Goal: Task Accomplishment & Management: Complete application form

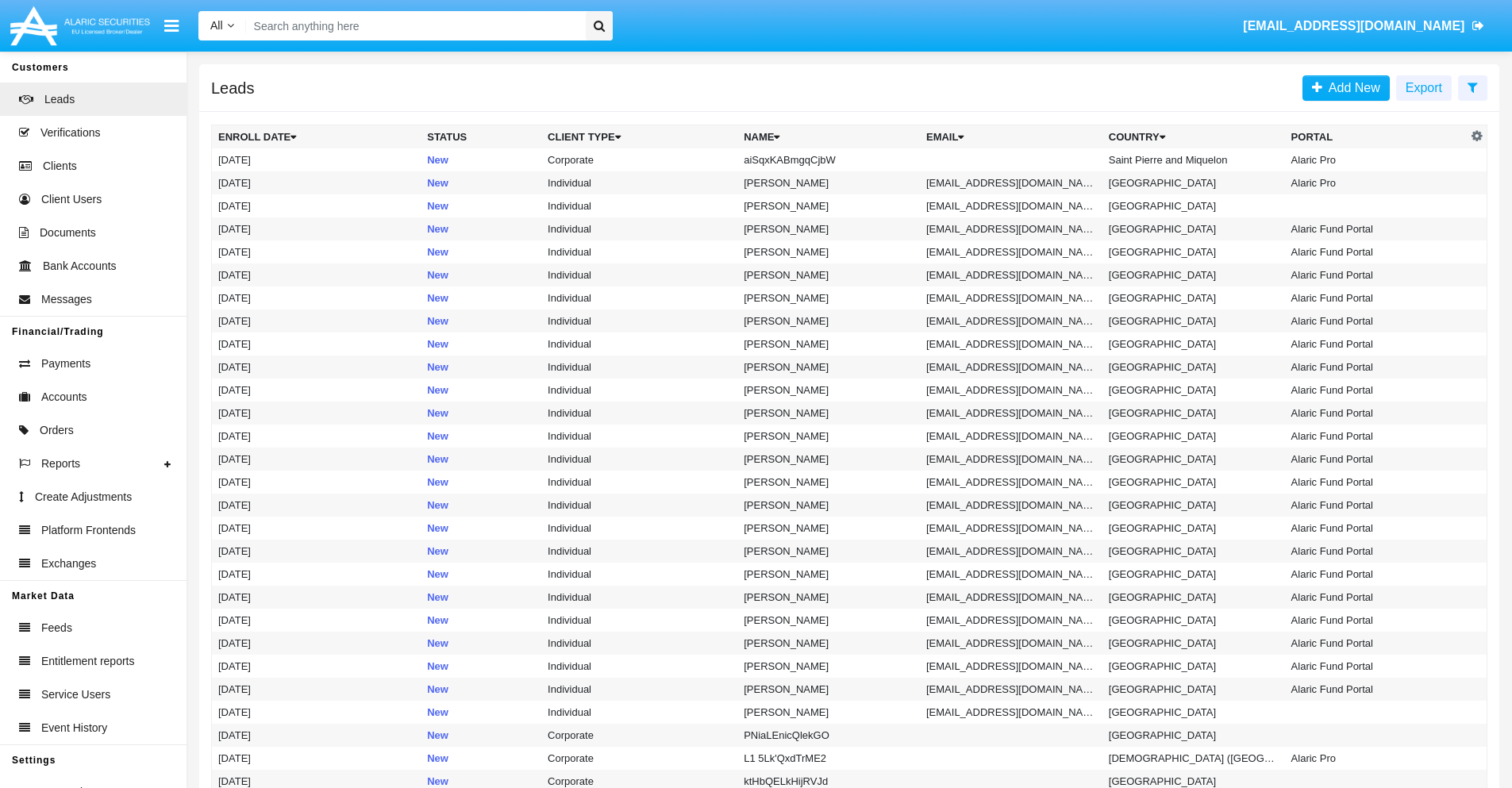
click at [1473, 87] on icon at bounding box center [1473, 87] width 11 height 12
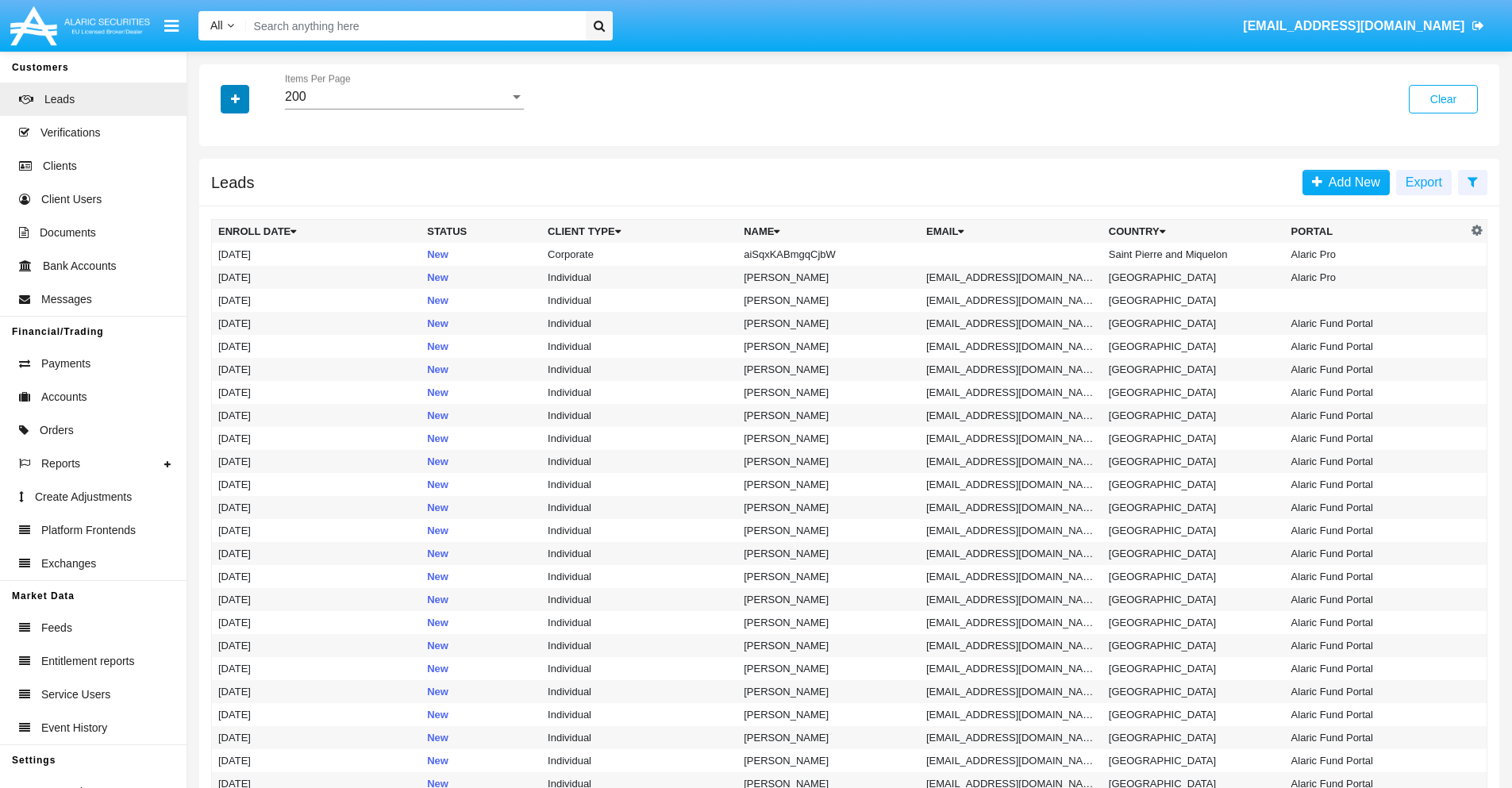
click at [235, 98] on icon "button" at bounding box center [235, 99] width 9 height 11
click at [248, 178] on span "Name" at bounding box center [248, 177] width 34 height 19
click at [218, 184] on input "Name" at bounding box center [217, 184] width 1 height 1
checkbox input "true"
click at [235, 98] on icon "button" at bounding box center [235, 99] width 9 height 11
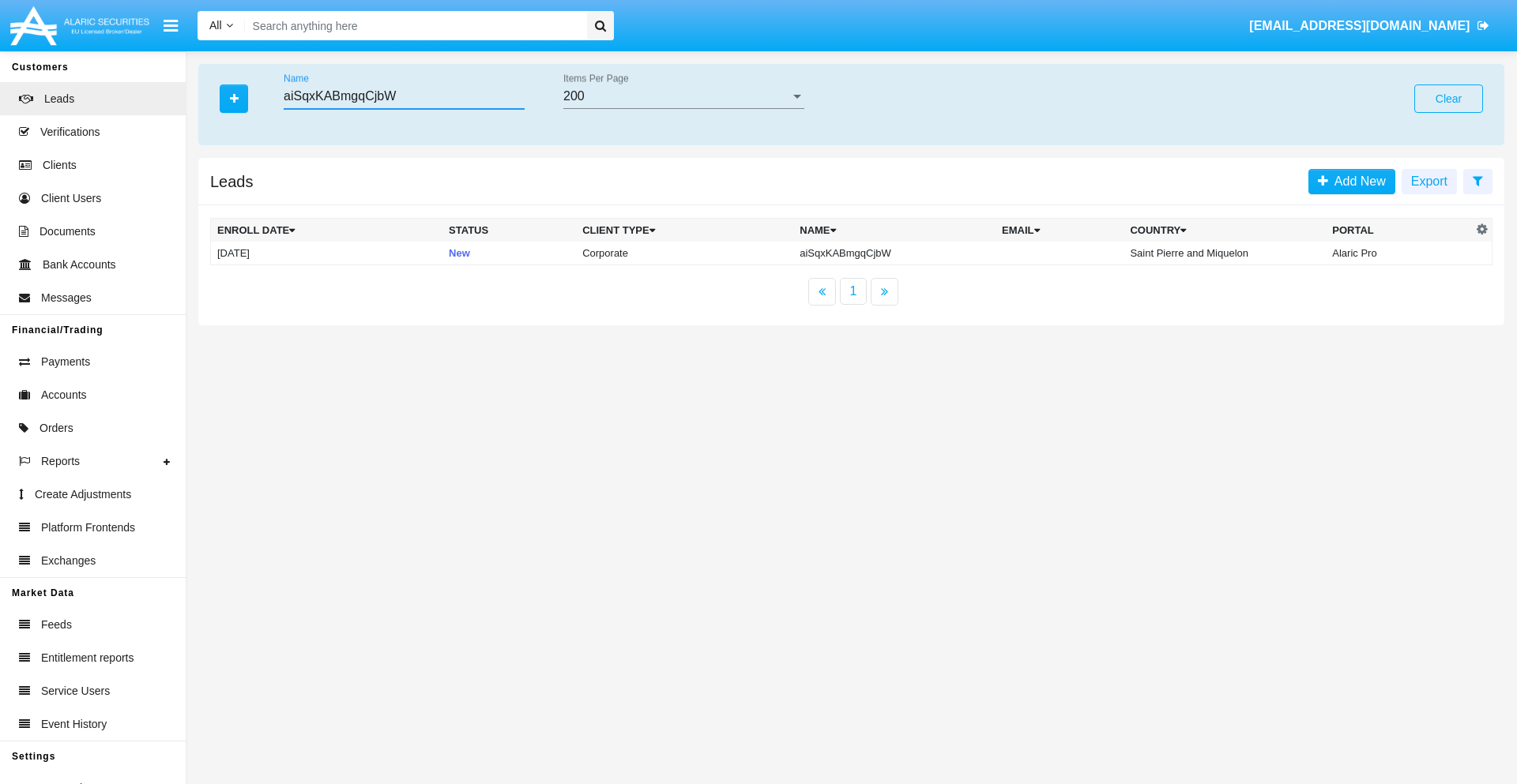
type input "aiSqxKABmgqCjbW"
click at [898, 253] on td "aiSqxKABmgqCjbW" at bounding box center [894, 253] width 202 height 24
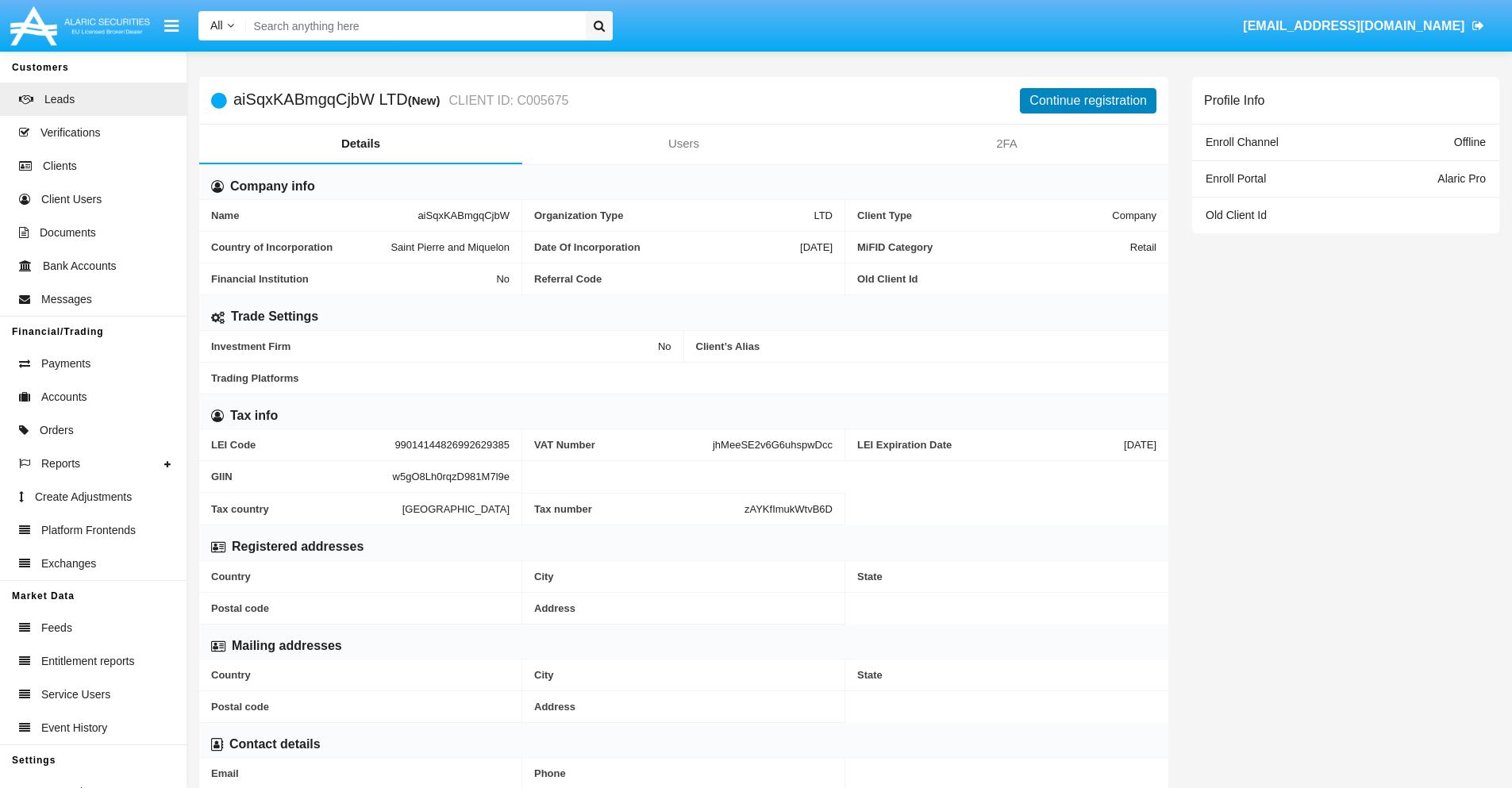
click at [1088, 100] on button "Continue registration" at bounding box center [1088, 100] width 137 height 25
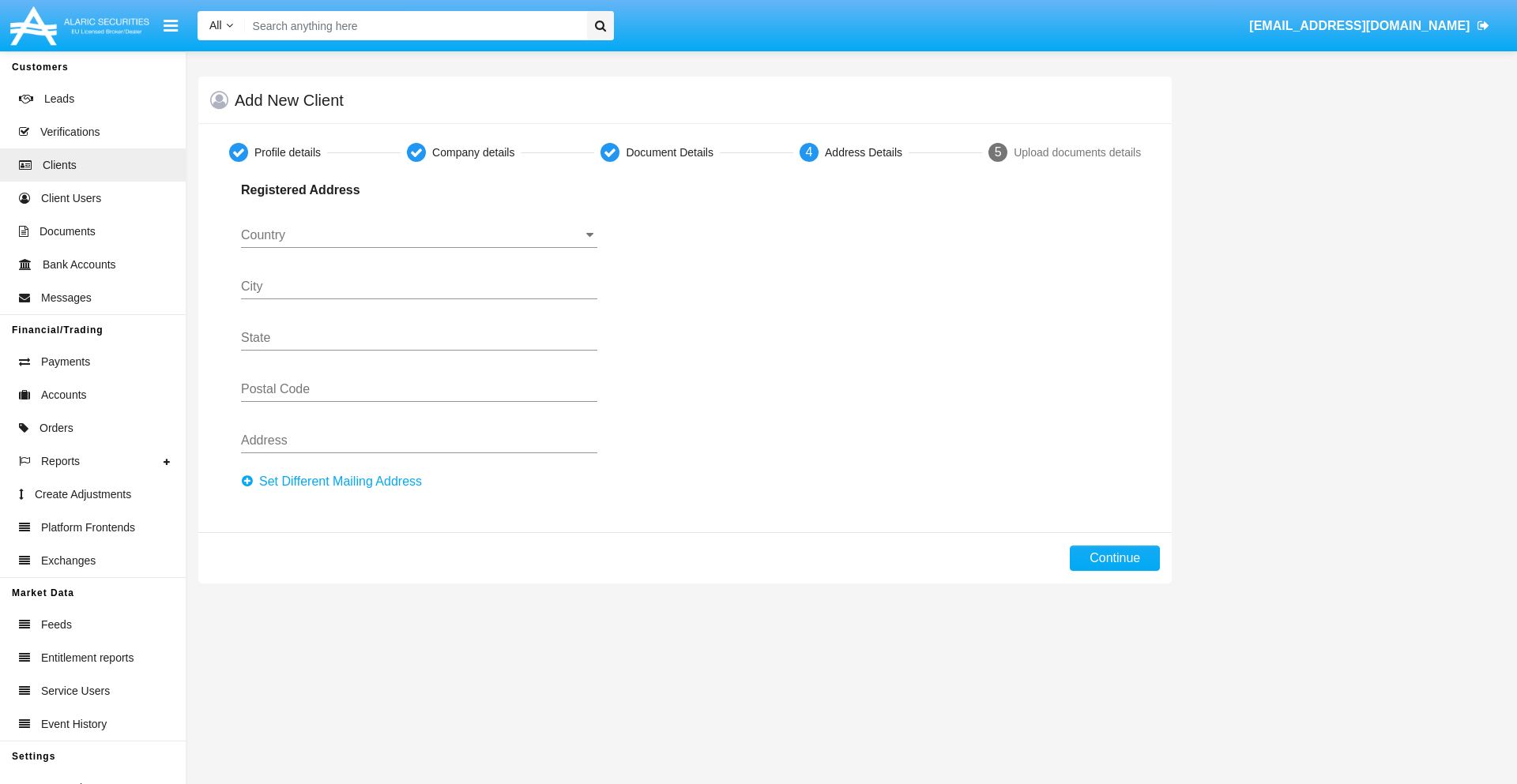
click at [335, 482] on button "Set Different Mailing Address" at bounding box center [335, 481] width 190 height 25
click at [419, 236] on input "Country" at bounding box center [419, 235] width 357 height 14
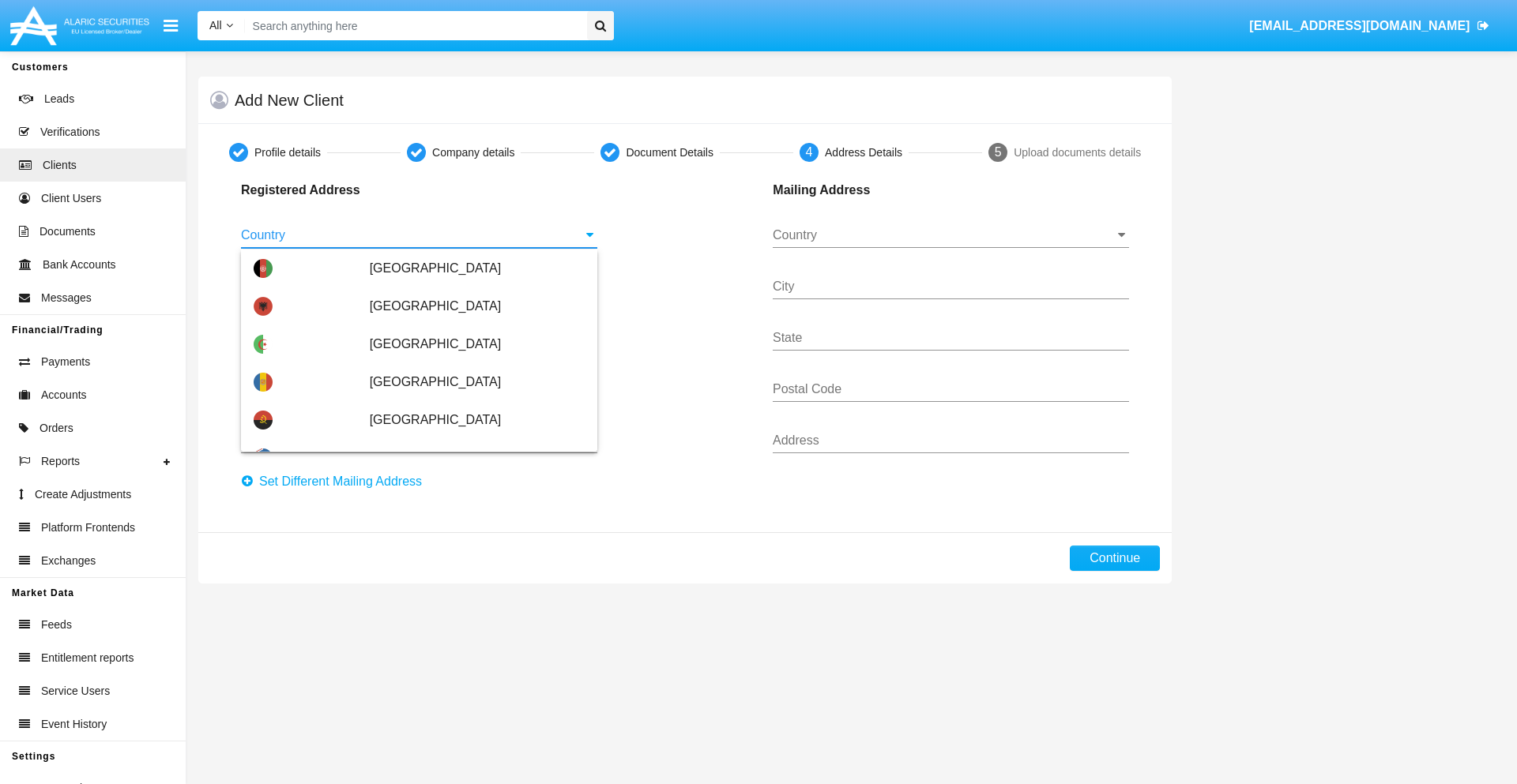
scroll to position [935, 0]
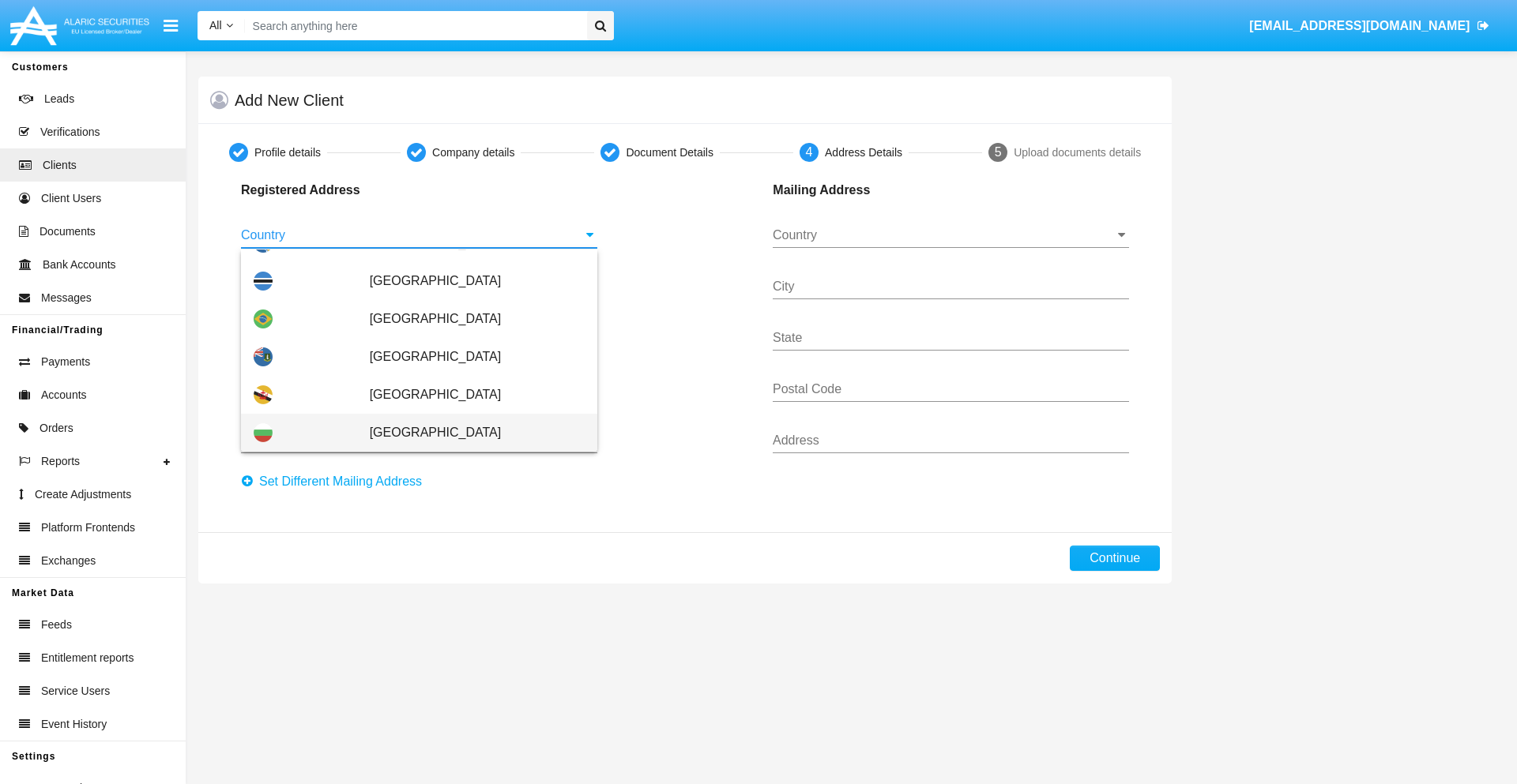
click at [468, 433] on span "[GEOGRAPHIC_DATA]" at bounding box center [477, 432] width 215 height 38
type input "[GEOGRAPHIC_DATA]"
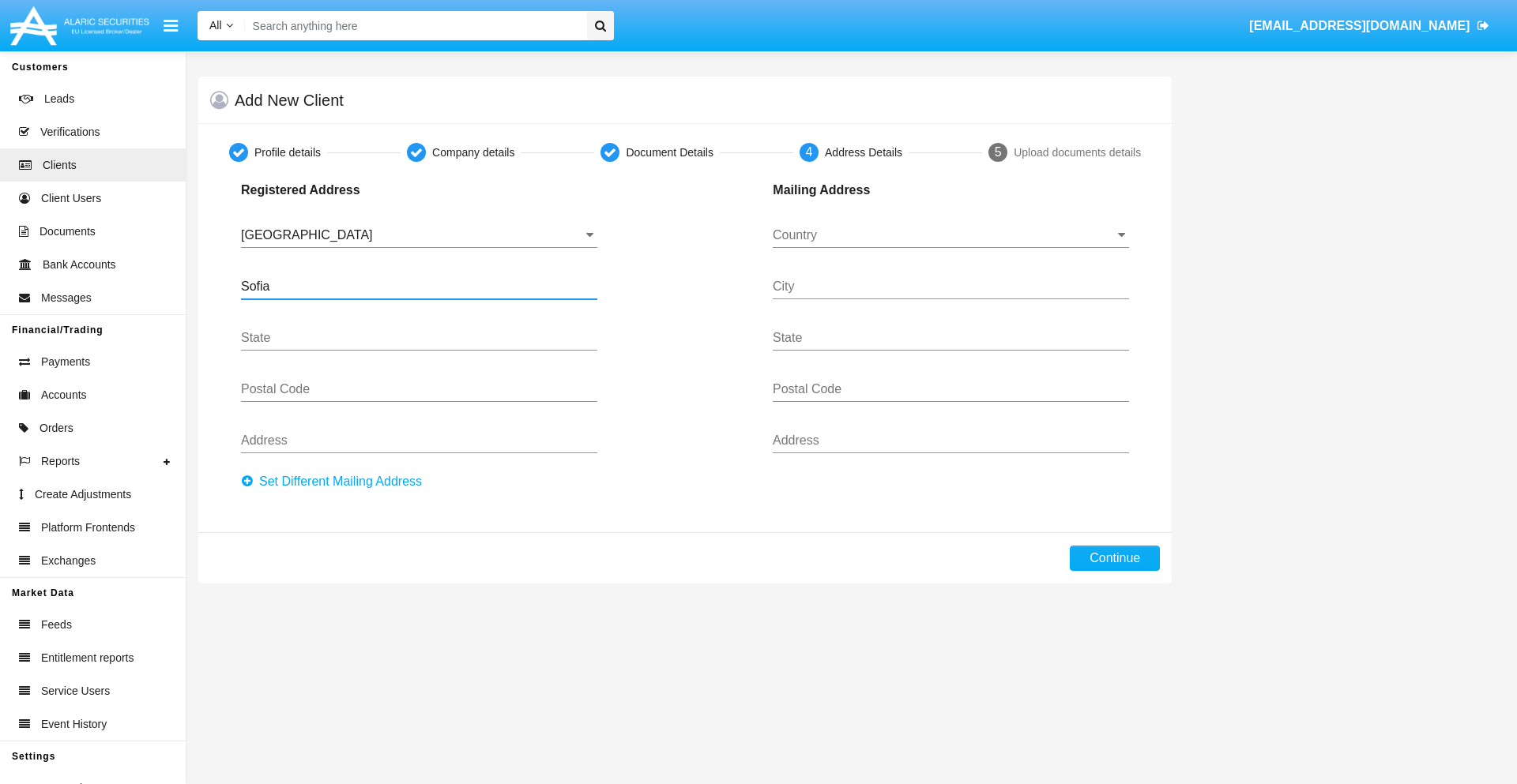
type input "Sofia"
type input "1000"
type input "[PERSON_NAME]"
click at [951, 236] on input "Country" at bounding box center [951, 235] width 357 height 14
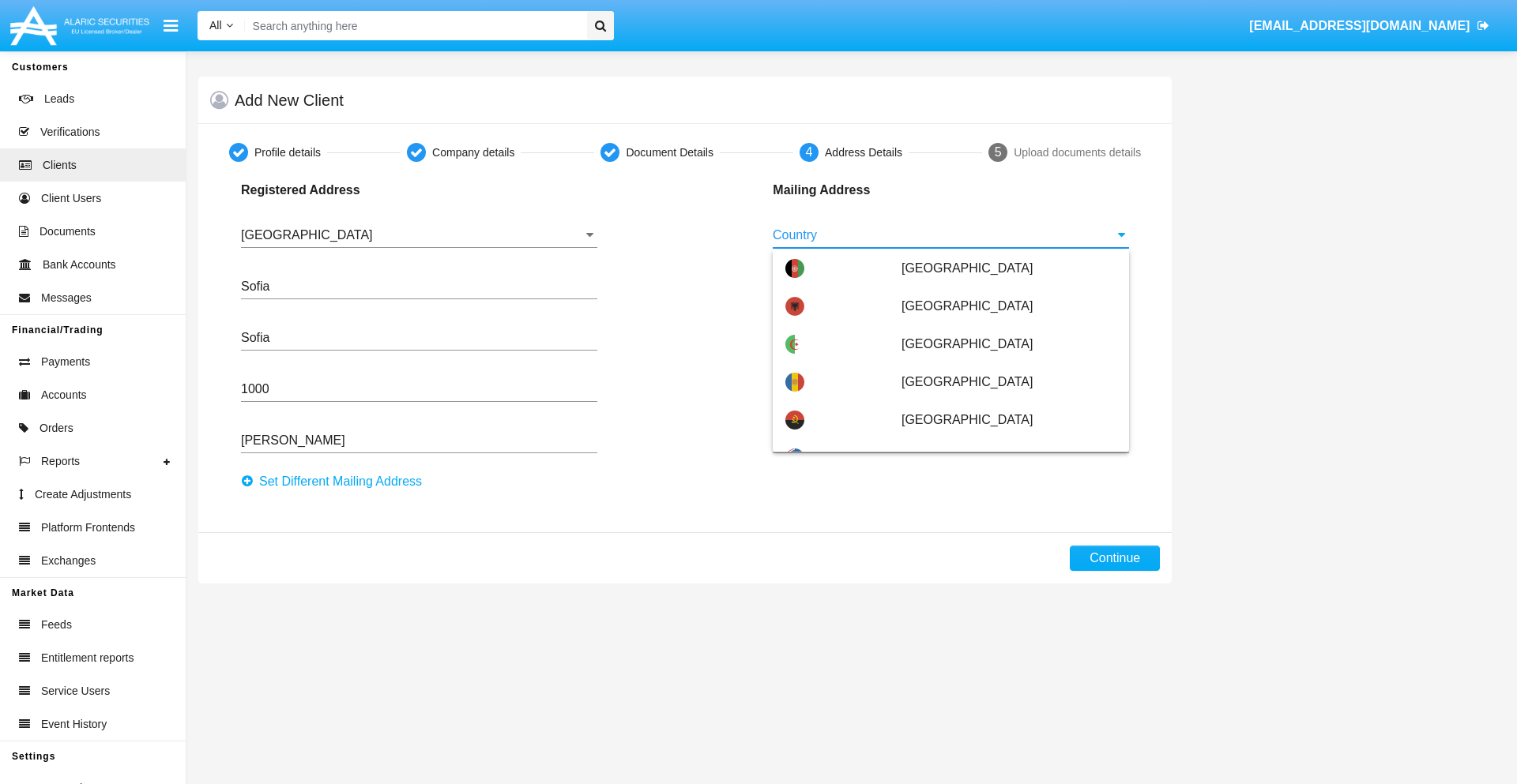
click at [1000, 515] on span "Argentina" at bounding box center [1009, 534] width 215 height 38
type input "Argentina"
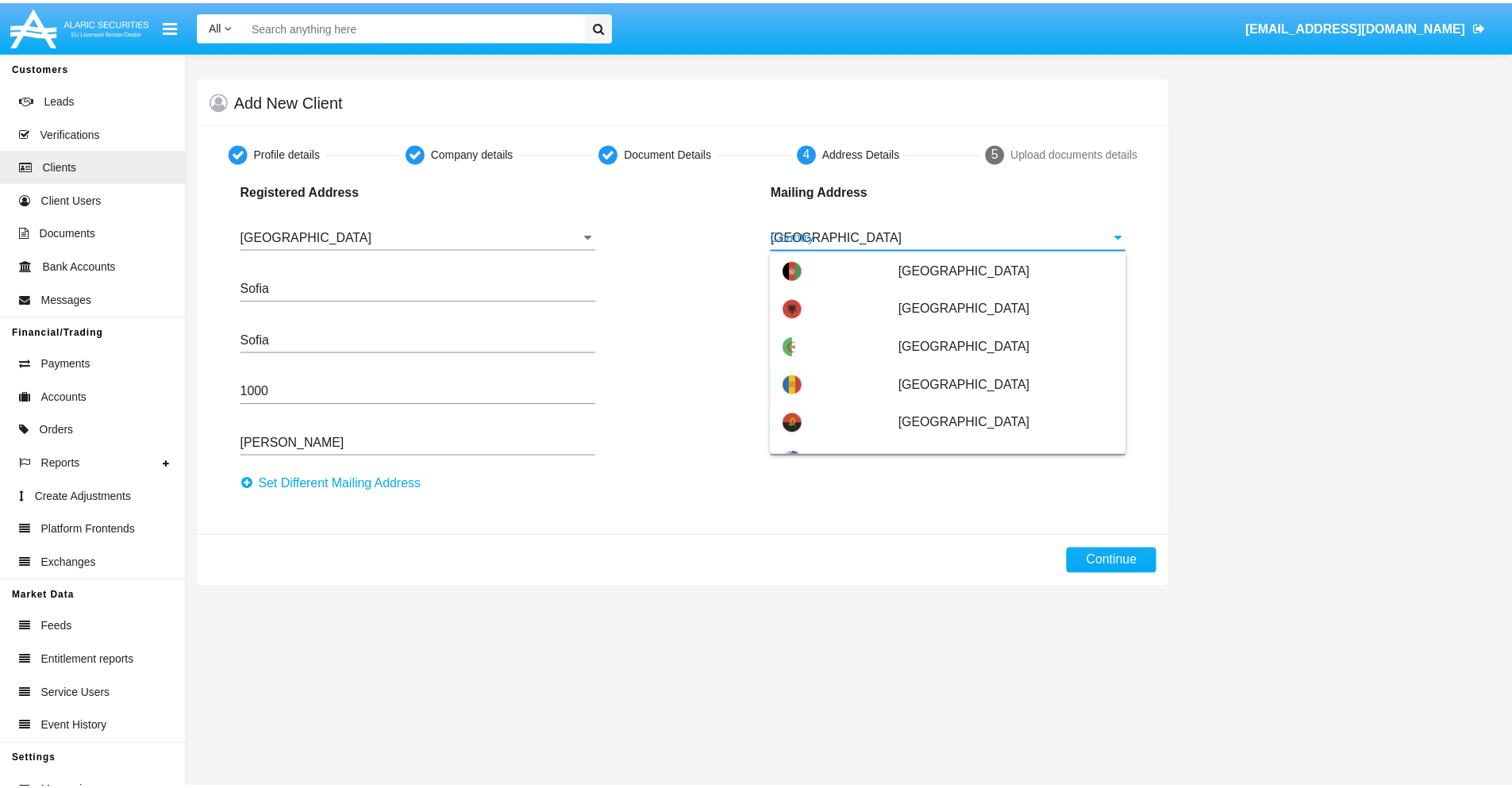
scroll to position [0, 0]
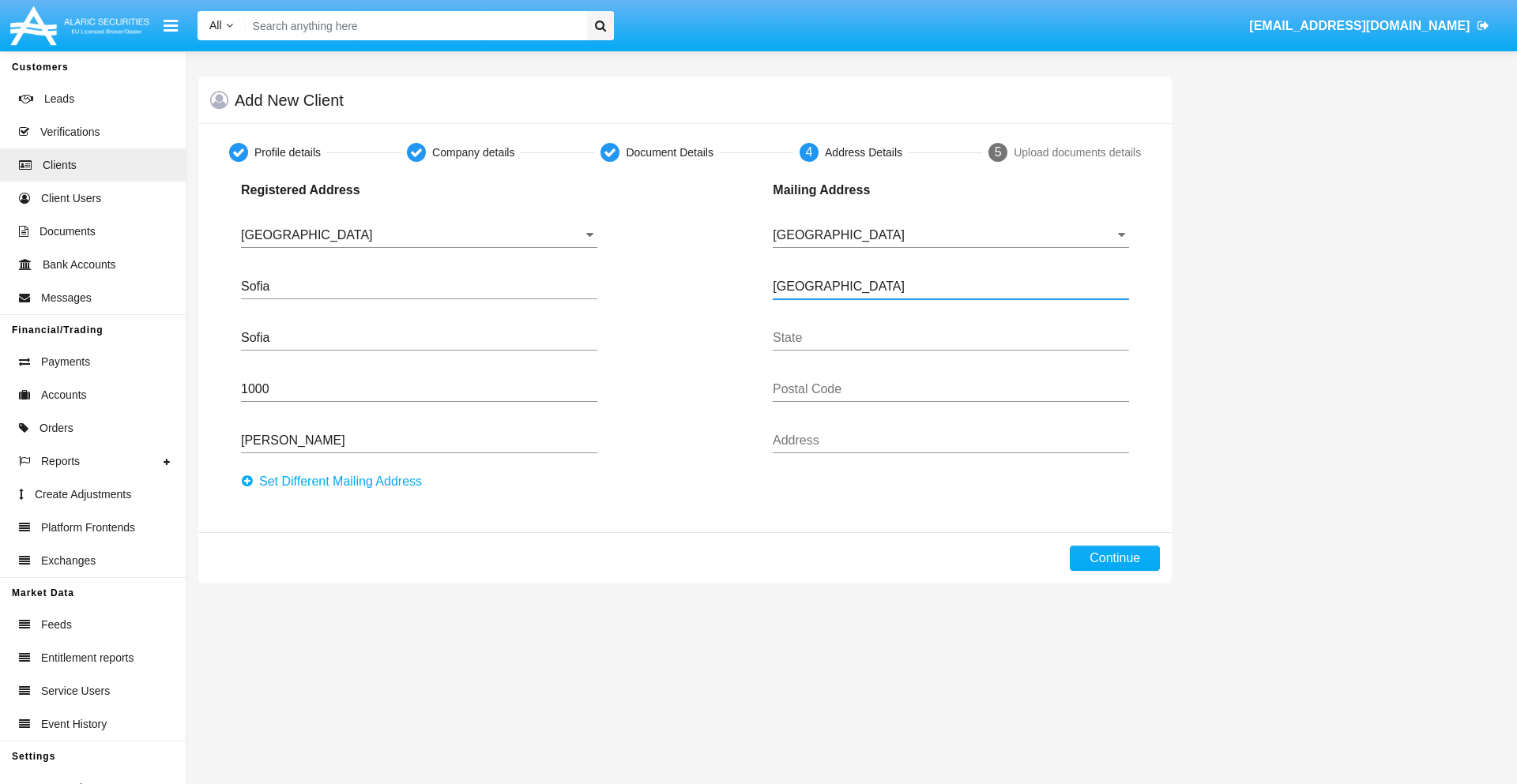
type input "Buenos Aires"
type input "7777"
type input "Test Mail Address"
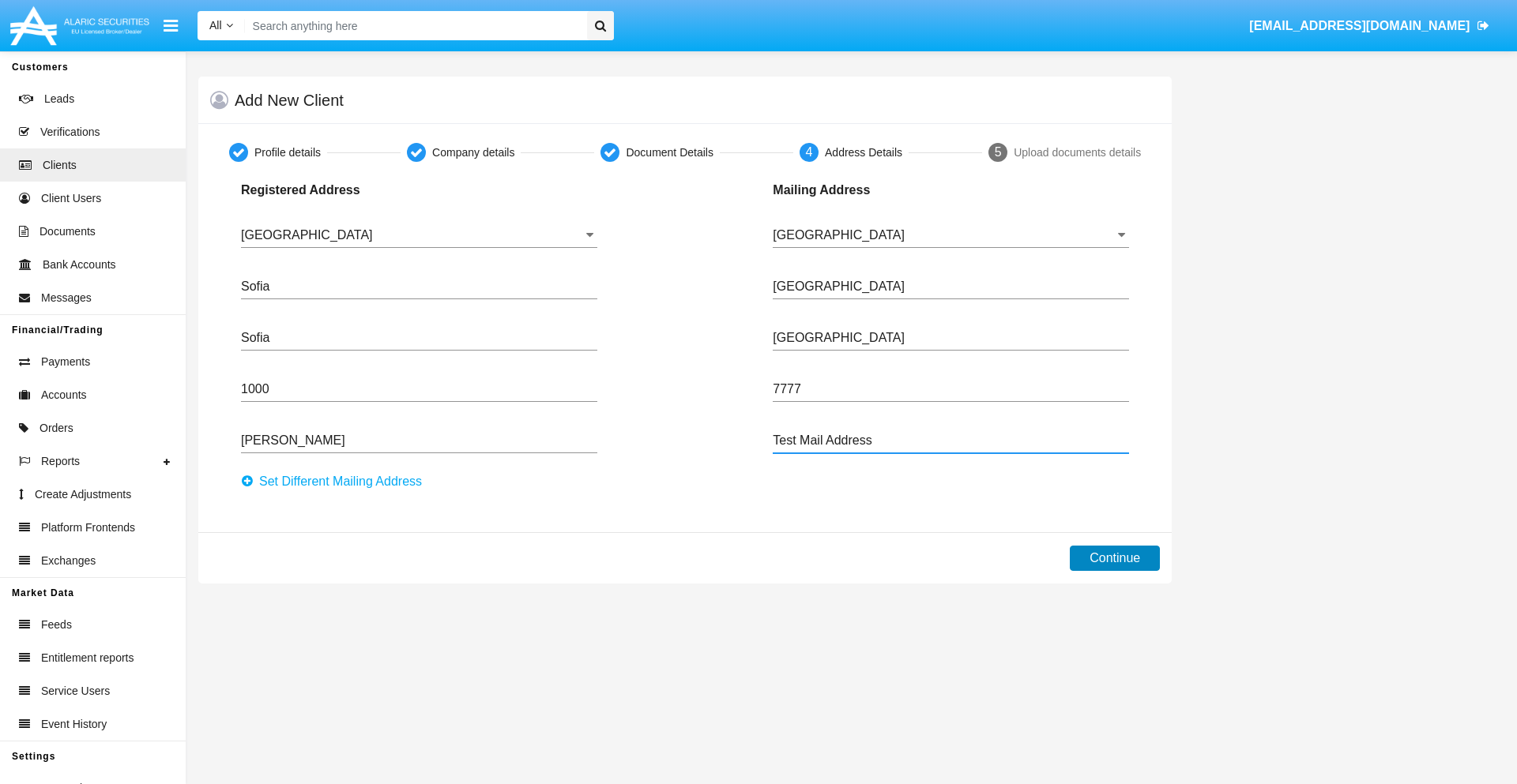
click at [1115, 558] on button "Continue" at bounding box center [1115, 558] width 90 height 25
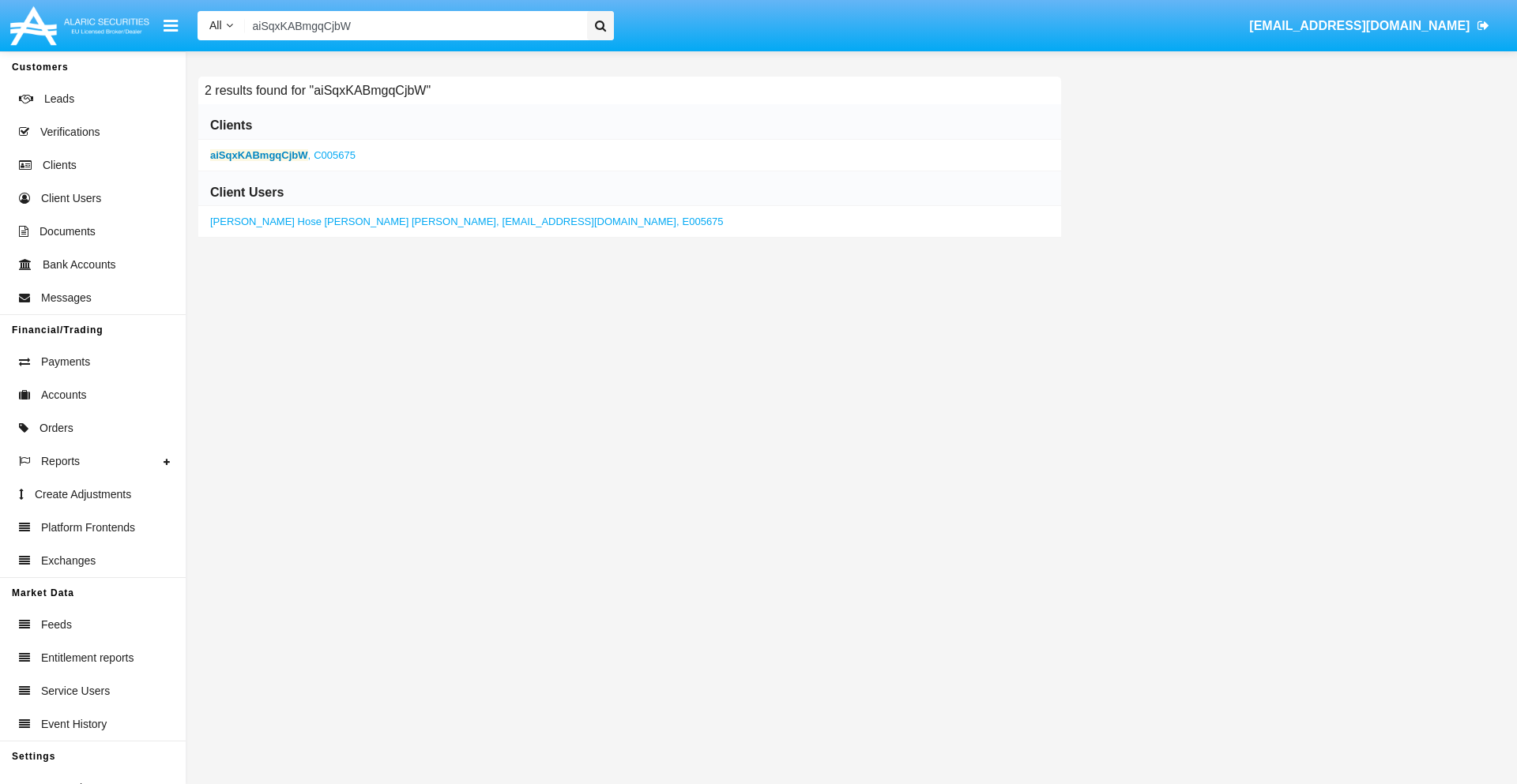
type input "aiSqxKABmgqCjbW"
click at [259, 155] on b "aiSqxKABmgqCjbW" at bounding box center [259, 155] width 98 height 12
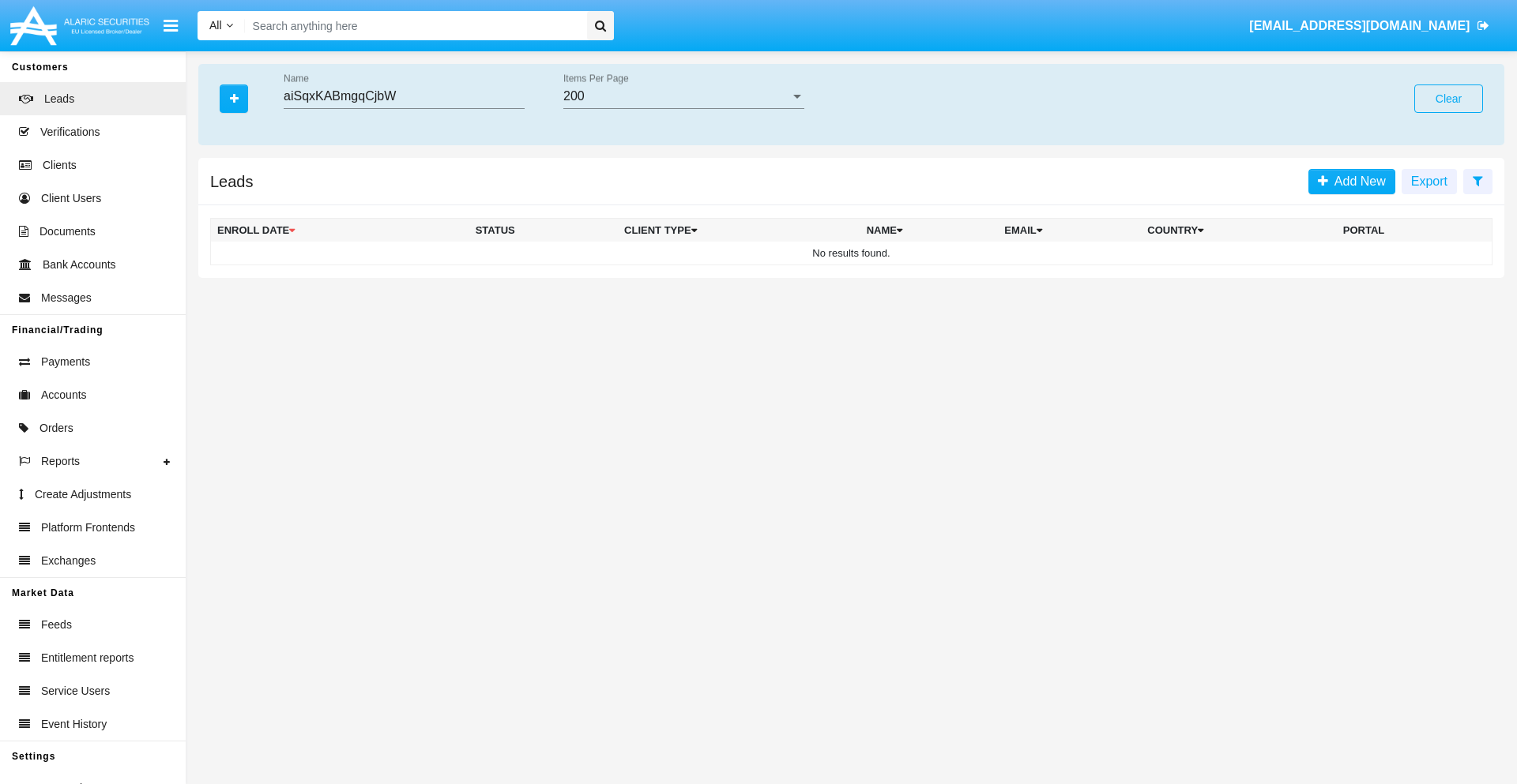
click at [1448, 99] on button "Clear" at bounding box center [1448, 99] width 69 height 29
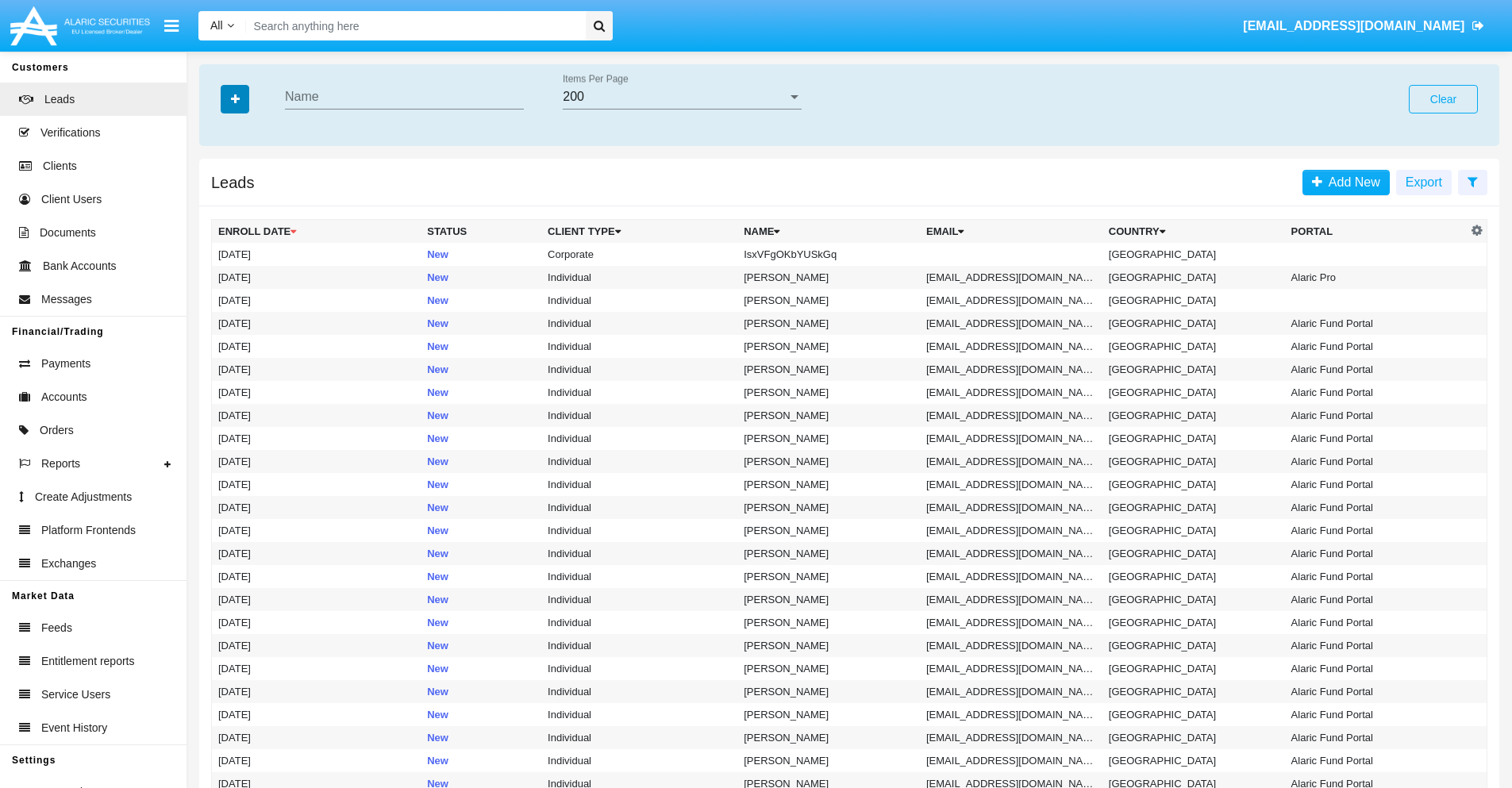
click at [235, 98] on icon "button" at bounding box center [235, 99] width 9 height 11
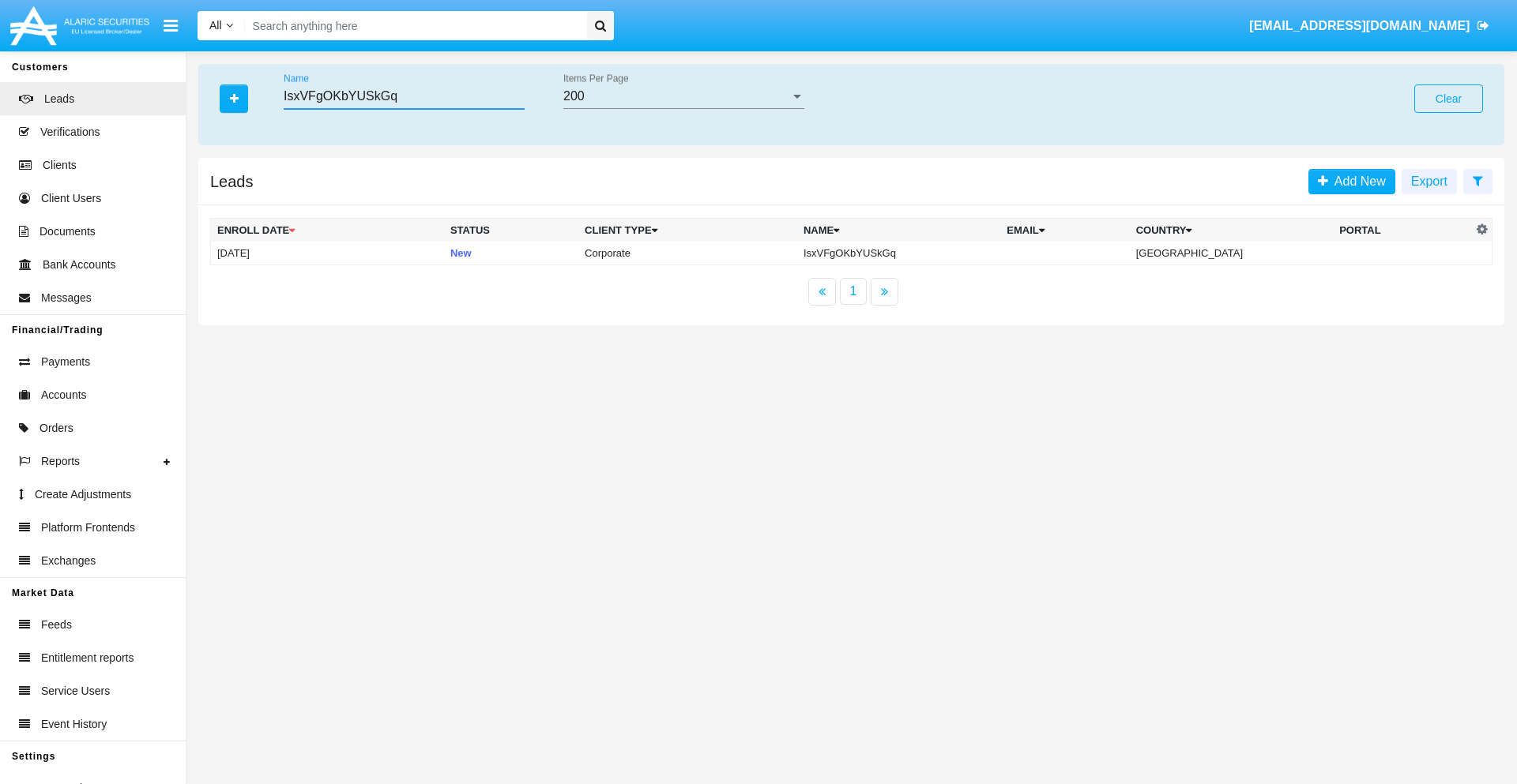
type input "IsxVFgOKbYUSkGq"
click at [902, 253] on td "IsxVFgOKbYUSkGq" at bounding box center [898, 253] width 203 height 24
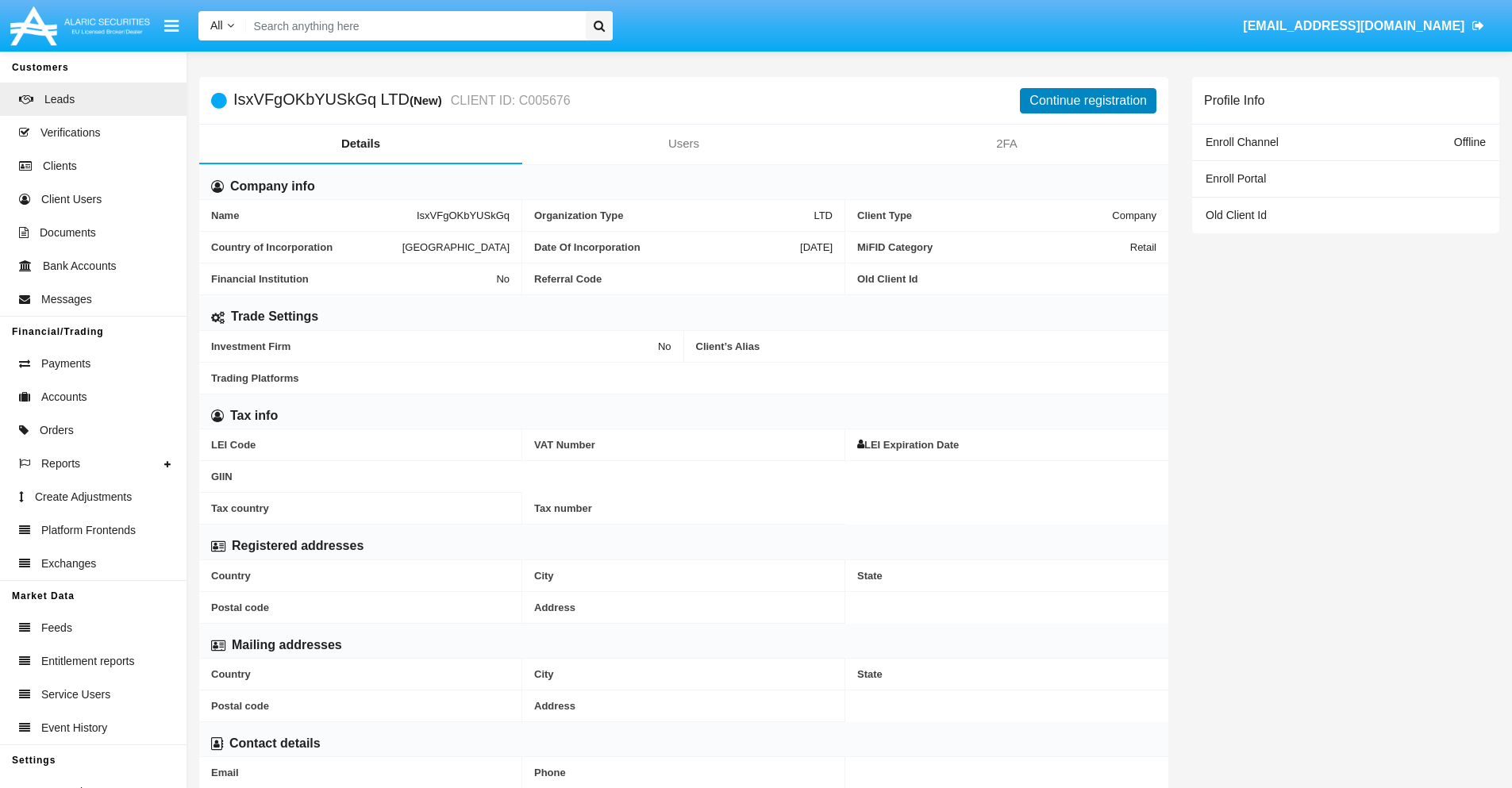
click at [1088, 100] on button "Continue registration" at bounding box center [1088, 100] width 137 height 25
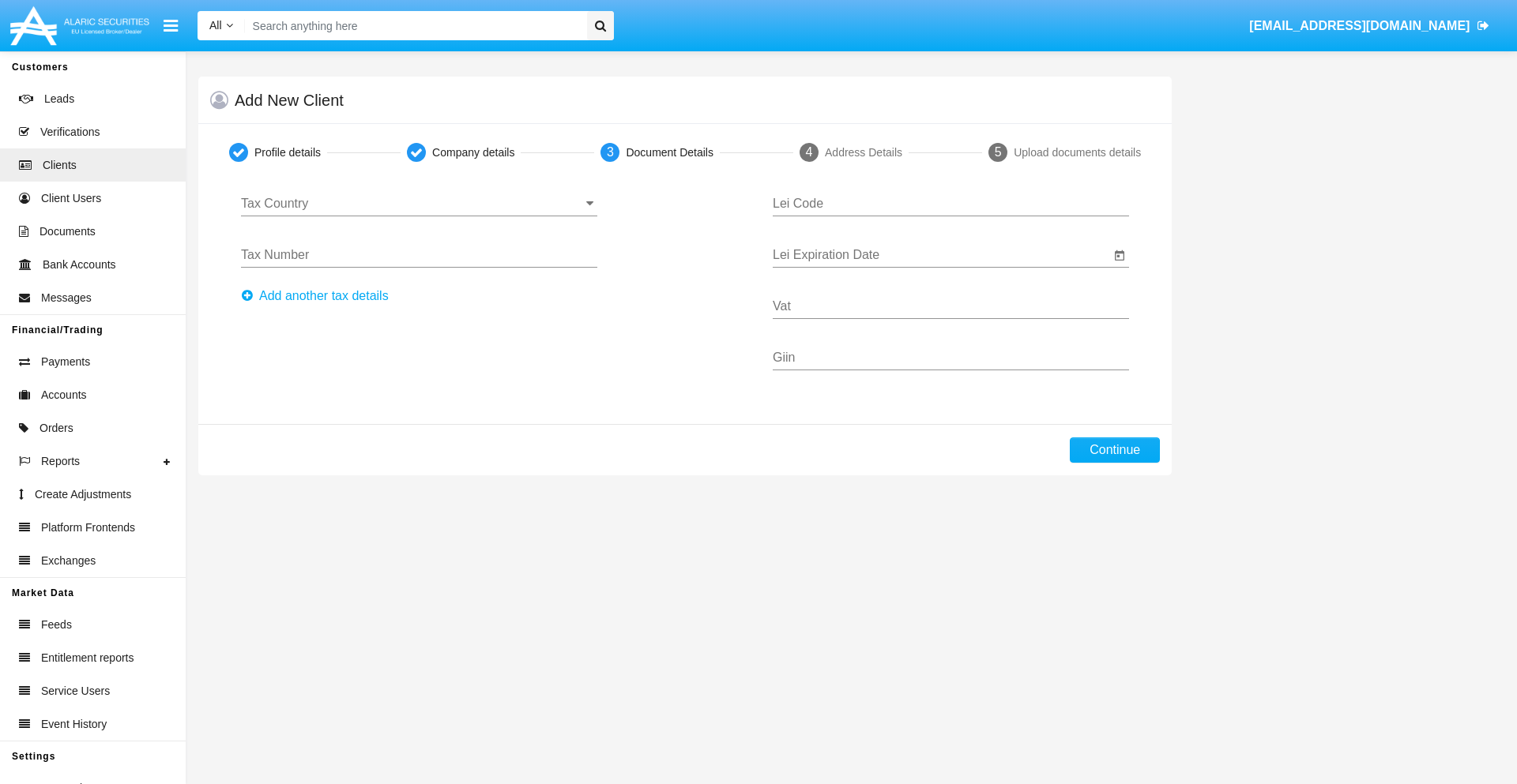
click at [419, 204] on input "Tax Country" at bounding box center [419, 203] width 357 height 14
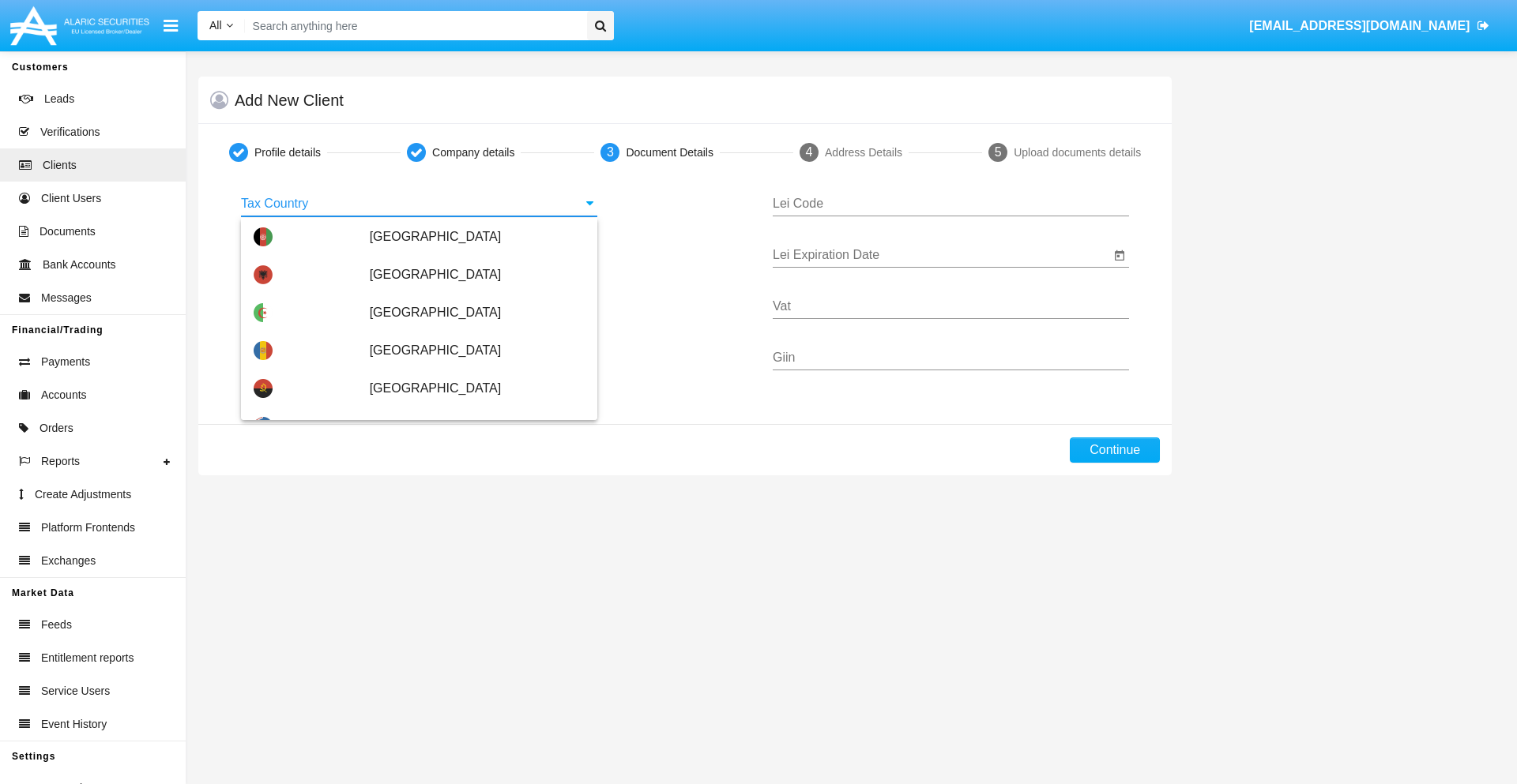
scroll to position [935, 0]
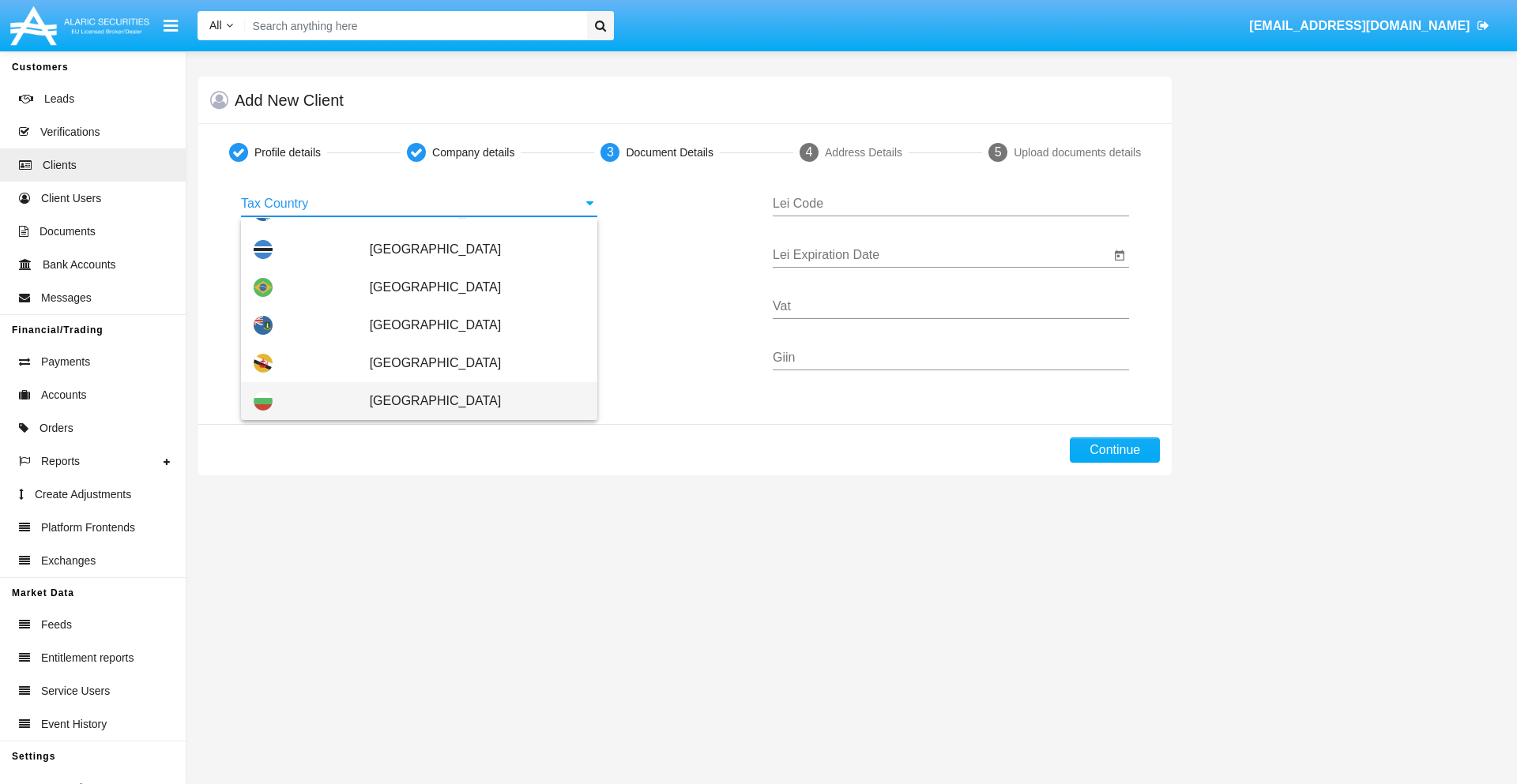
click at [468, 401] on span "[GEOGRAPHIC_DATA]" at bounding box center [477, 401] width 215 height 38
type input "[GEOGRAPHIC_DATA]"
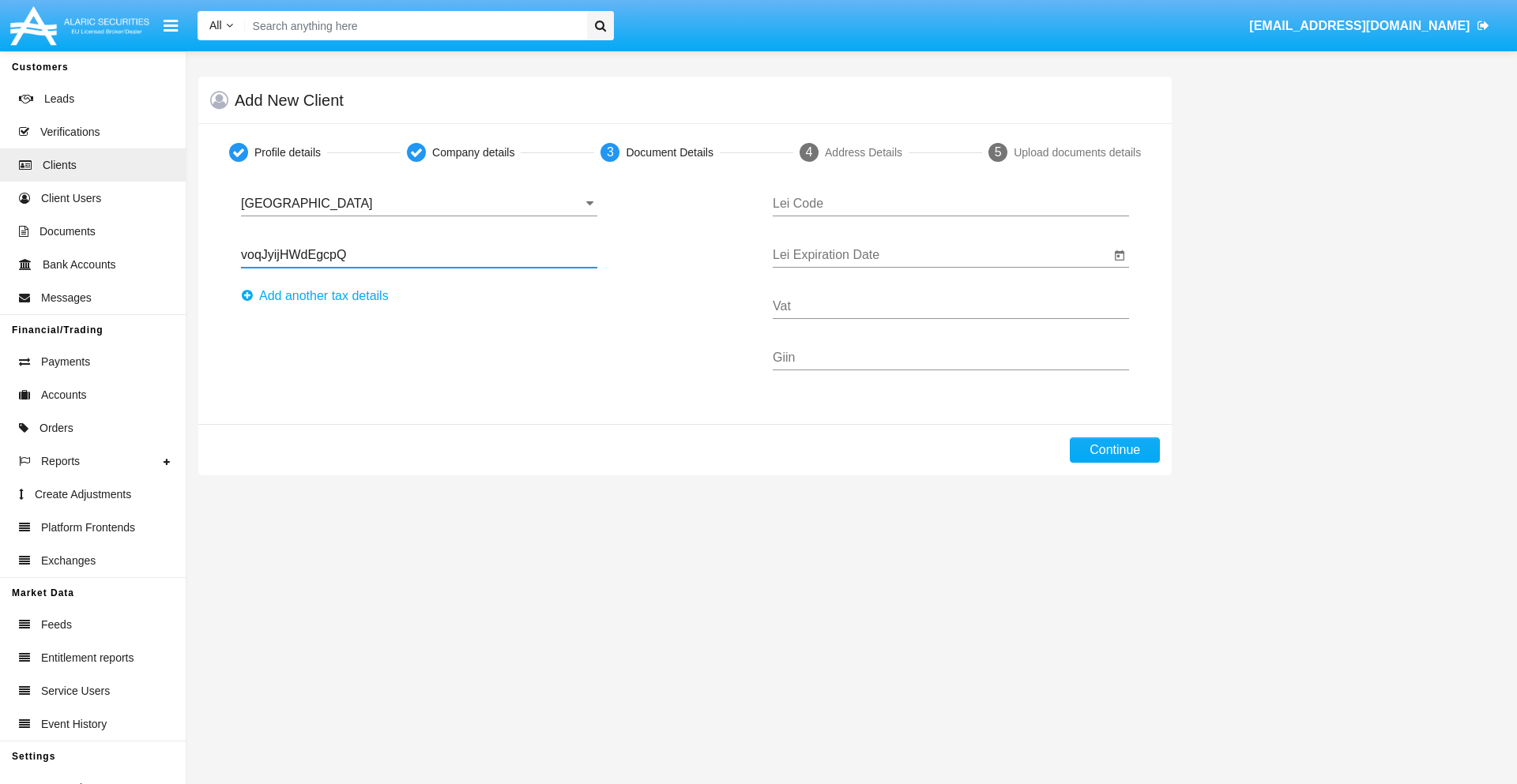
type input "voqJyijHWdEgcpQ"
click at [319, 296] on button "Аdd another tax details" at bounding box center [319, 296] width 157 height 25
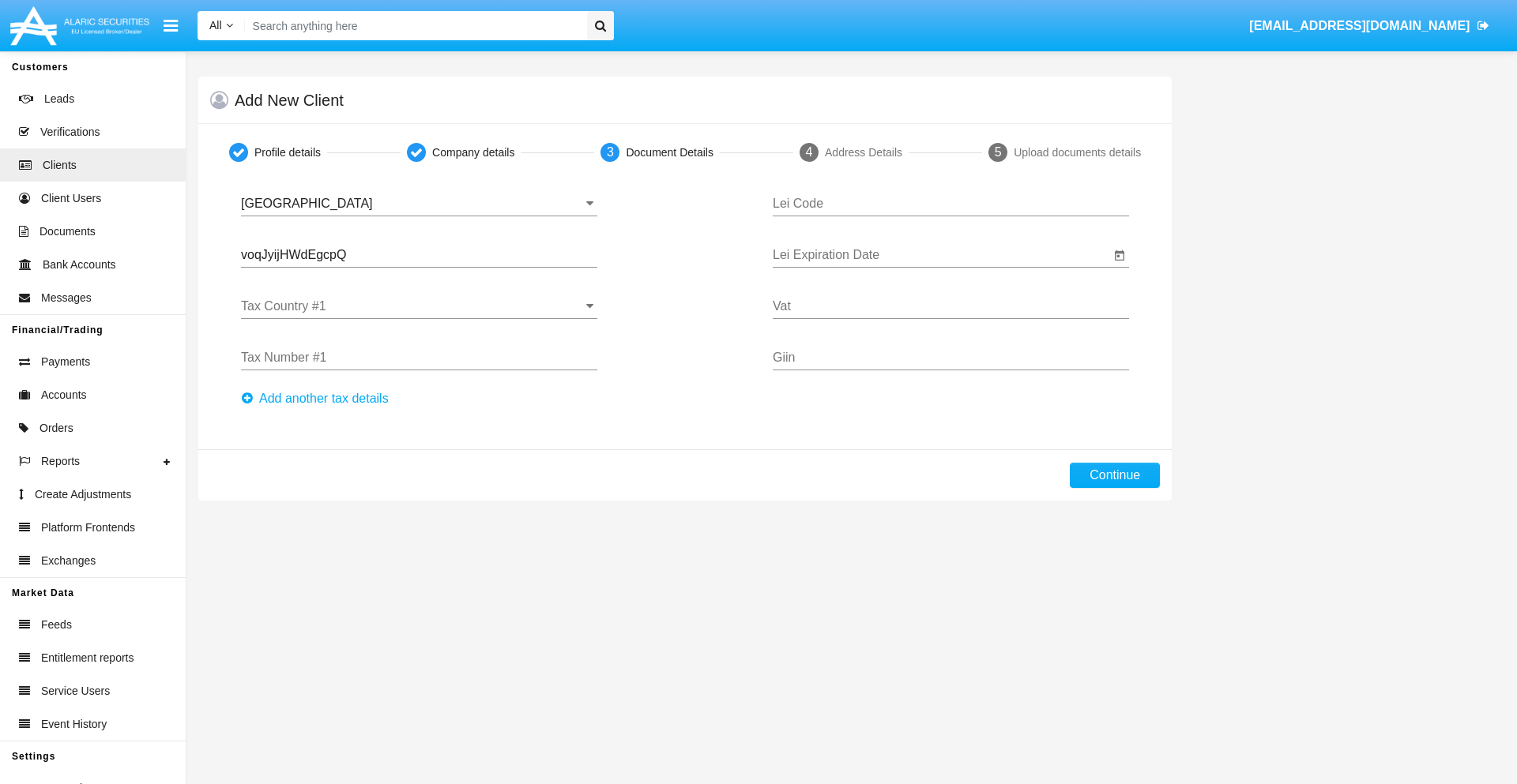
click at [419, 307] on input "Tax Country #1" at bounding box center [419, 306] width 357 height 14
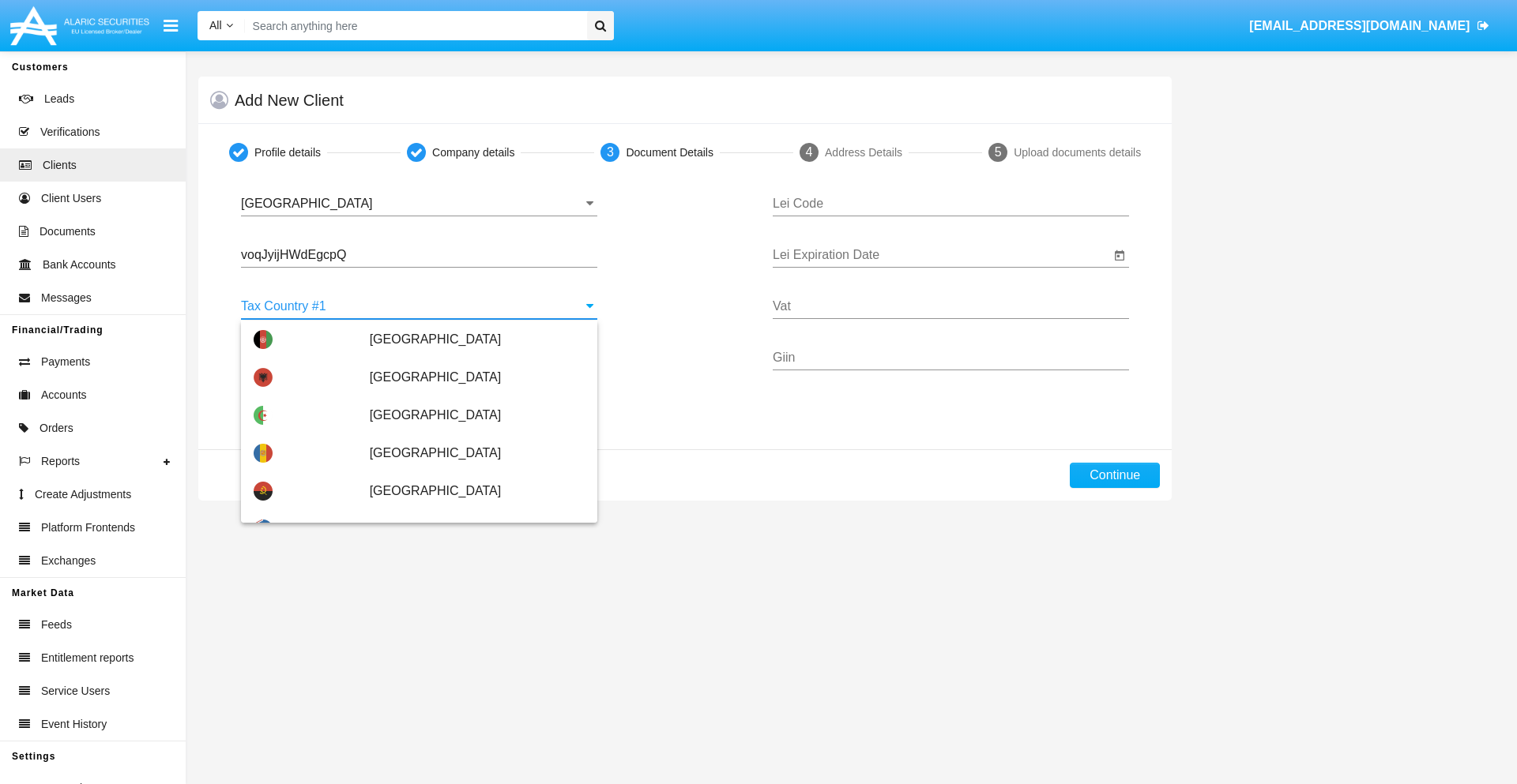
scroll to position [3513, 0]
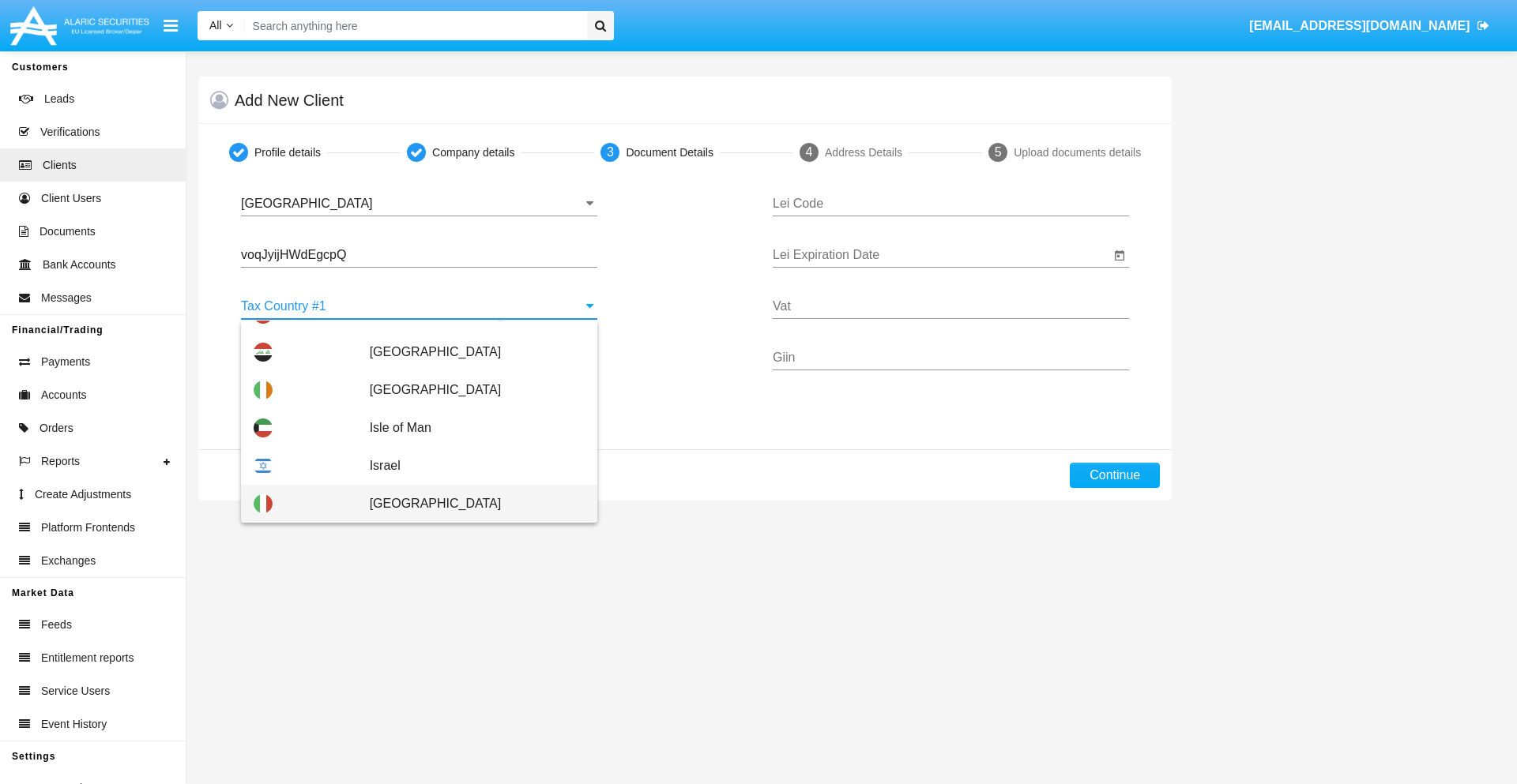
click at [468, 504] on span "Italy" at bounding box center [477, 503] width 215 height 38
type input "Italy"
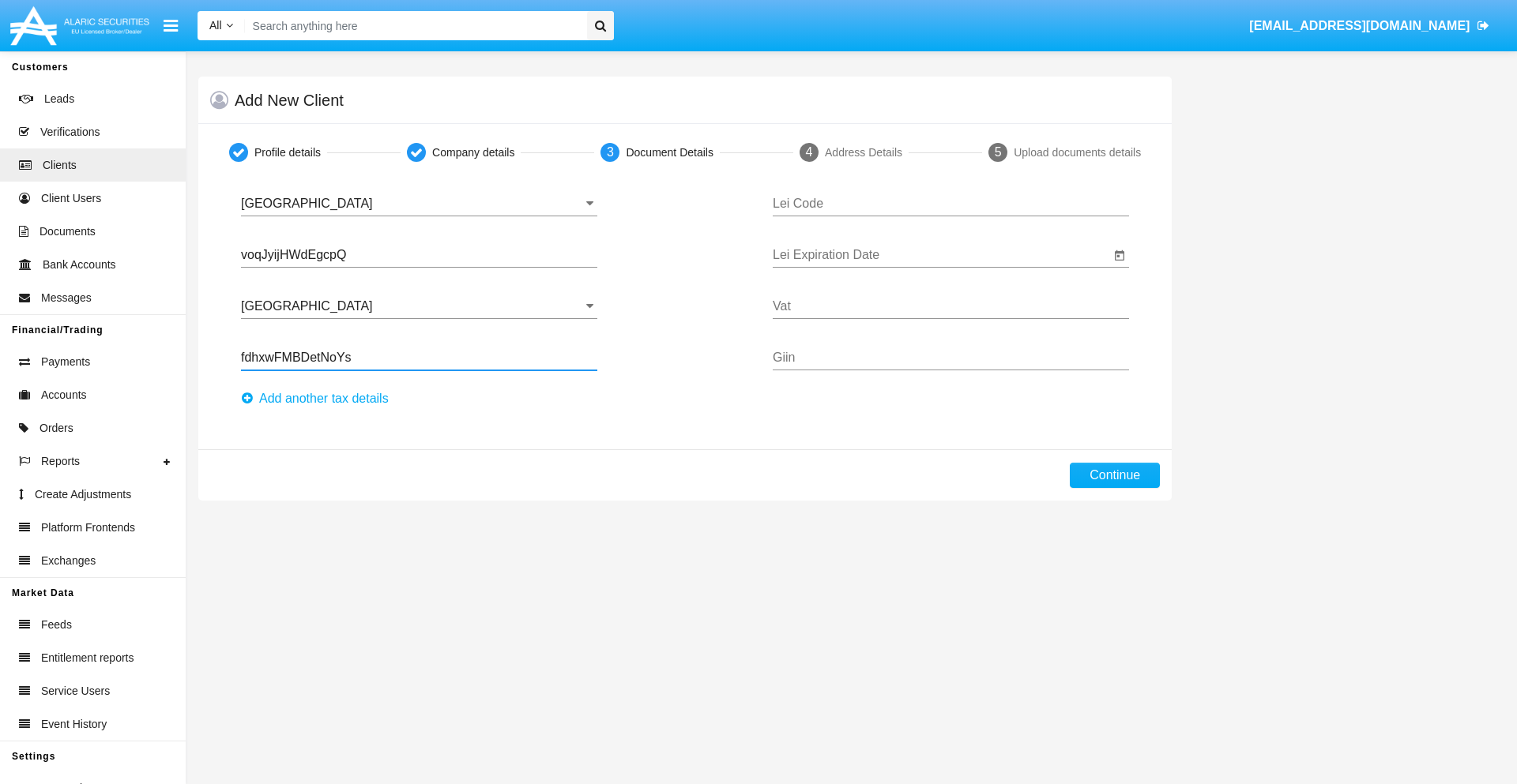
type input "fdhxwFMBDetNoYs"
click at [319, 399] on button "Аdd another tax details" at bounding box center [319, 398] width 157 height 25
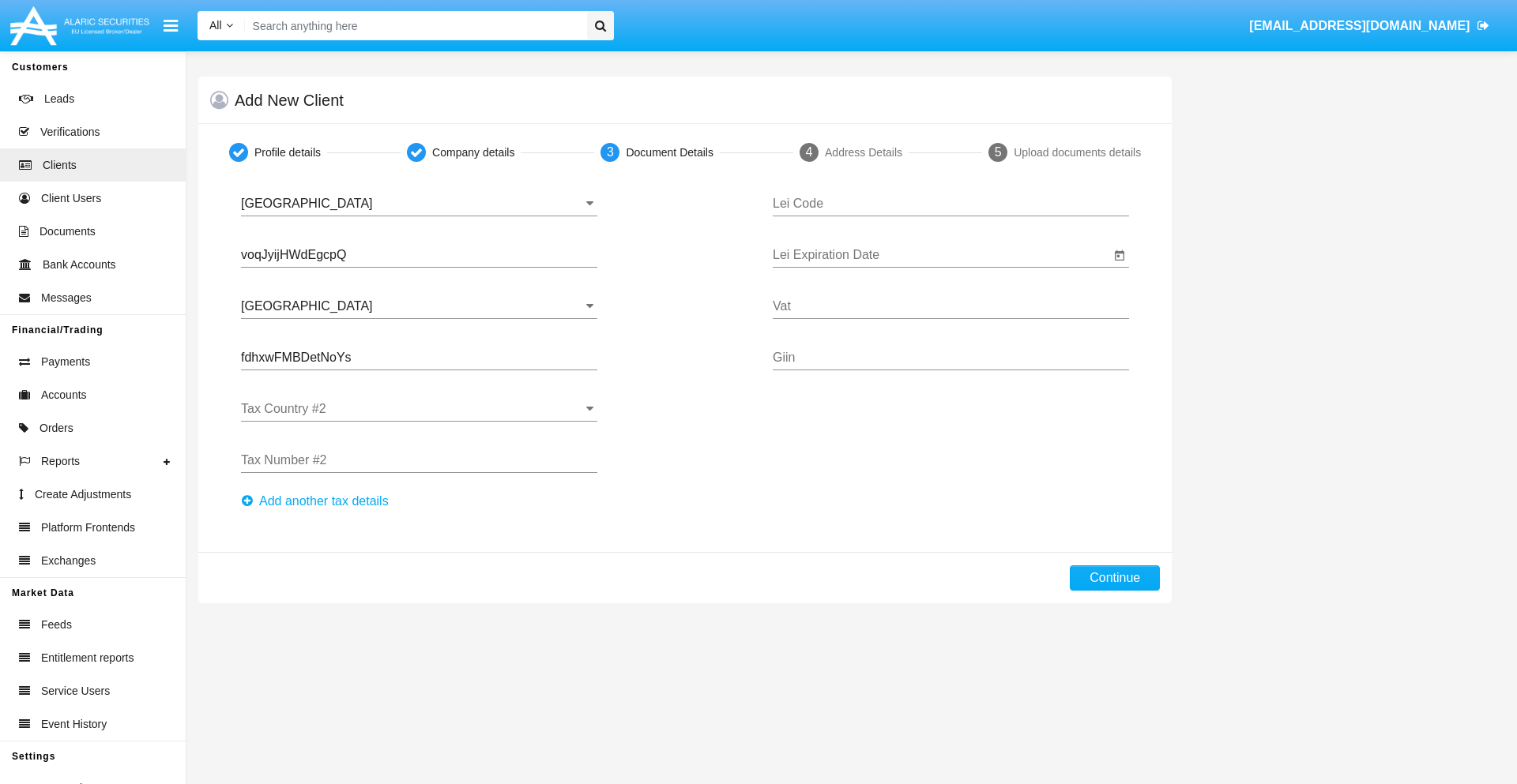
click at [419, 410] on input "Tax Country #2" at bounding box center [419, 409] width 357 height 14
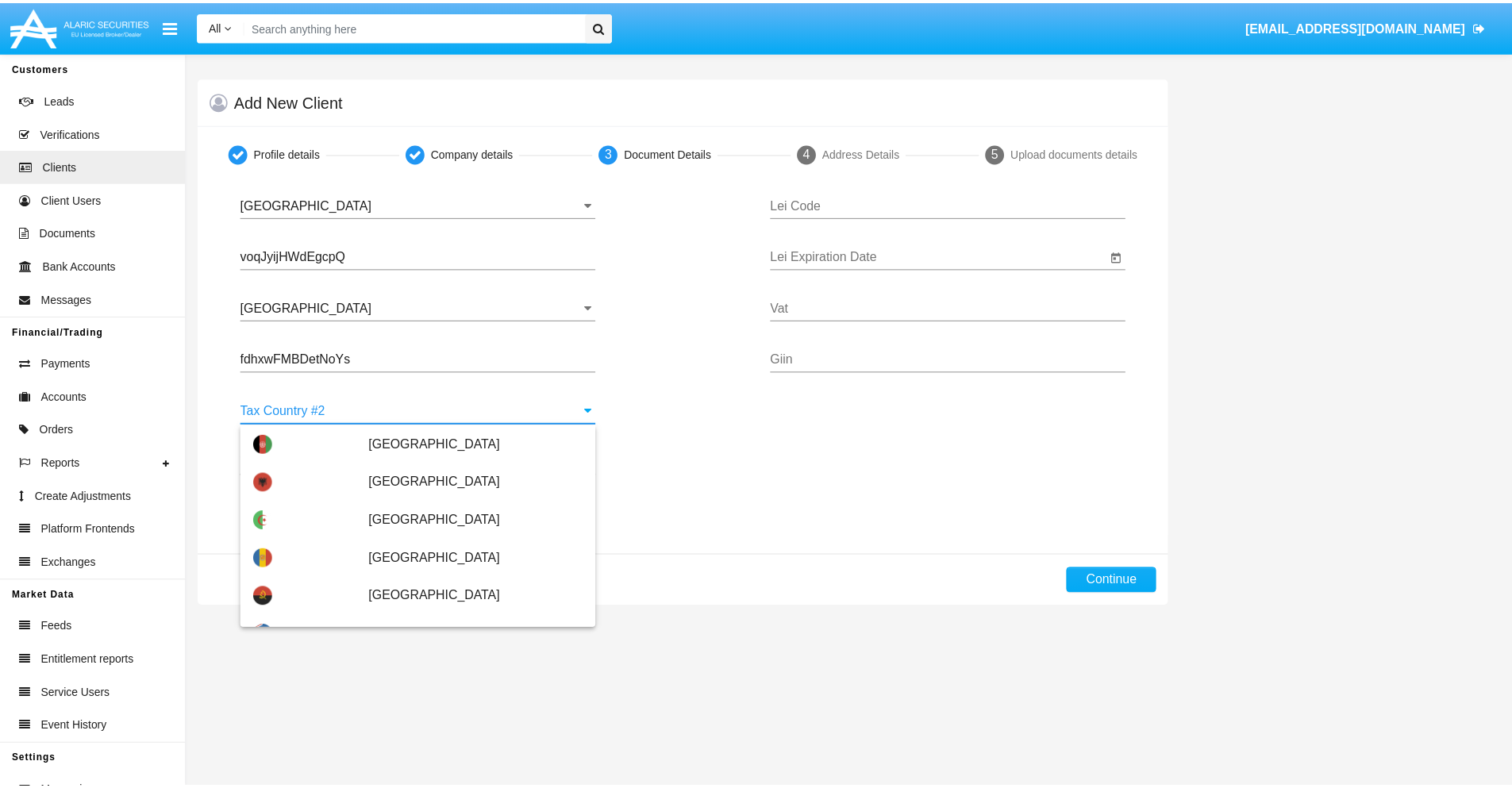
scroll to position [7075, 0]
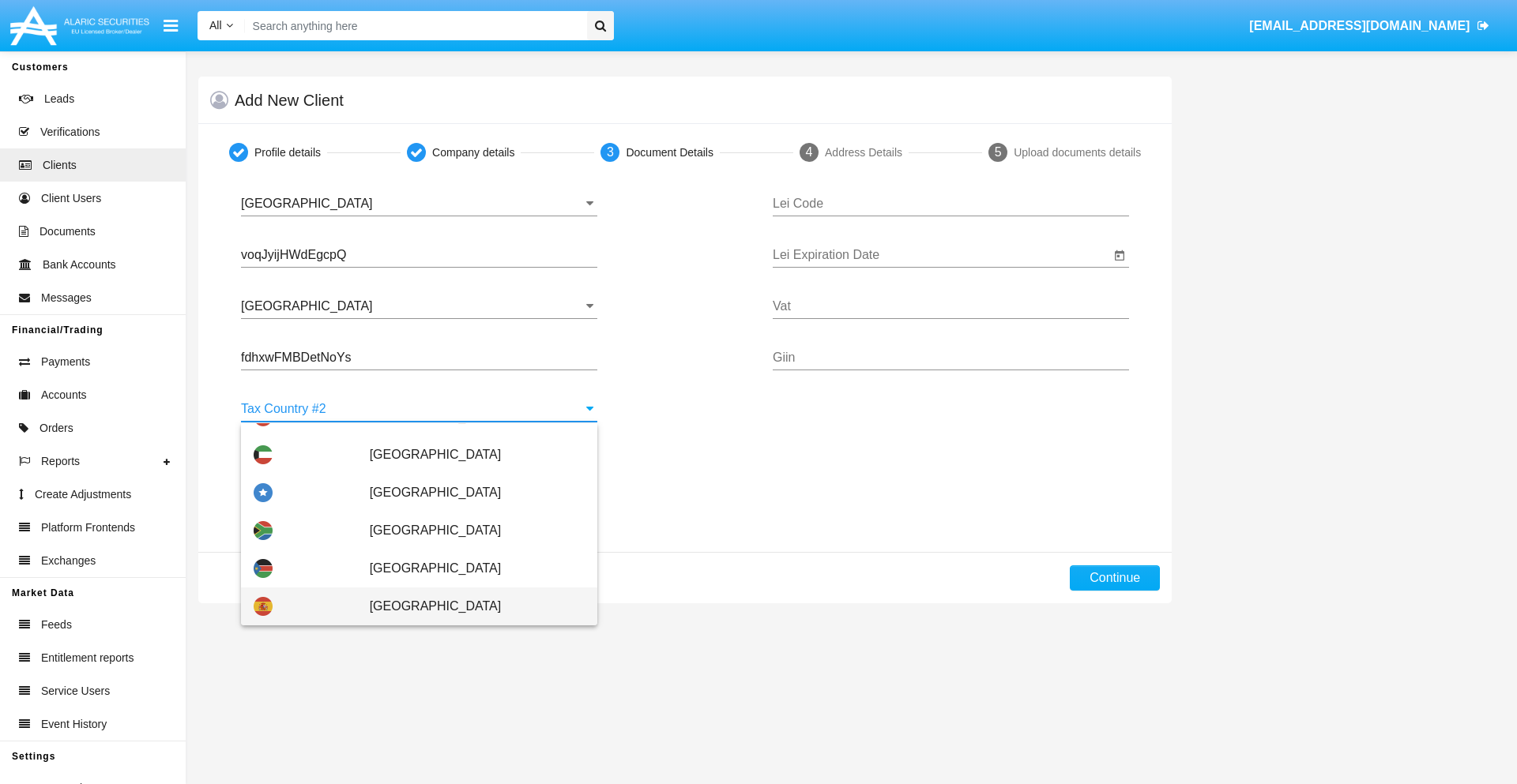
click at [468, 607] on span "Spain" at bounding box center [477, 606] width 215 height 38
type input "Spain"
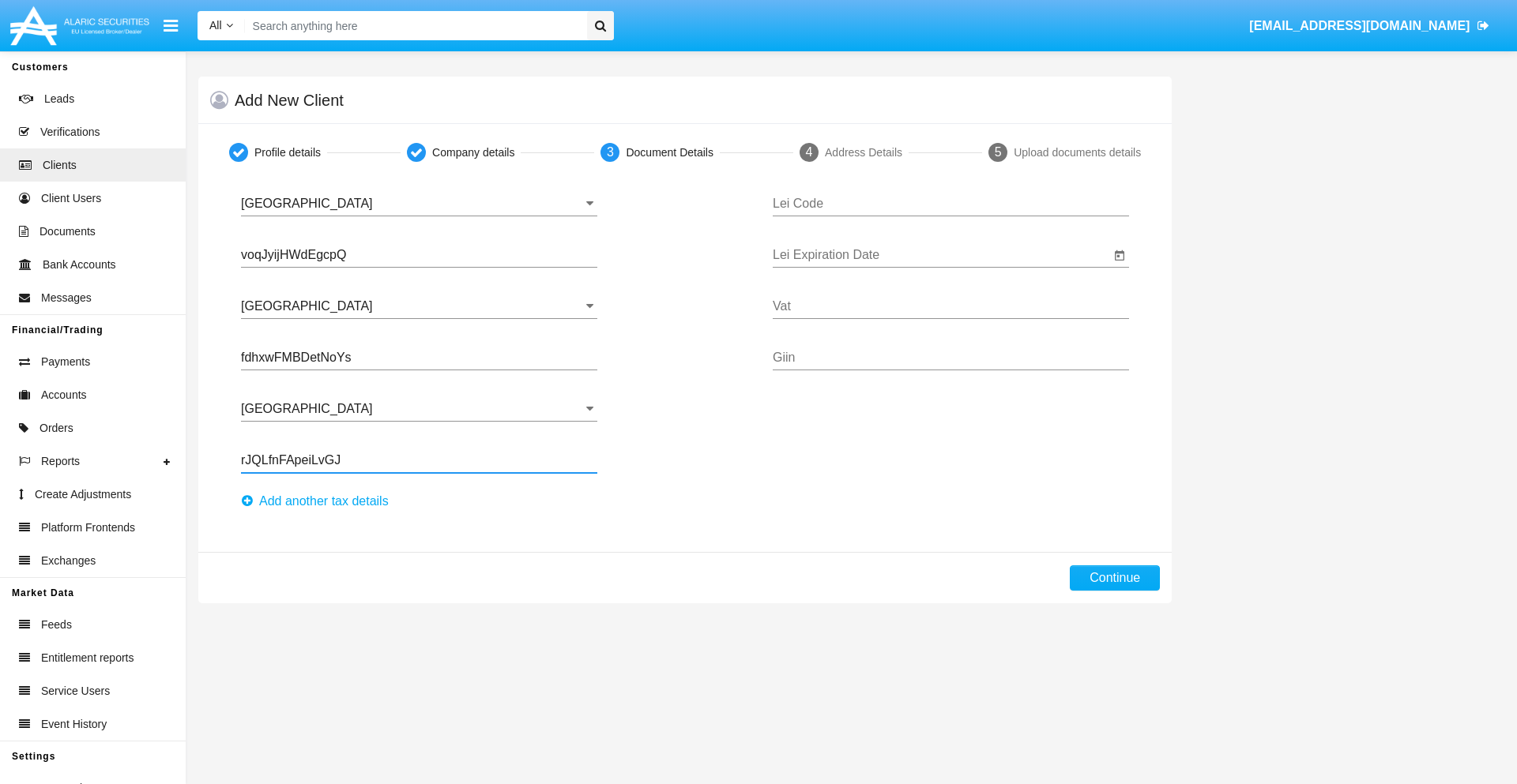
type input "rJQLfnFApeiLvGJ"
type input "WRZMCPQCVSWISBYLNPXR"
click at [941, 255] on input "Lei Expiration Date" at bounding box center [941, 255] width 337 height 14
click at [820, 301] on span "SEP 2025" at bounding box center [807, 301] width 35 height 12
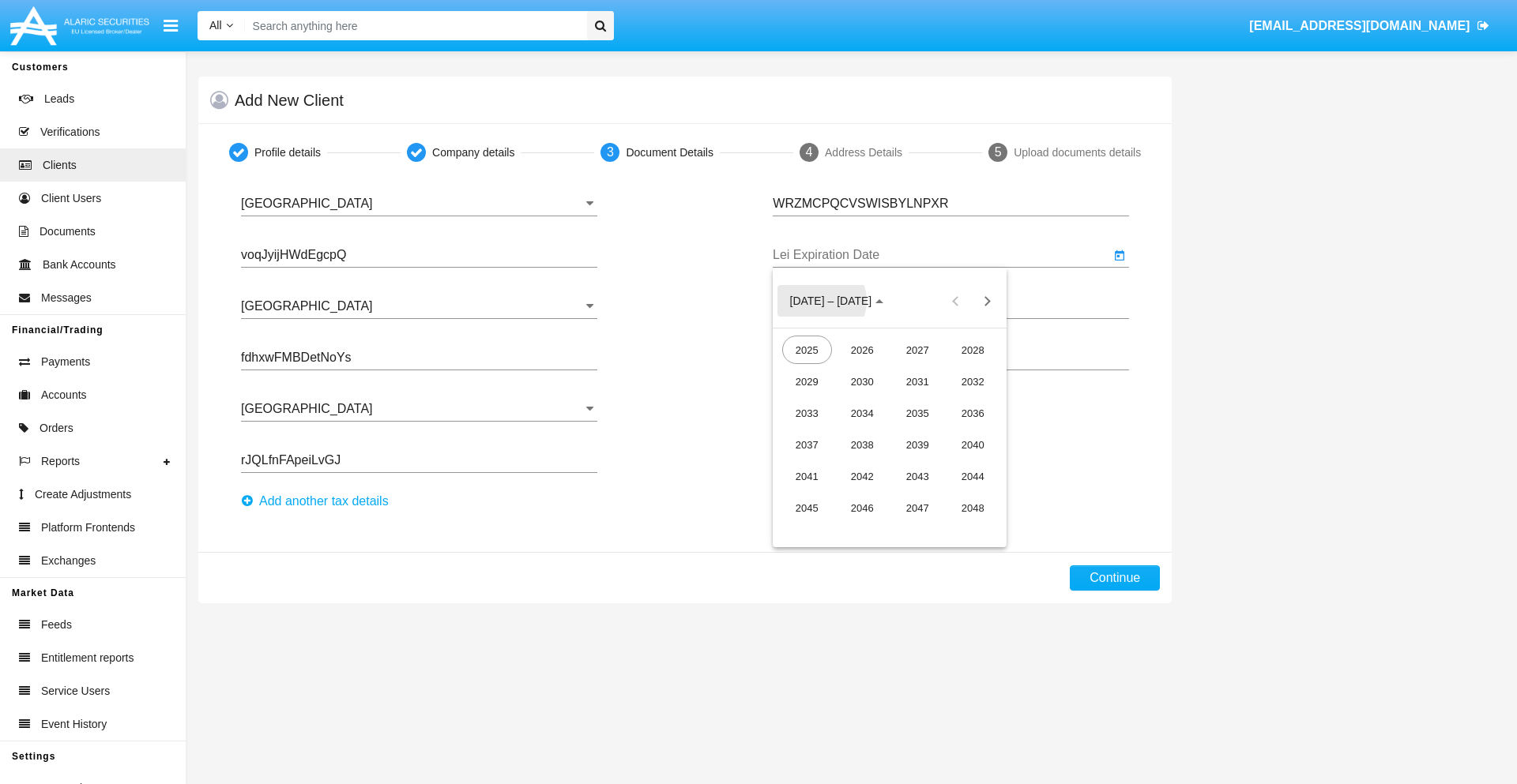
click at [973, 445] on div "2040" at bounding box center [973, 445] width 50 height 29
click at [862, 413] on div "JUN" at bounding box center [862, 413] width 50 height 29
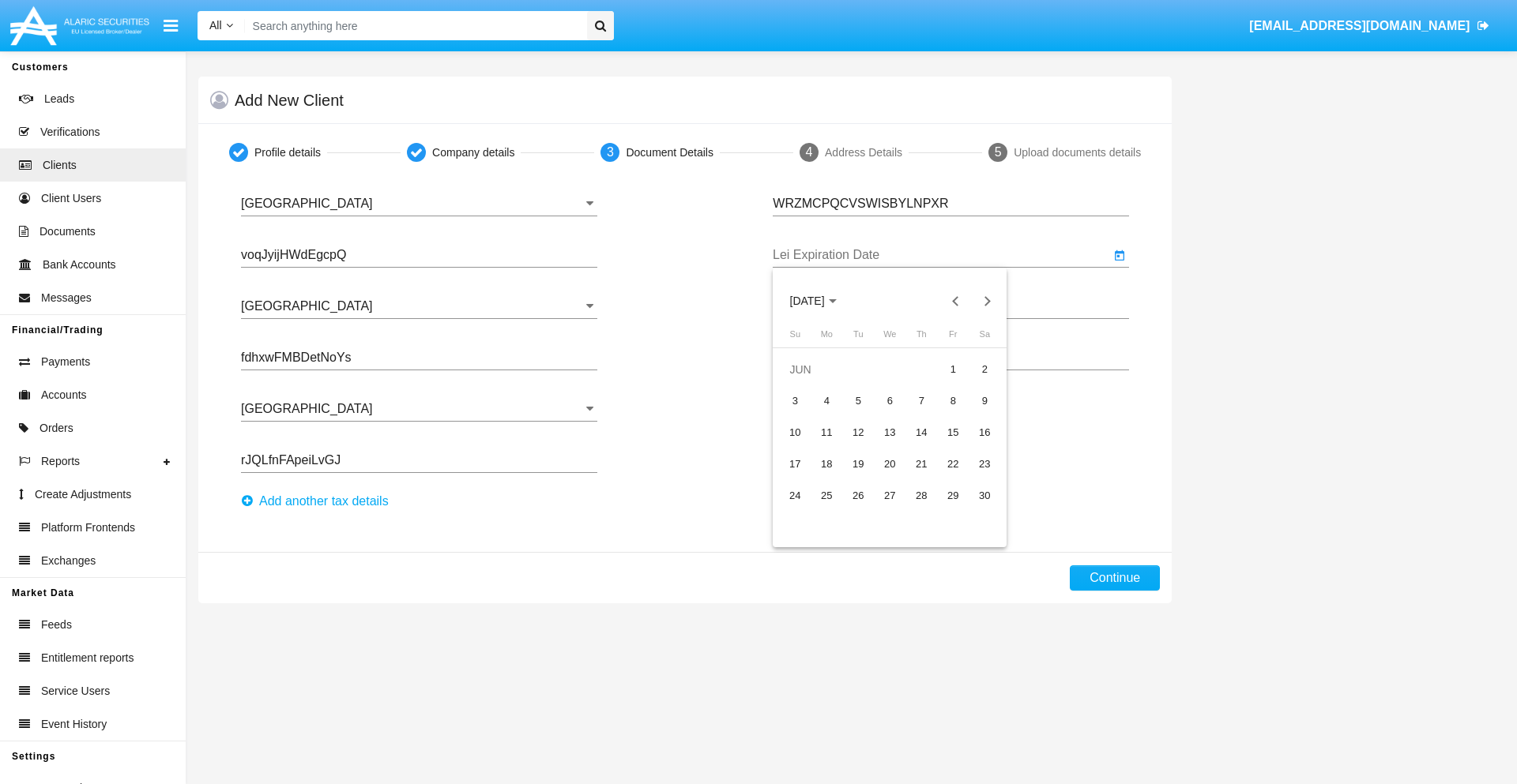
click at [953, 432] on div "15" at bounding box center [952, 432] width 29 height 29
type input "[DATE]"
type input "RHYGdMzHnjbSJlX"
type input "pzMzRPJDseZnwhH"
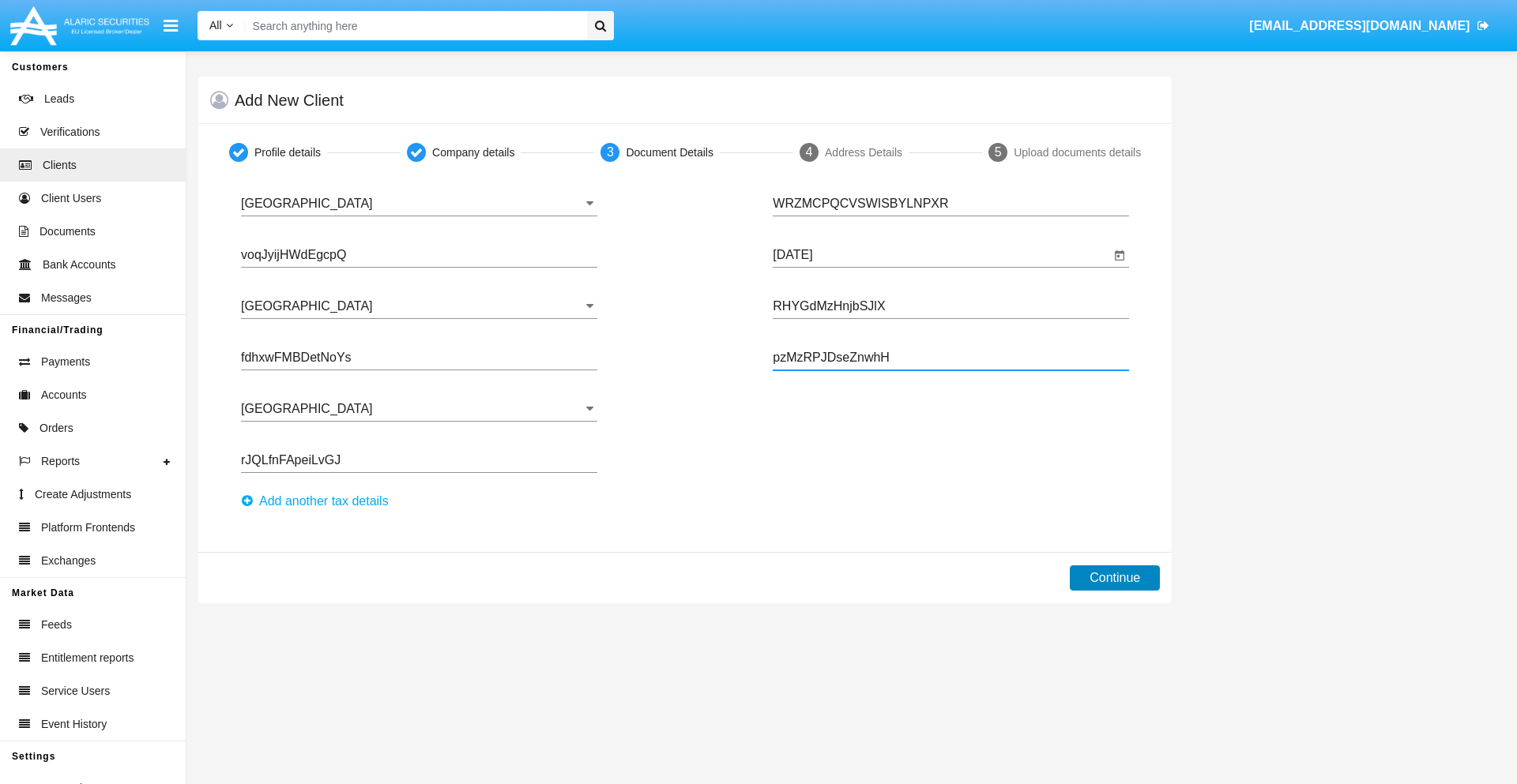
click at [1115, 578] on button "Continue" at bounding box center [1115, 578] width 90 height 25
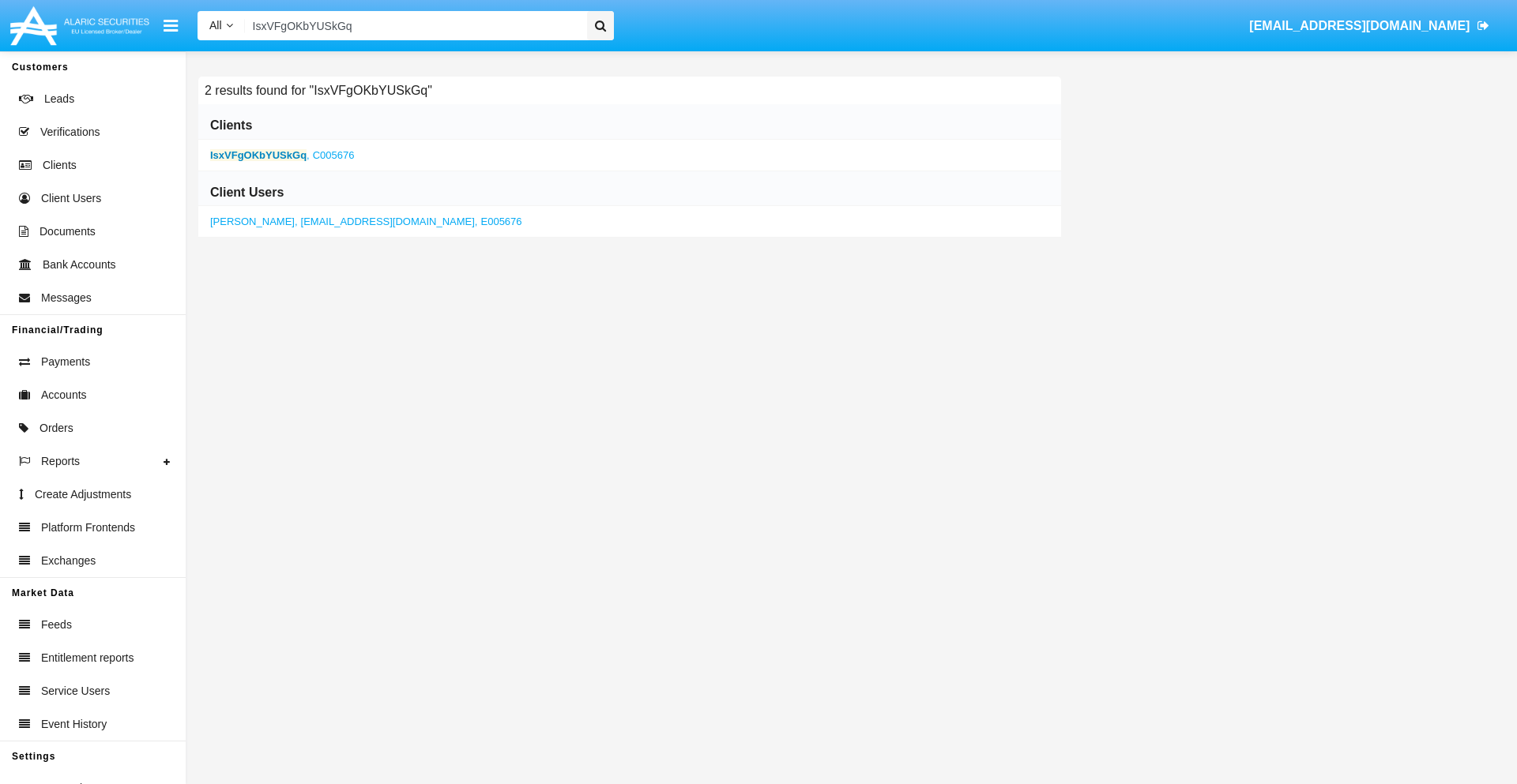
type input "IsxVFgOKbYUSkGq"
click at [259, 155] on b "IsxVFgOKbYUSkGq" at bounding box center [259, 155] width 96 height 12
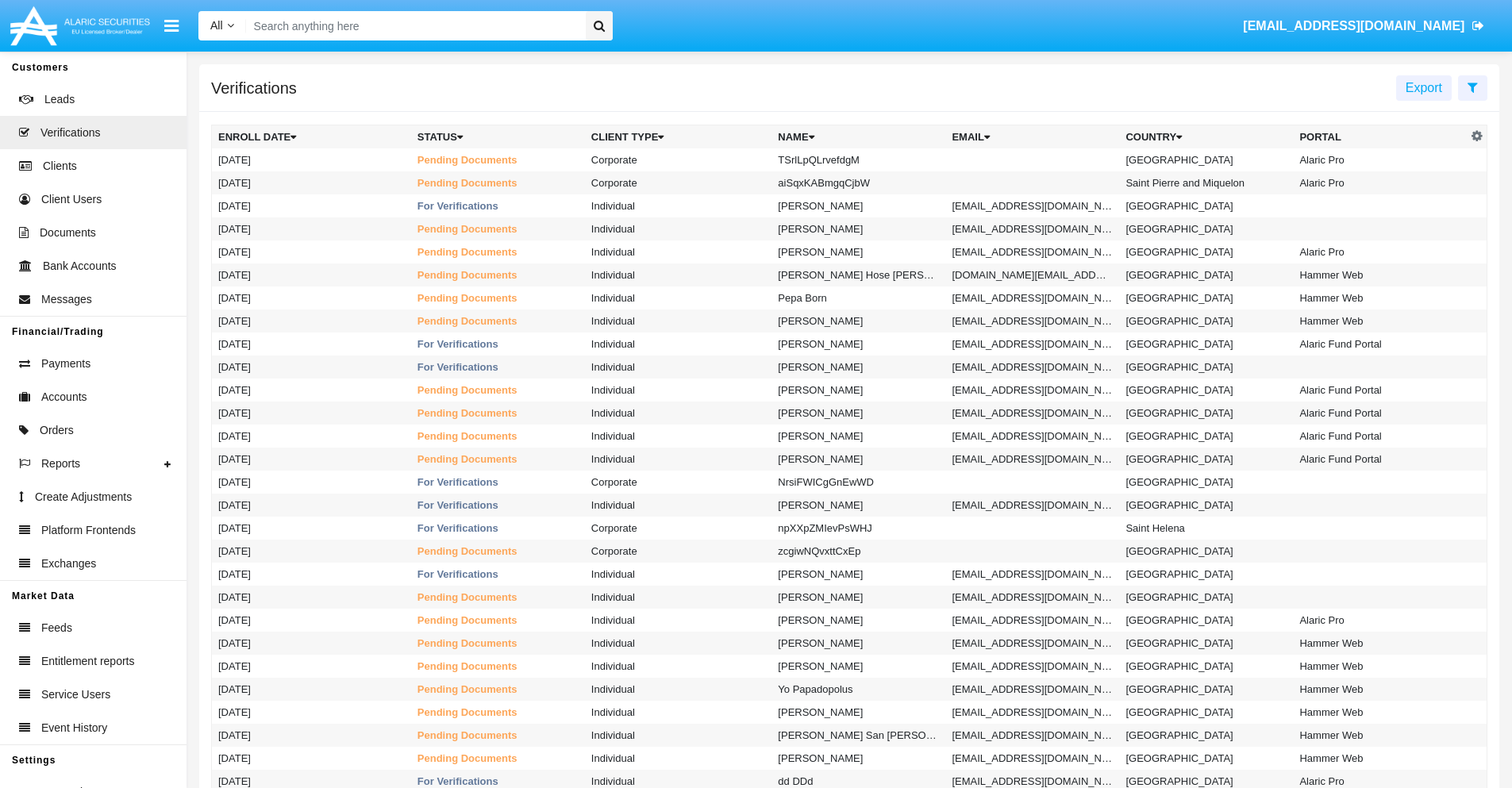
click at [1473, 87] on icon at bounding box center [1473, 87] width 11 height 12
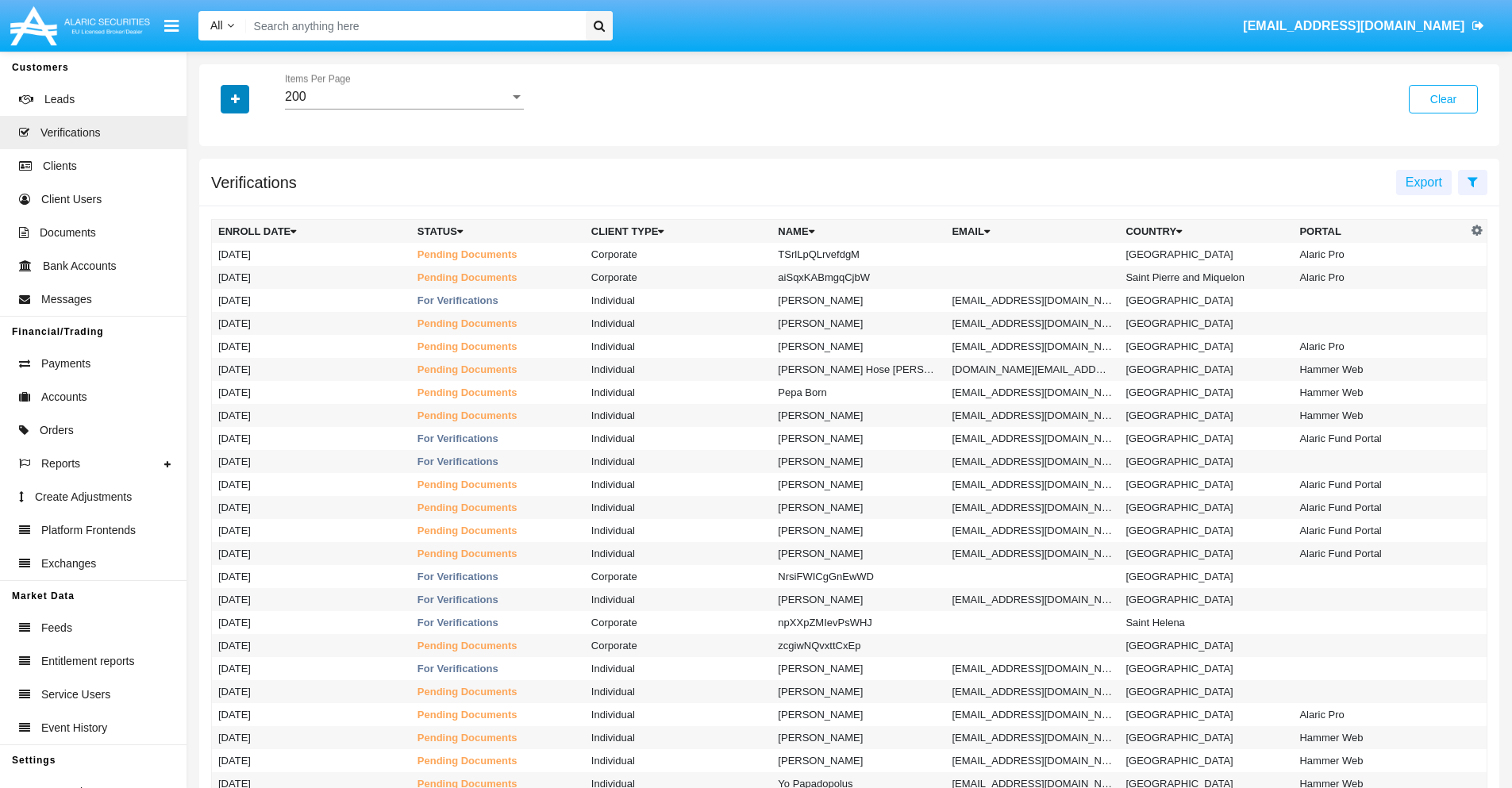
click at [235, 98] on icon "button" at bounding box center [235, 99] width 9 height 11
click at [248, 201] on span "Name" at bounding box center [248, 200] width 34 height 19
click at [218, 207] on input "Name" at bounding box center [217, 207] width 1 height 1
checkbox input "true"
click at [235, 98] on icon "button" at bounding box center [235, 99] width 9 height 11
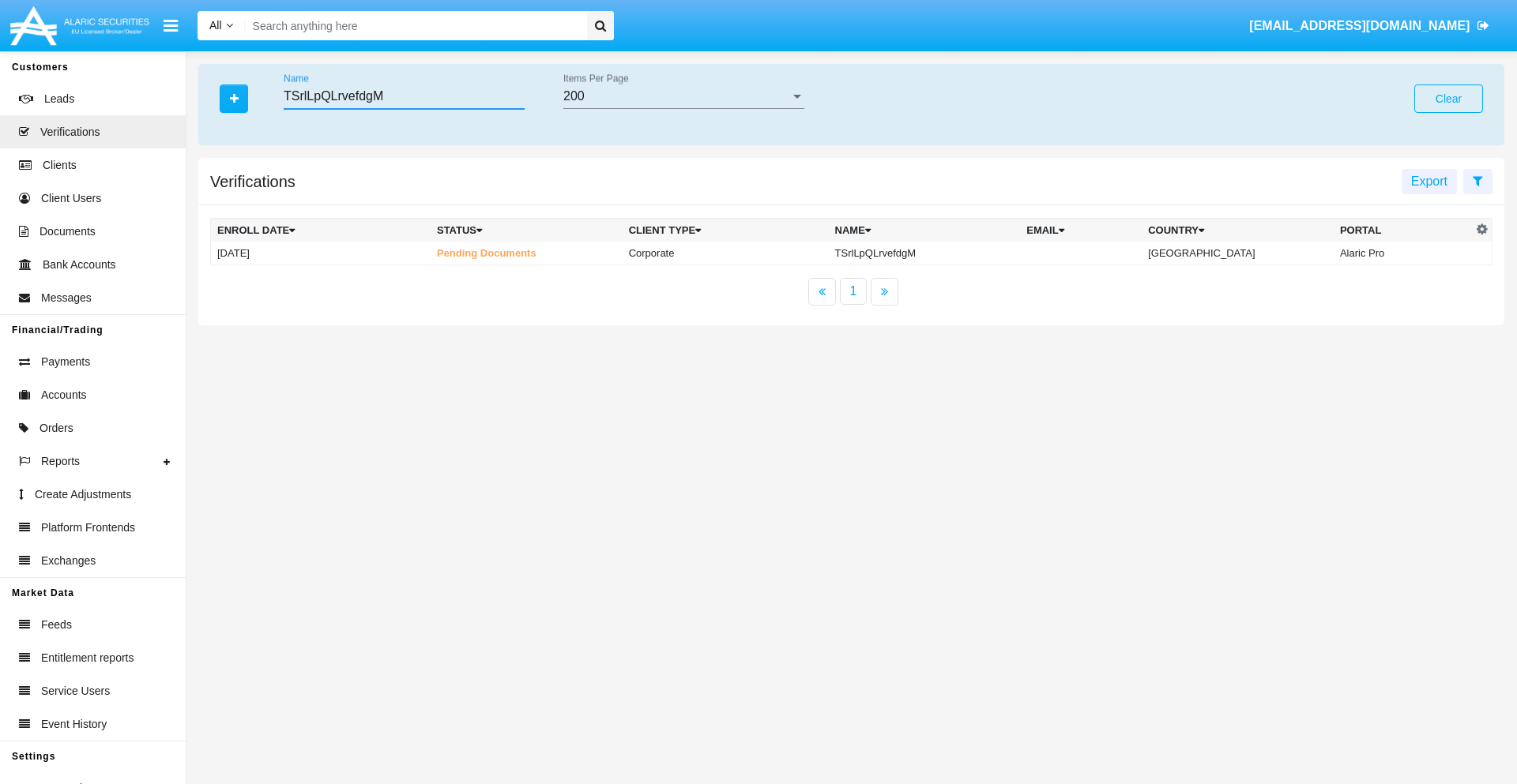
type input "TSrlLpQLrvefdgM"
click at [937, 253] on td "TSrlLpQLrvefdgM" at bounding box center [925, 253] width 192 height 24
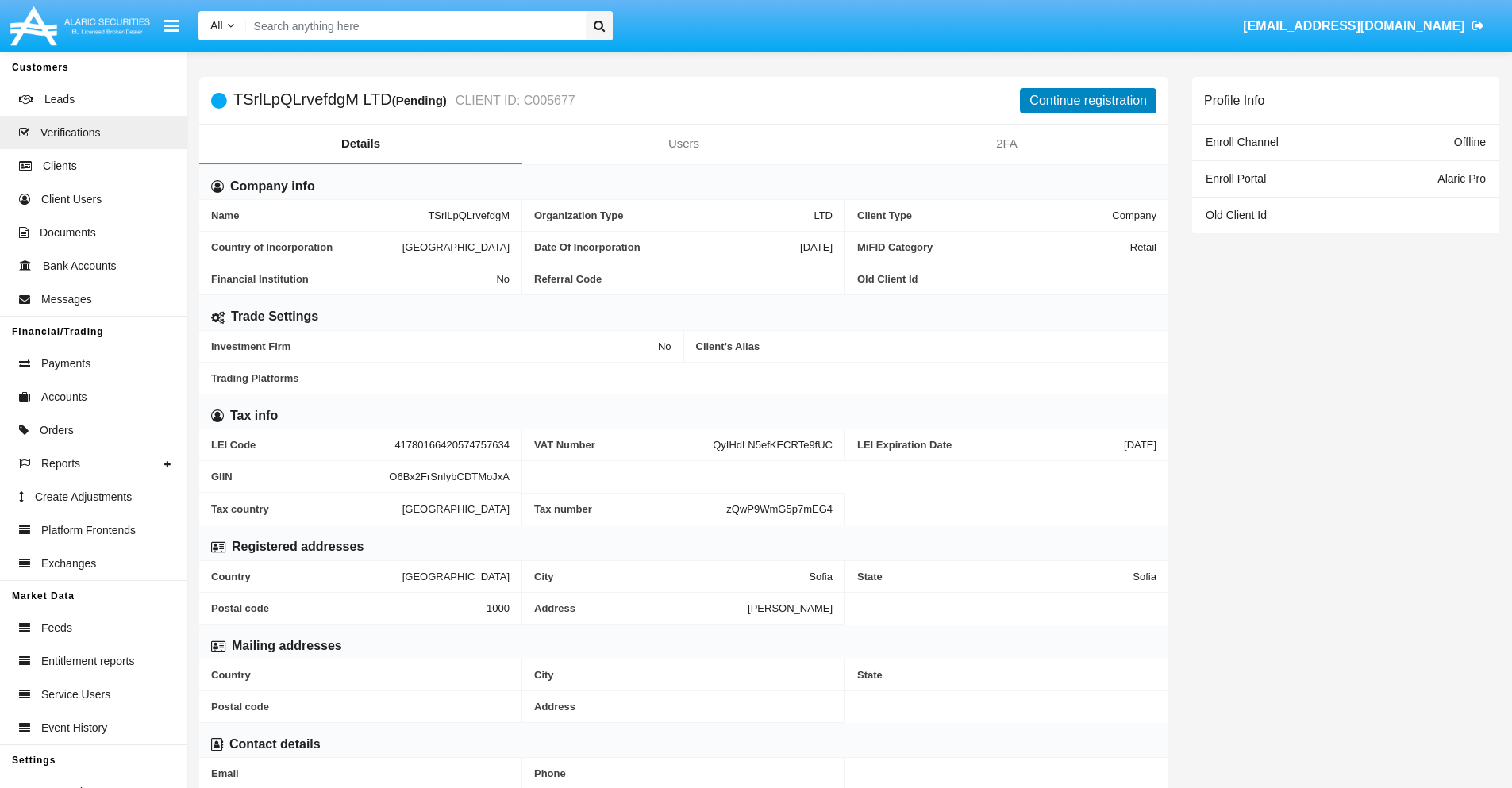
click at [1088, 100] on button "Continue registration" at bounding box center [1088, 100] width 137 height 25
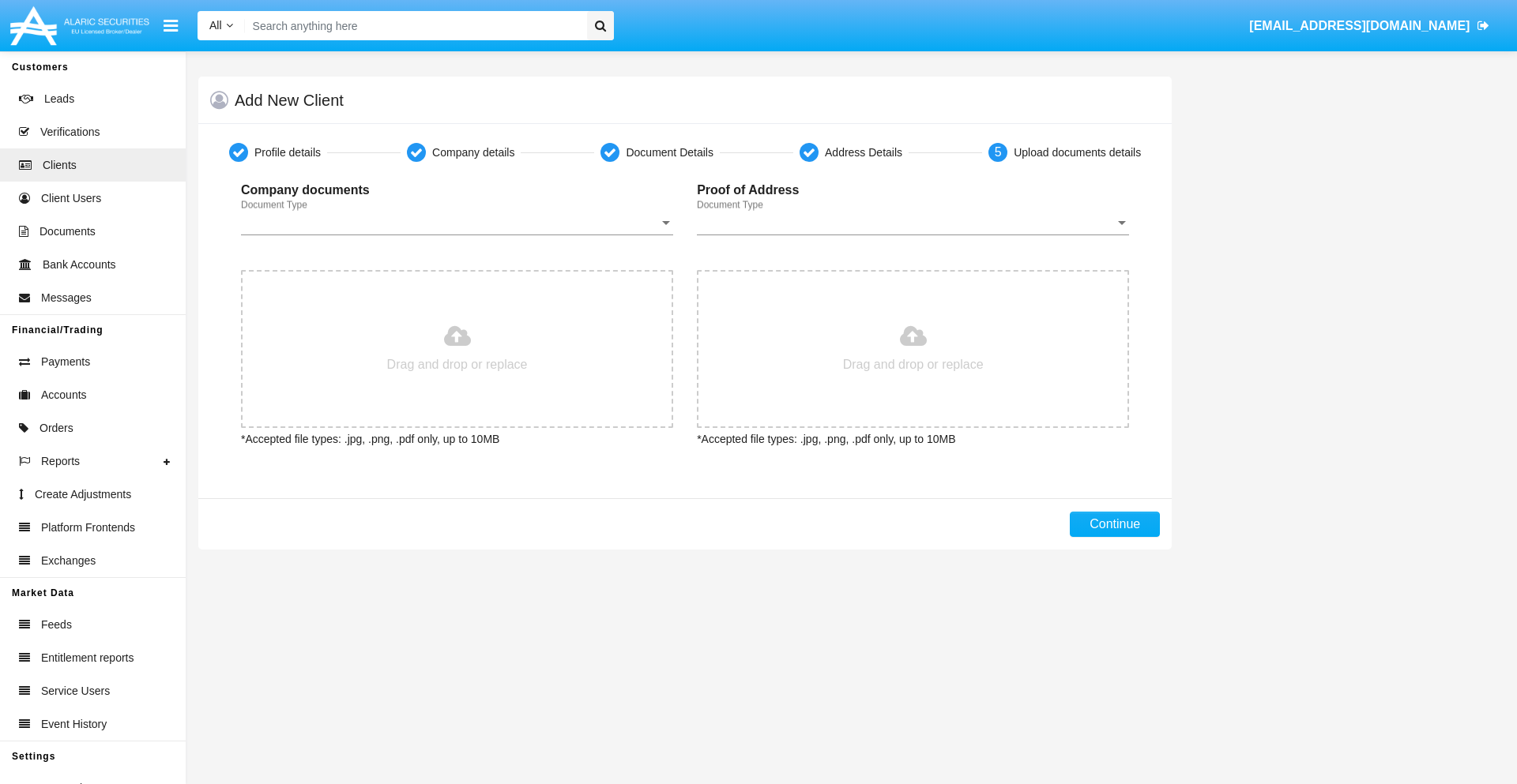
click at [457, 223] on span "Document Type" at bounding box center [450, 222] width 418 height 14
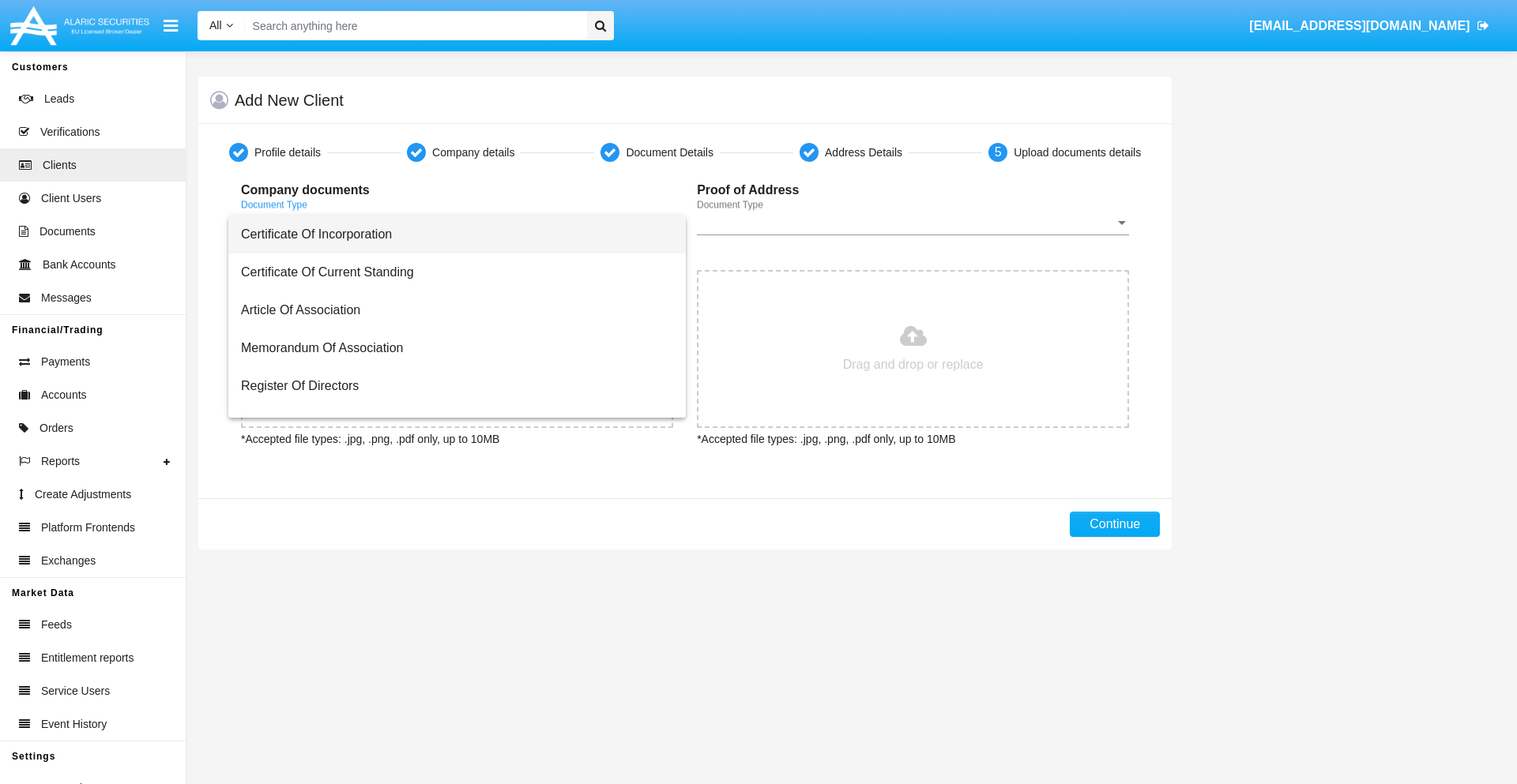
click at [451, 235] on span "Certificate Of Incorporation" at bounding box center [457, 234] width 432 height 38
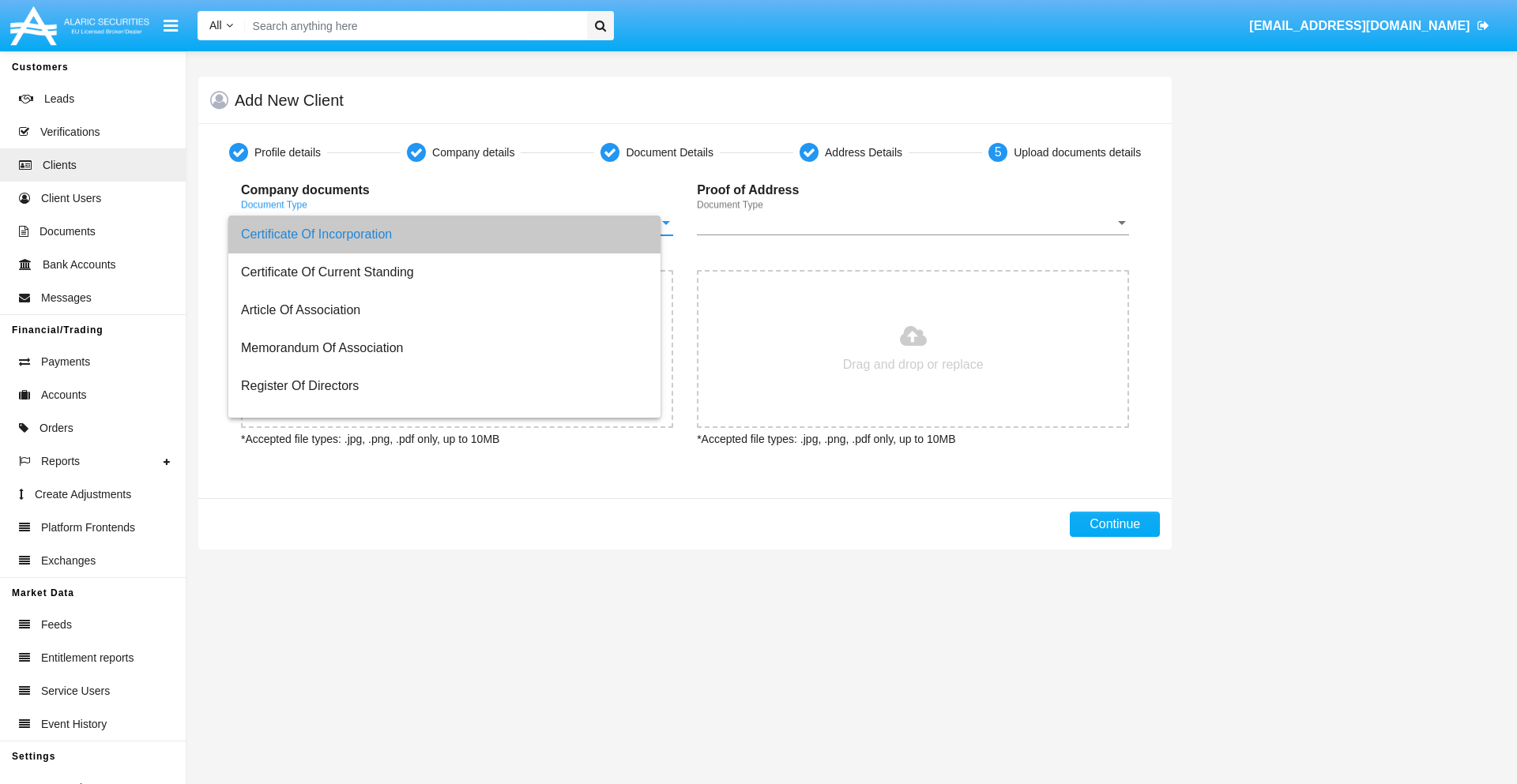
type input "C:\fakepath\passport.png"
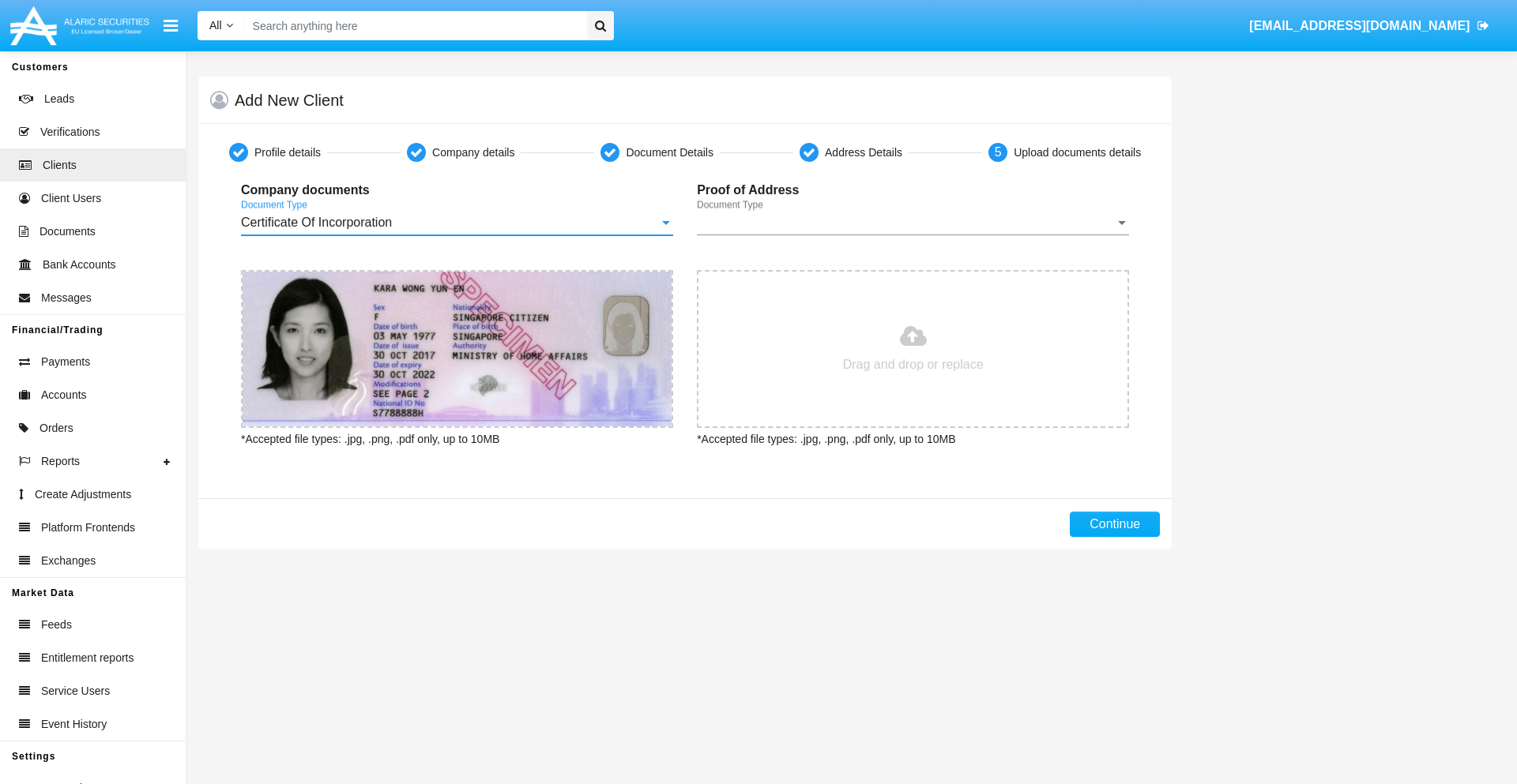
click at [912, 223] on span "Document Type" at bounding box center [906, 222] width 418 height 14
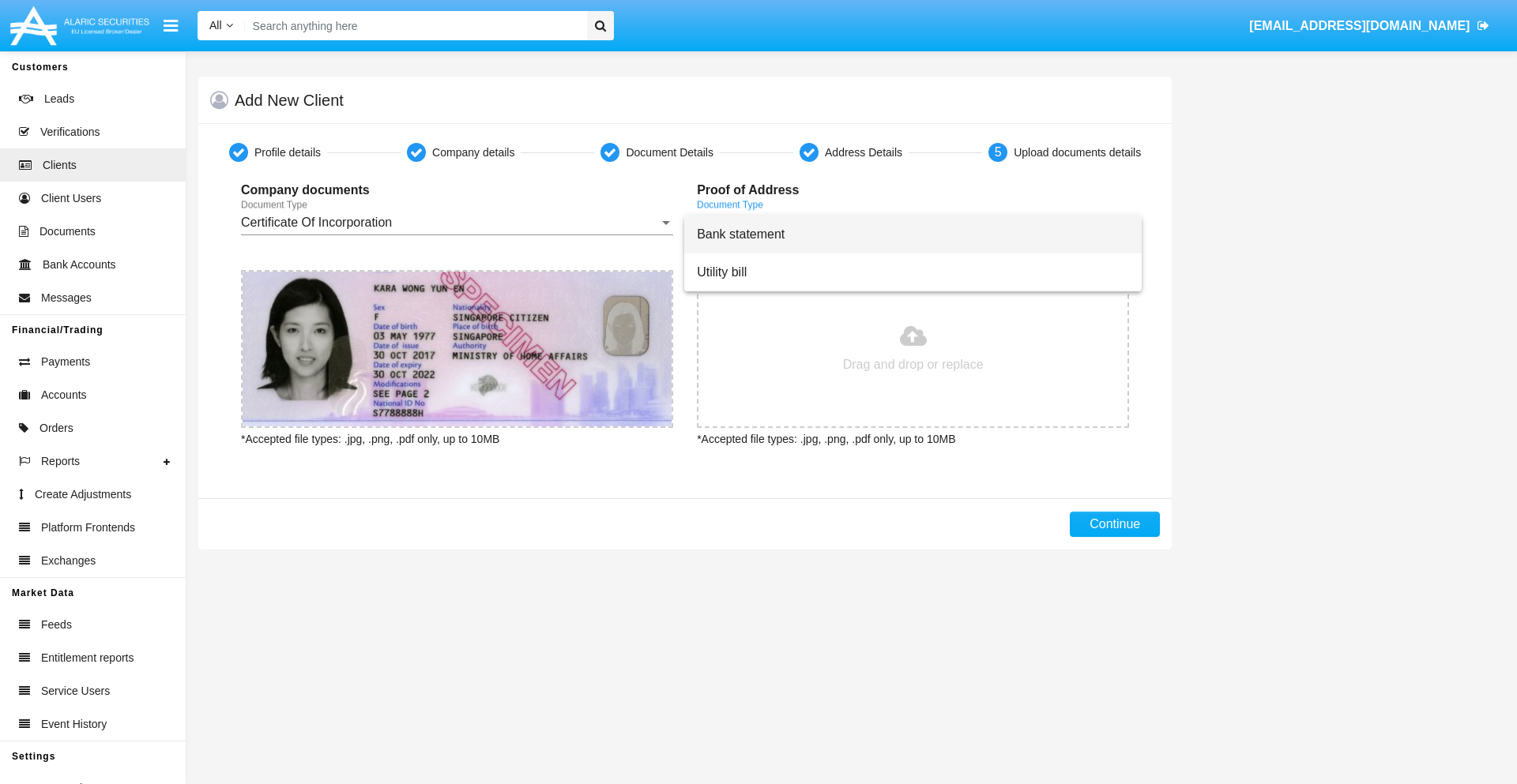
click at [912, 235] on span "Bank statement" at bounding box center [913, 234] width 432 height 38
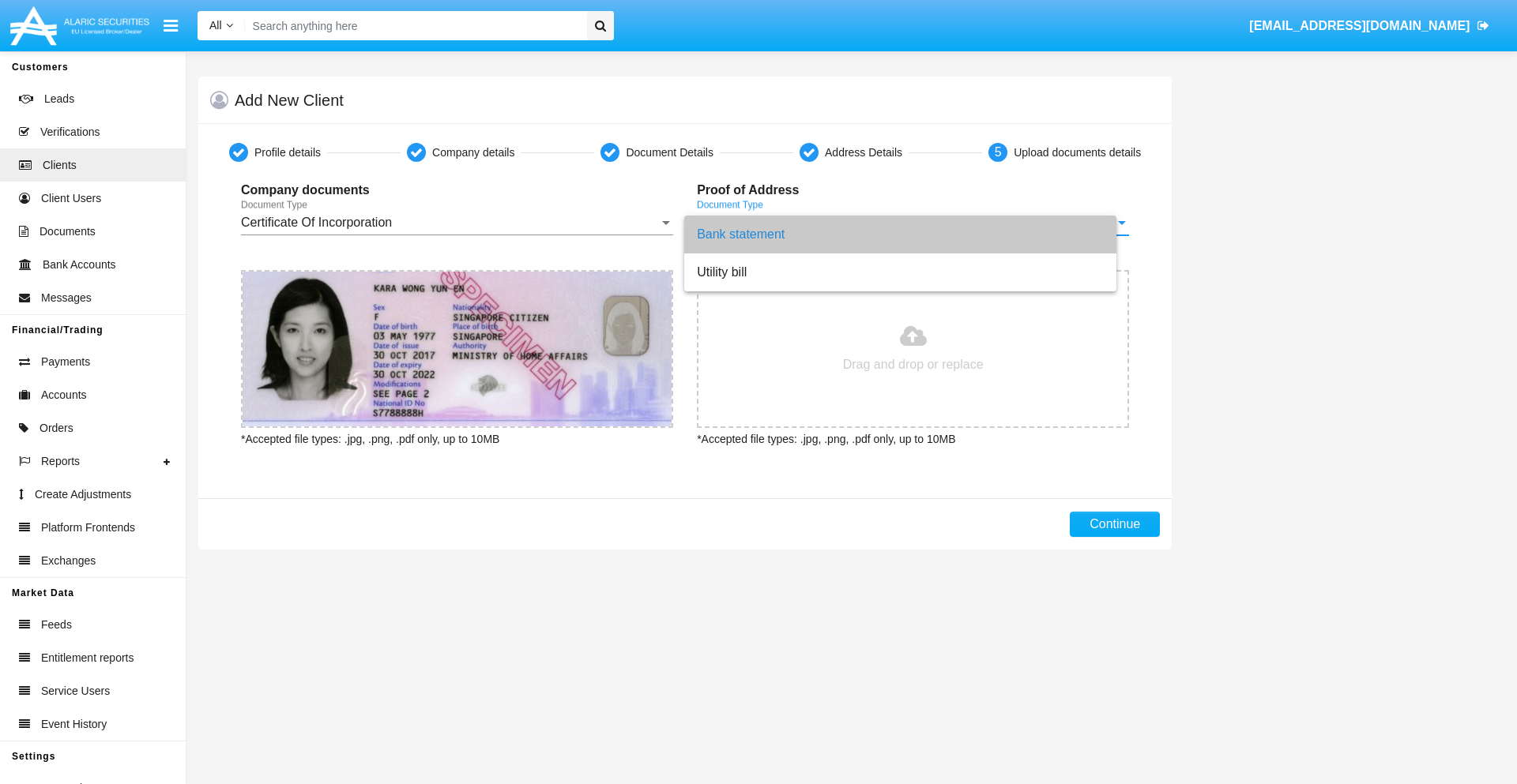
type input "C:\fakepath\bank-statement.png"
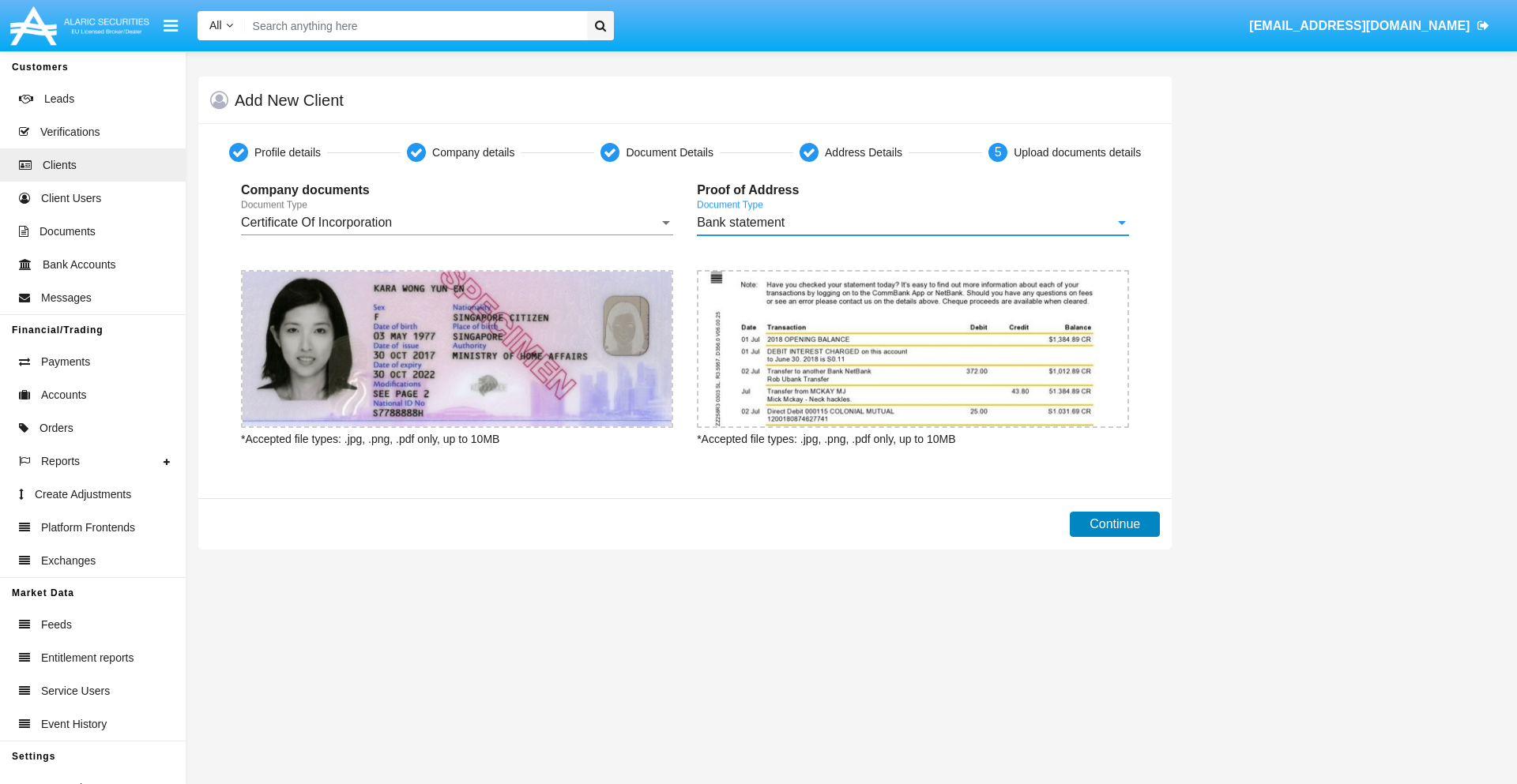
click at [1115, 525] on button "Continue" at bounding box center [1115, 524] width 90 height 25
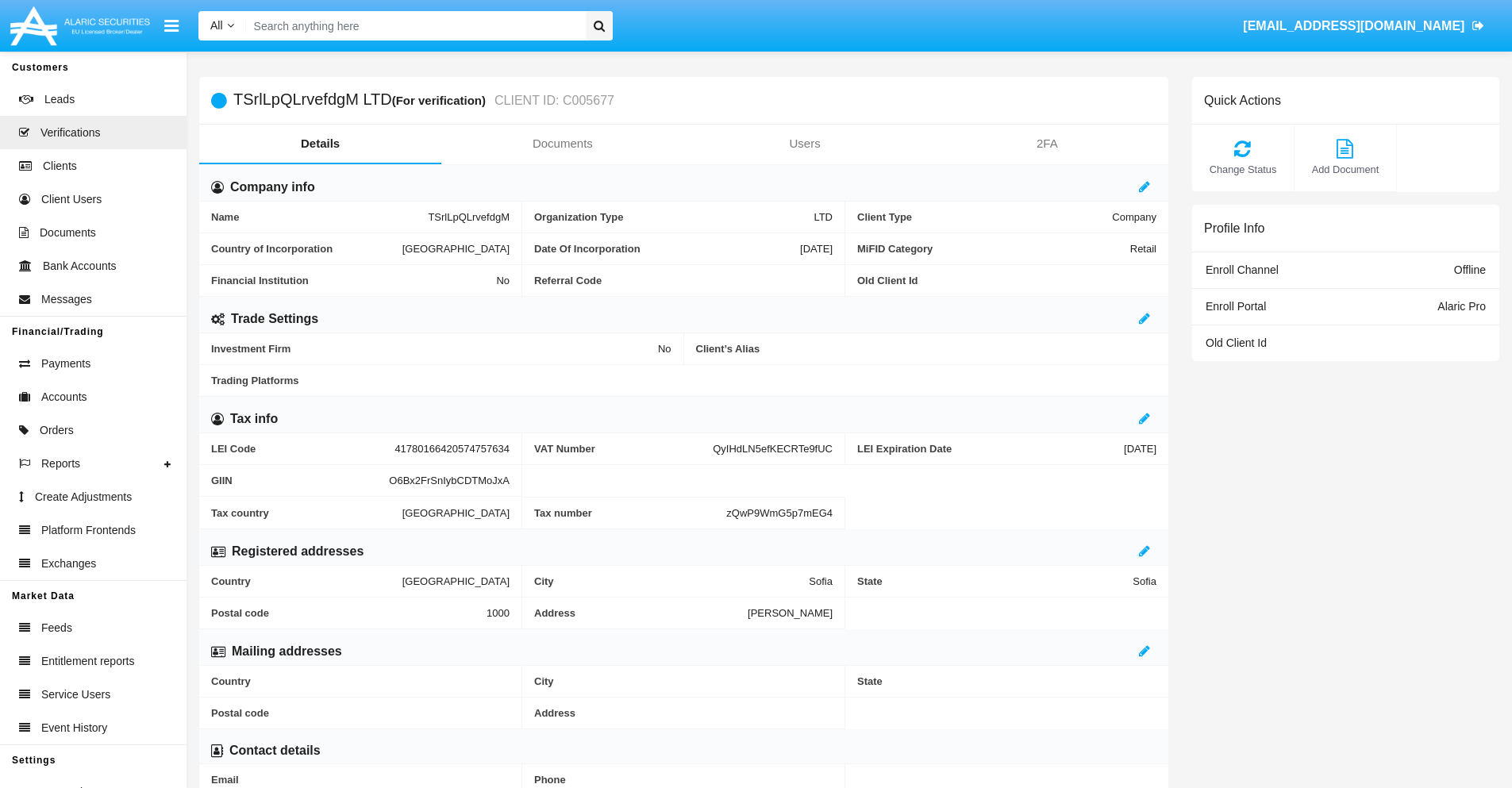
click at [562, 143] on link "Documents" at bounding box center [562, 143] width 242 height 38
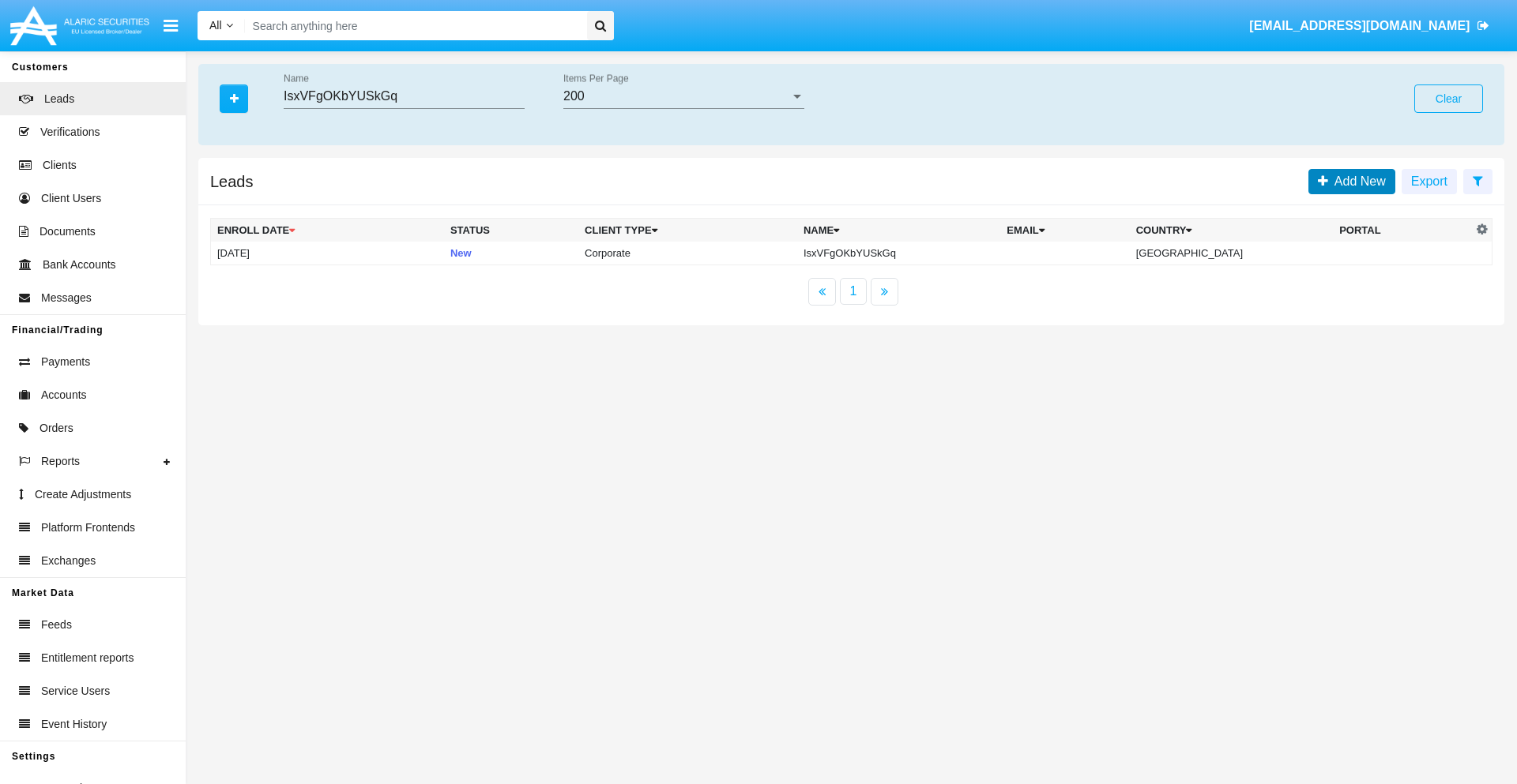
click at [1356, 181] on span "Add New" at bounding box center [1356, 181] width 58 height 13
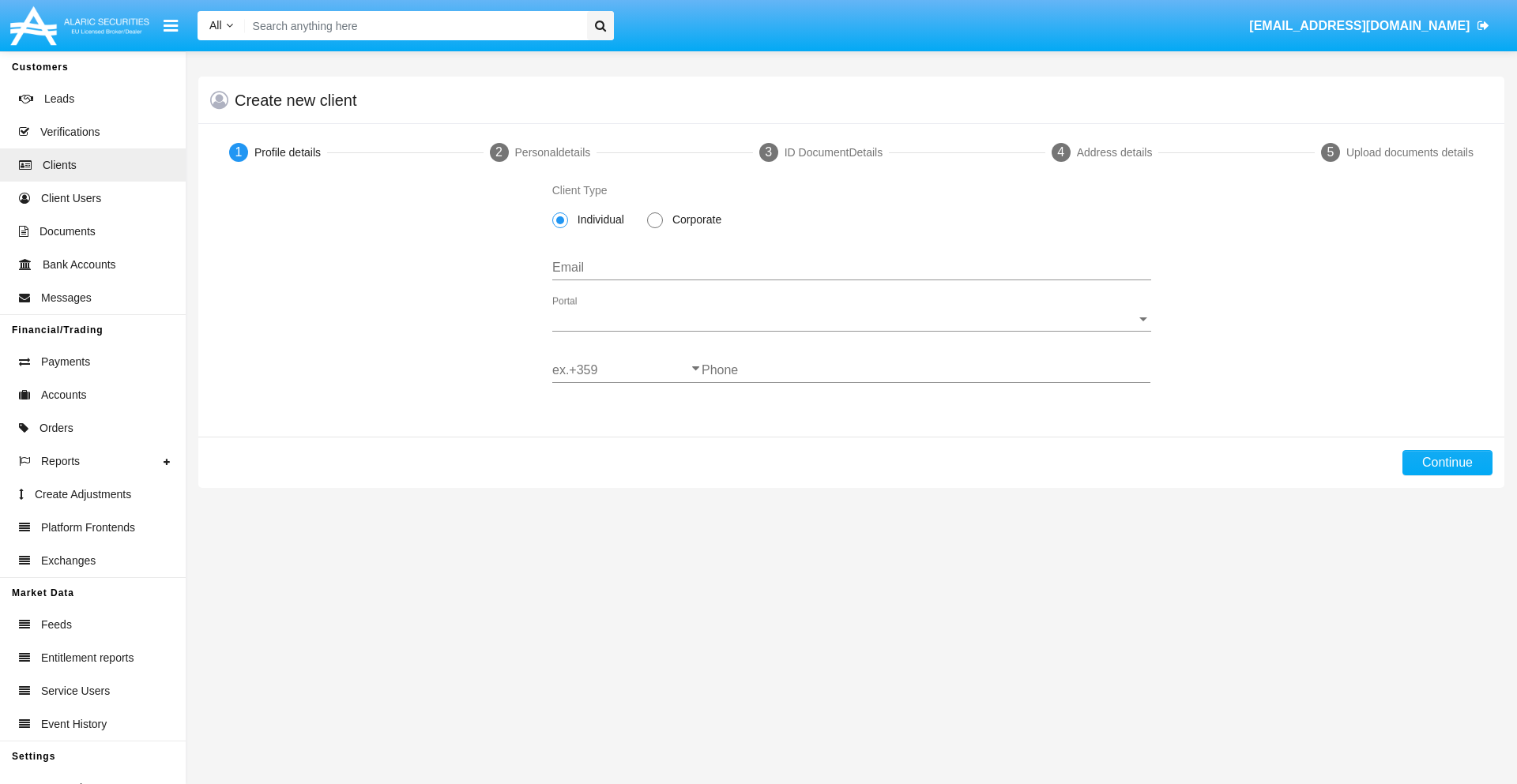
click at [694, 219] on span "Corporate" at bounding box center [694, 219] width 62 height 16
click at [655, 228] on input "Corporate" at bounding box center [654, 228] width 1 height 1
radio input "true"
type input "6ah-k@q079-2.org"
click at [851, 319] on span "Portal" at bounding box center [845, 318] width 584 height 14
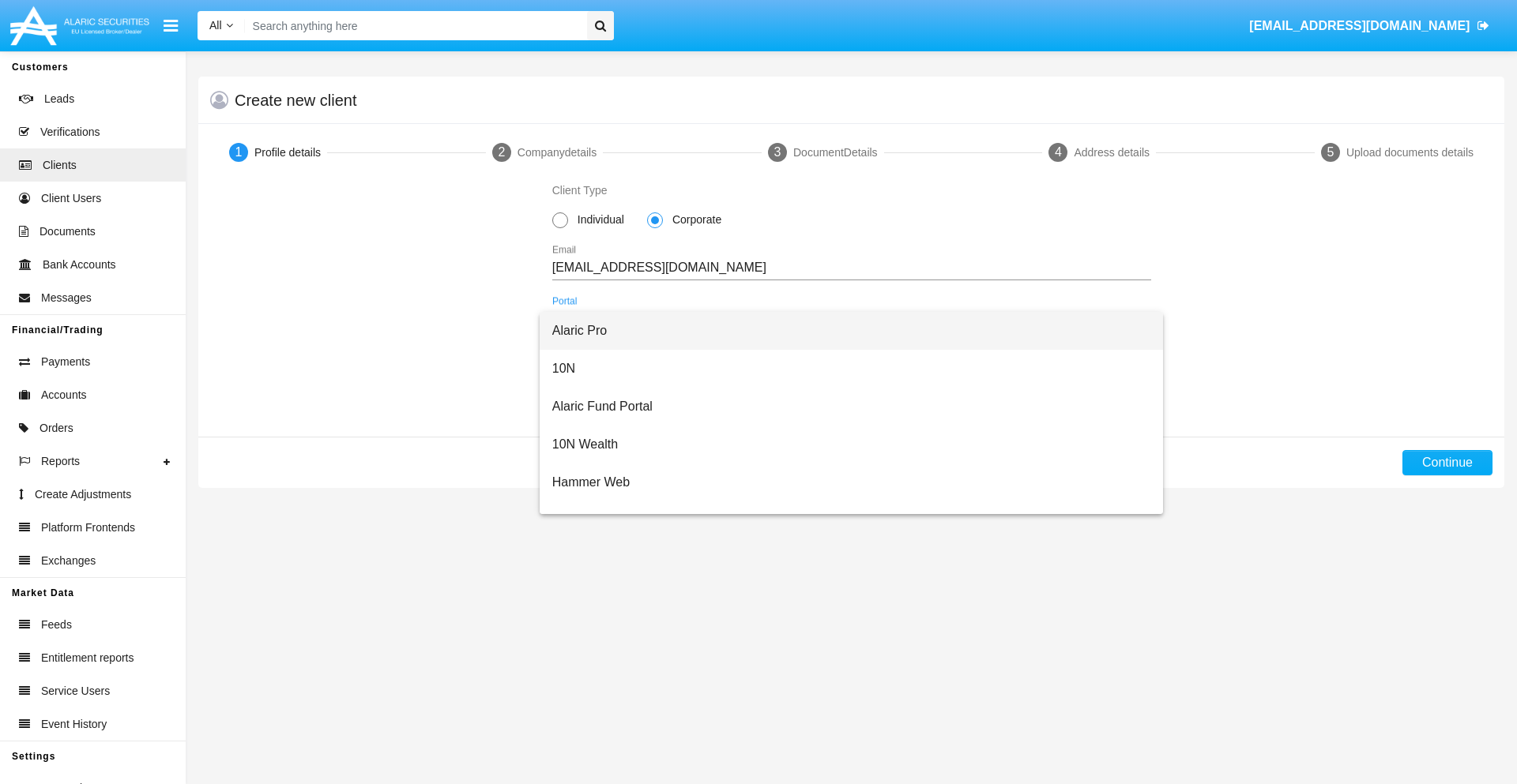
click at [845, 331] on span "Alaric Pro" at bounding box center [852, 330] width 599 height 38
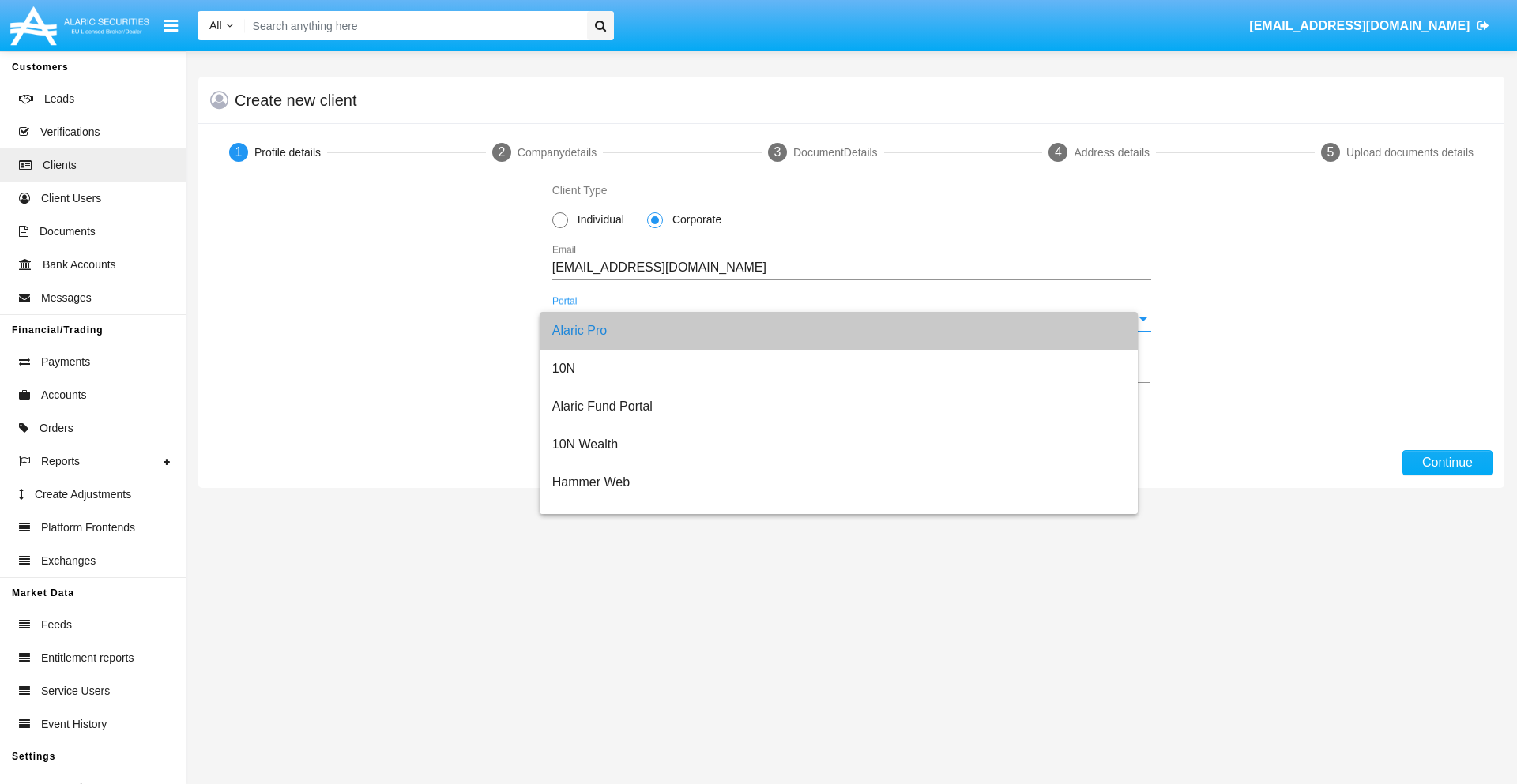
click at [627, 370] on input "ex.+359" at bounding box center [627, 370] width 149 height 14
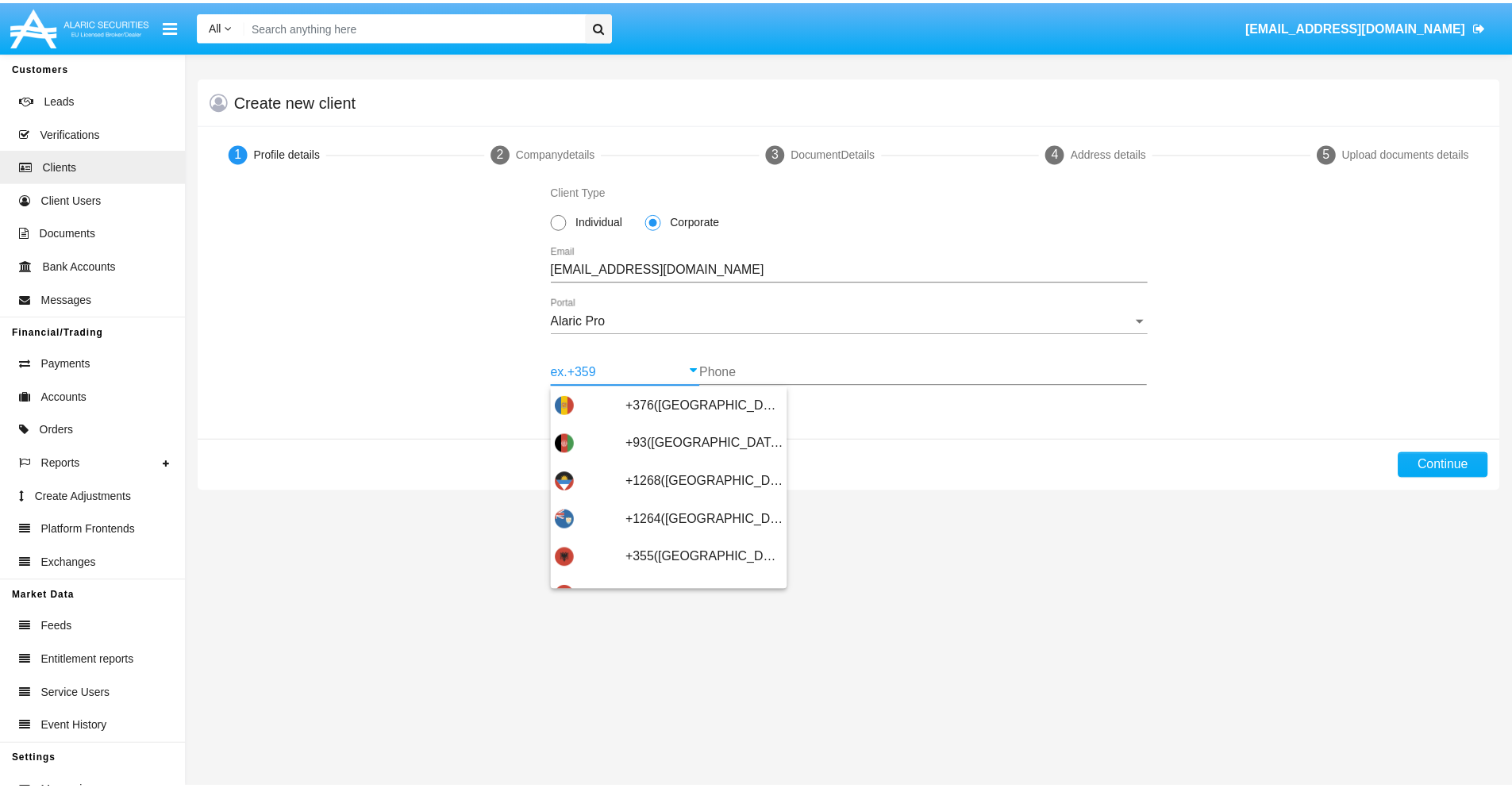
scroll to position [521, 0]
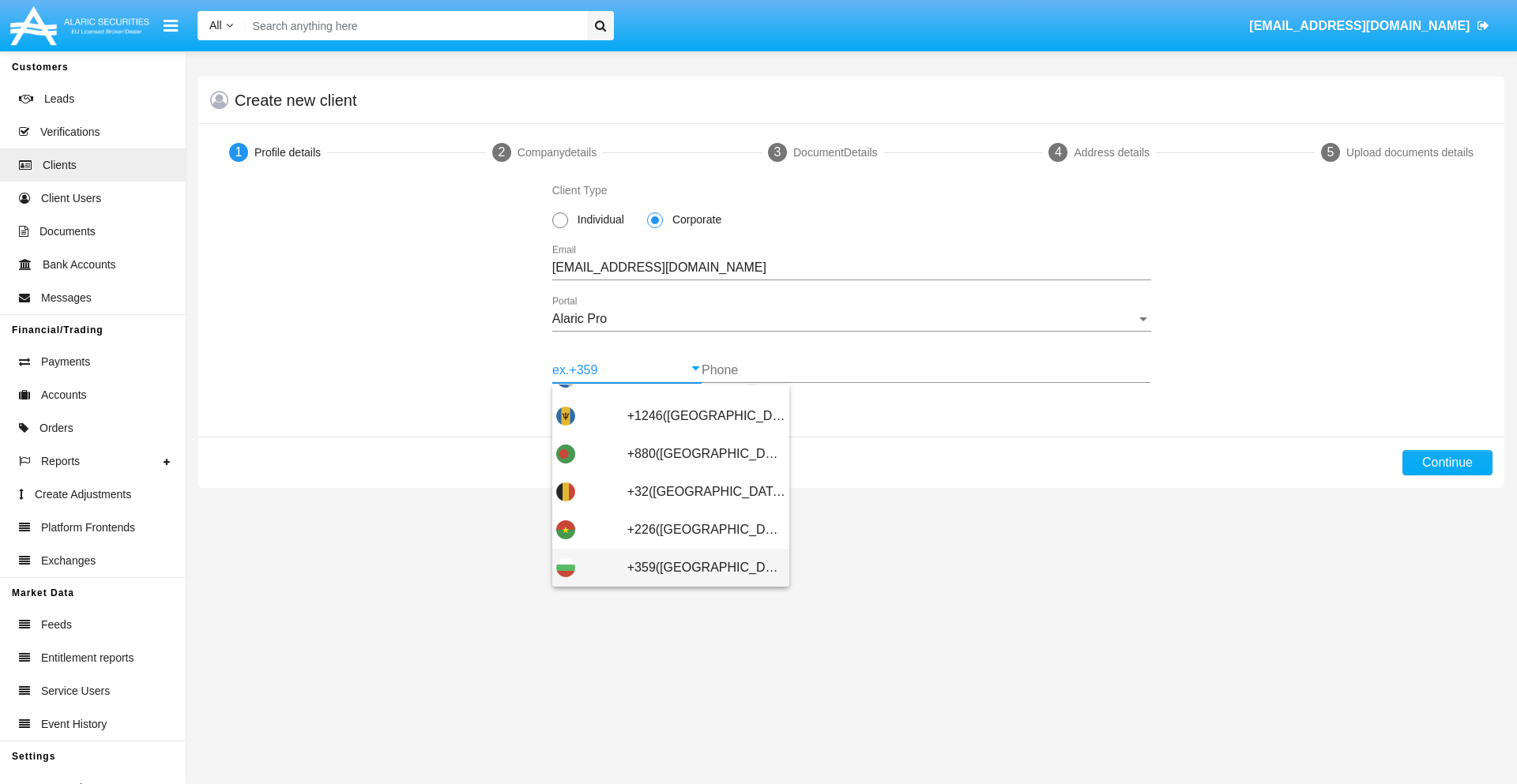
click at [694, 568] on span "+359(Bulgaria)" at bounding box center [707, 568] width 158 height 38
type input "+359(Bulgaria)"
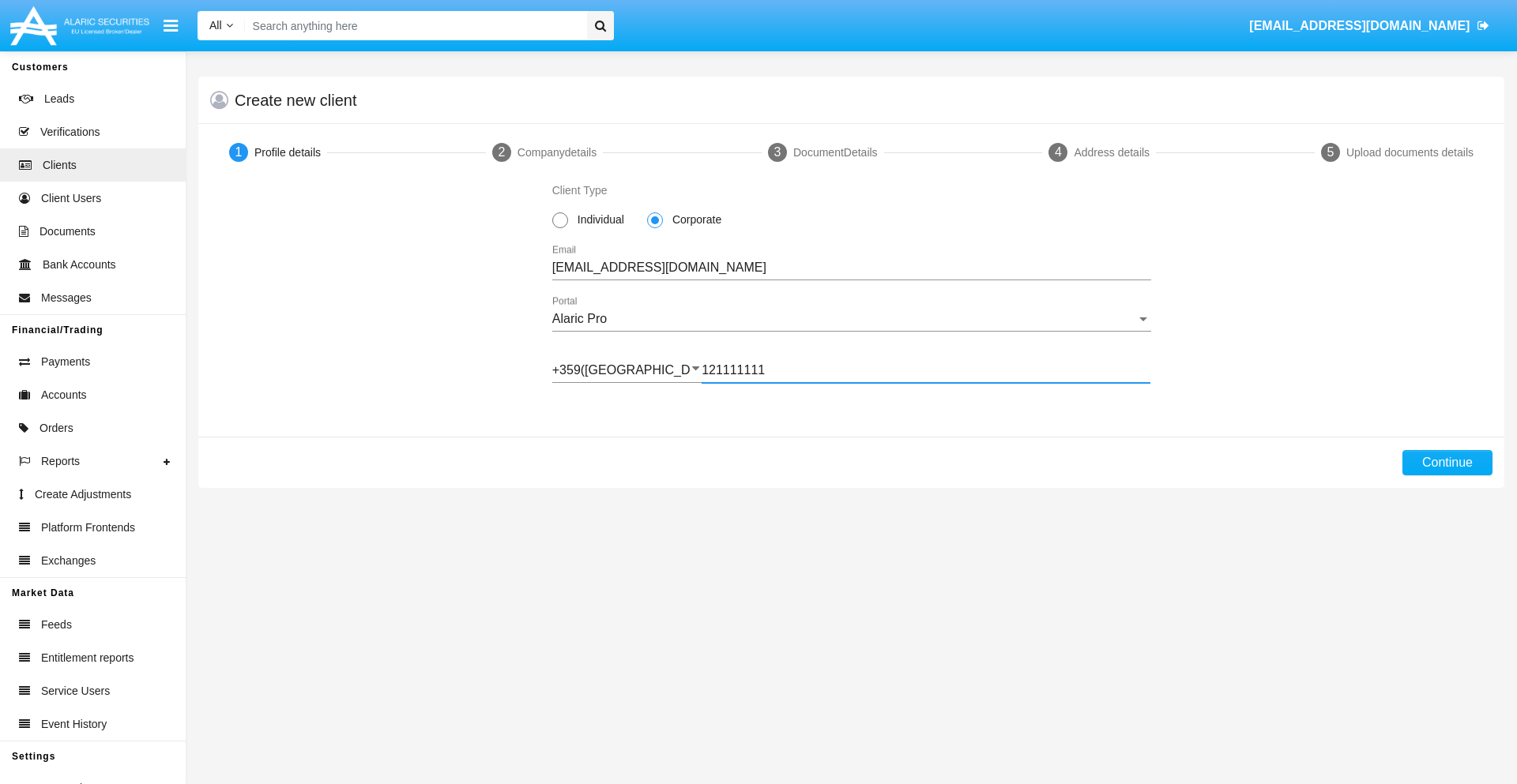
type input "121111111"
click at [1447, 463] on button "Continue" at bounding box center [1448, 463] width 90 height 25
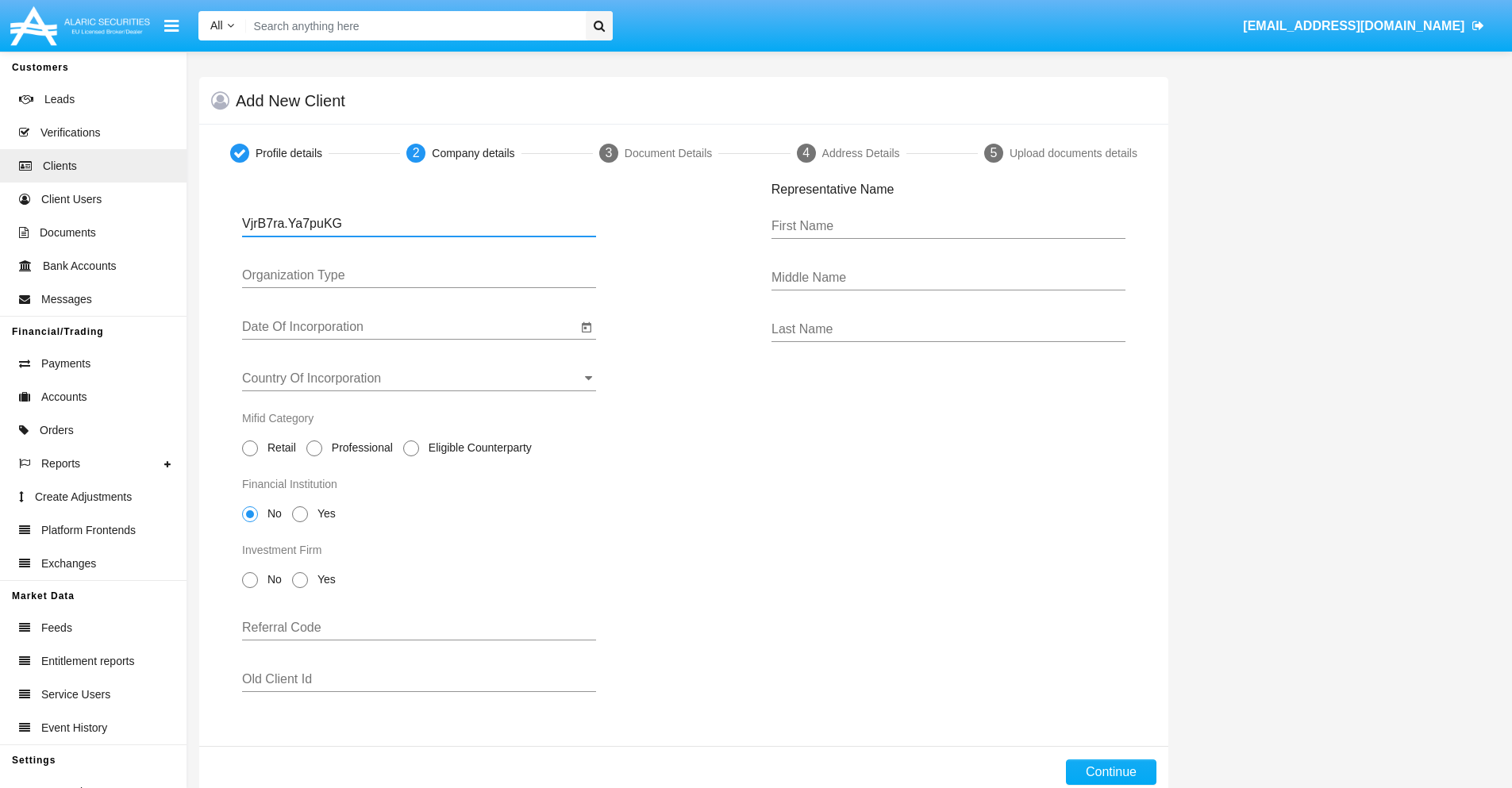
type input "VjrB7ra.Ya7puKG"
type input "LTD"
click at [410, 327] on input "Date Of Incorporation" at bounding box center [409, 326] width 335 height 14
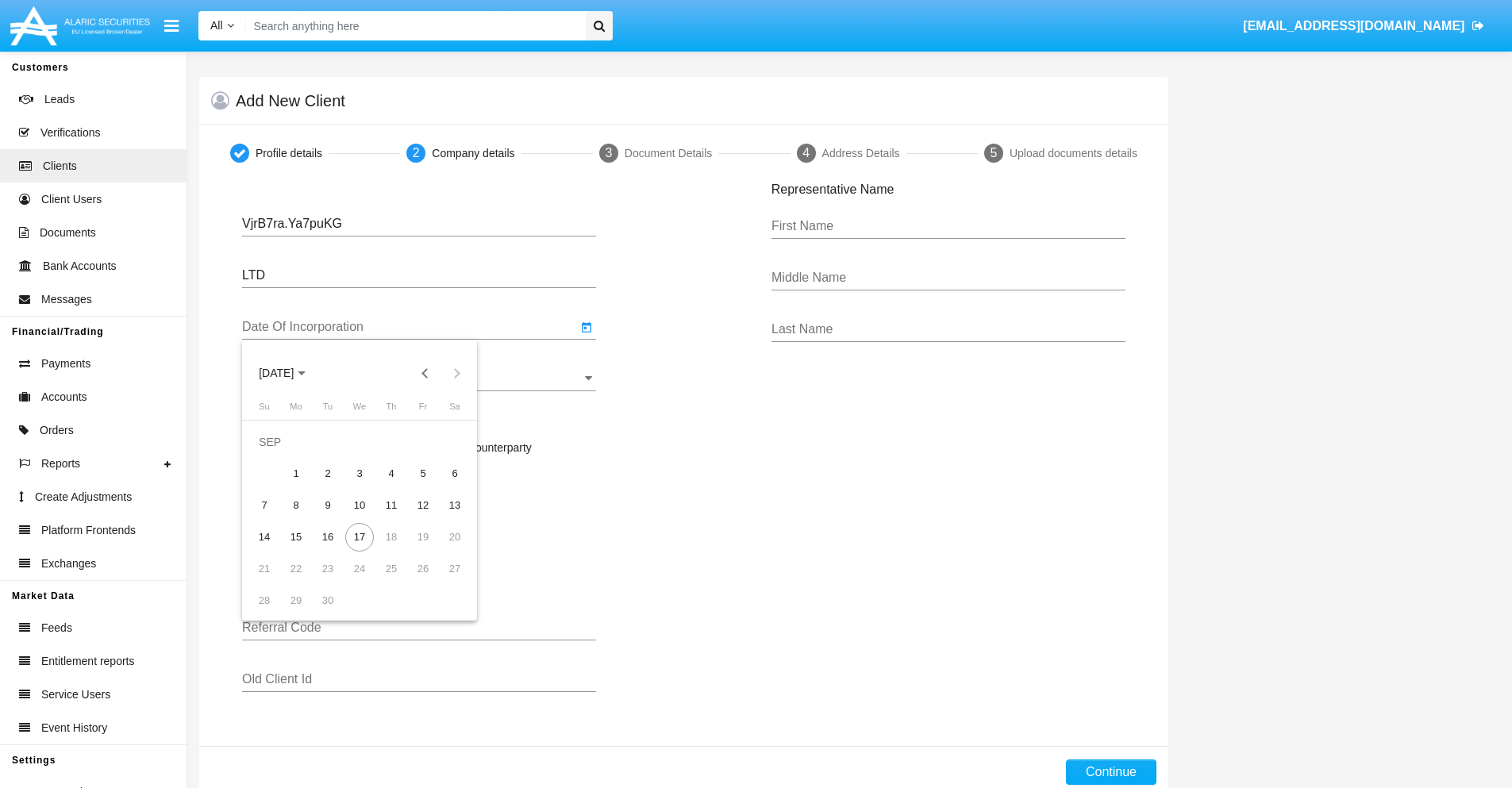
click at [289, 373] on span "SEP 2025" at bounding box center [276, 373] width 35 height 12
click at [425, 373] on button "Previous 20 years" at bounding box center [426, 373] width 32 height 32
click at [387, 581] on div "2000" at bounding box center [387, 581] width 50 height 29
click at [276, 454] on div "JAN" at bounding box center [276, 453] width 50 height 29
click at [455, 441] on div "1" at bounding box center [454, 442] width 29 height 29
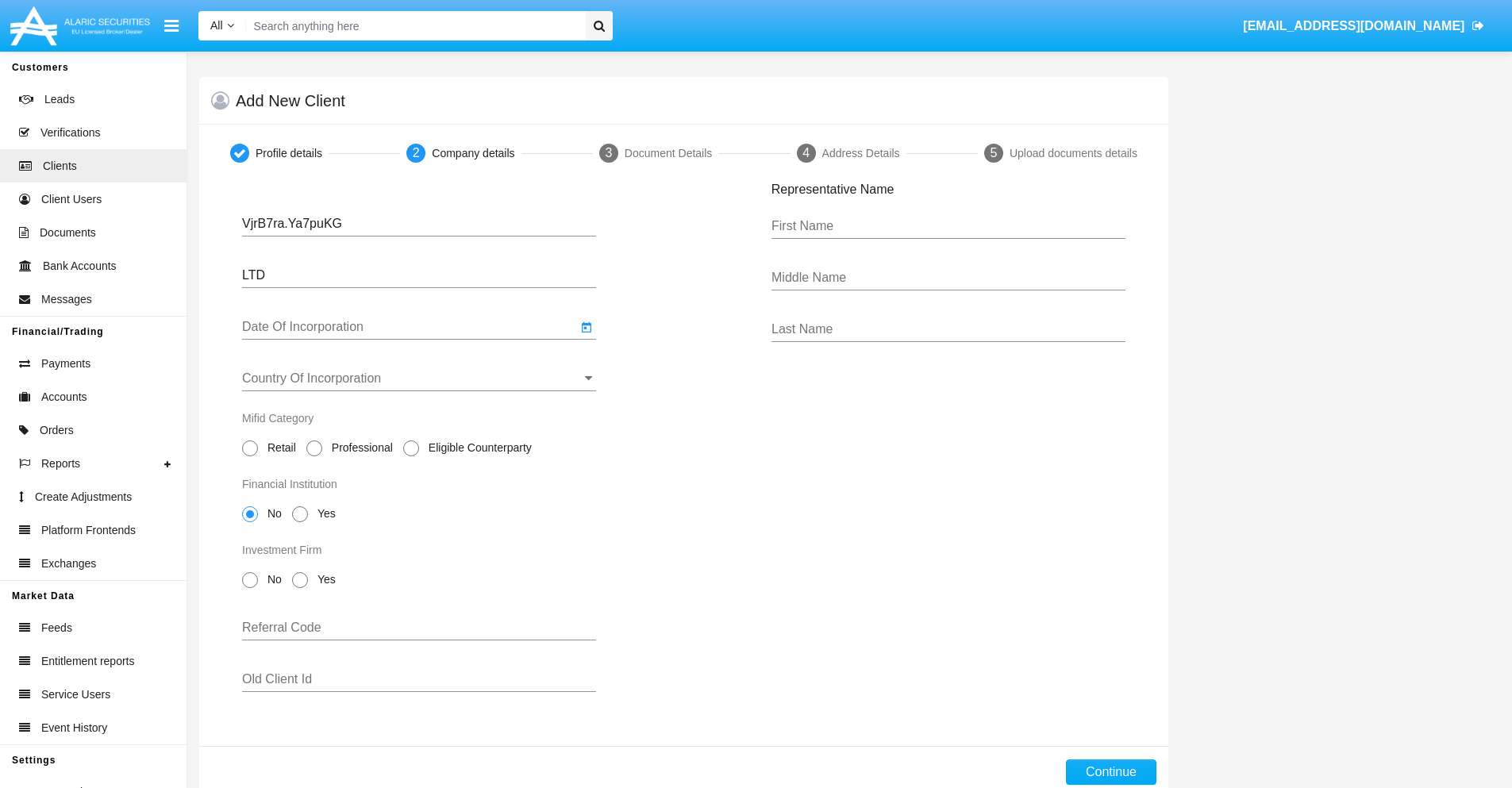
type input "01/01/00"
click at [419, 379] on input "Country Of Incorporation" at bounding box center [419, 378] width 354 height 14
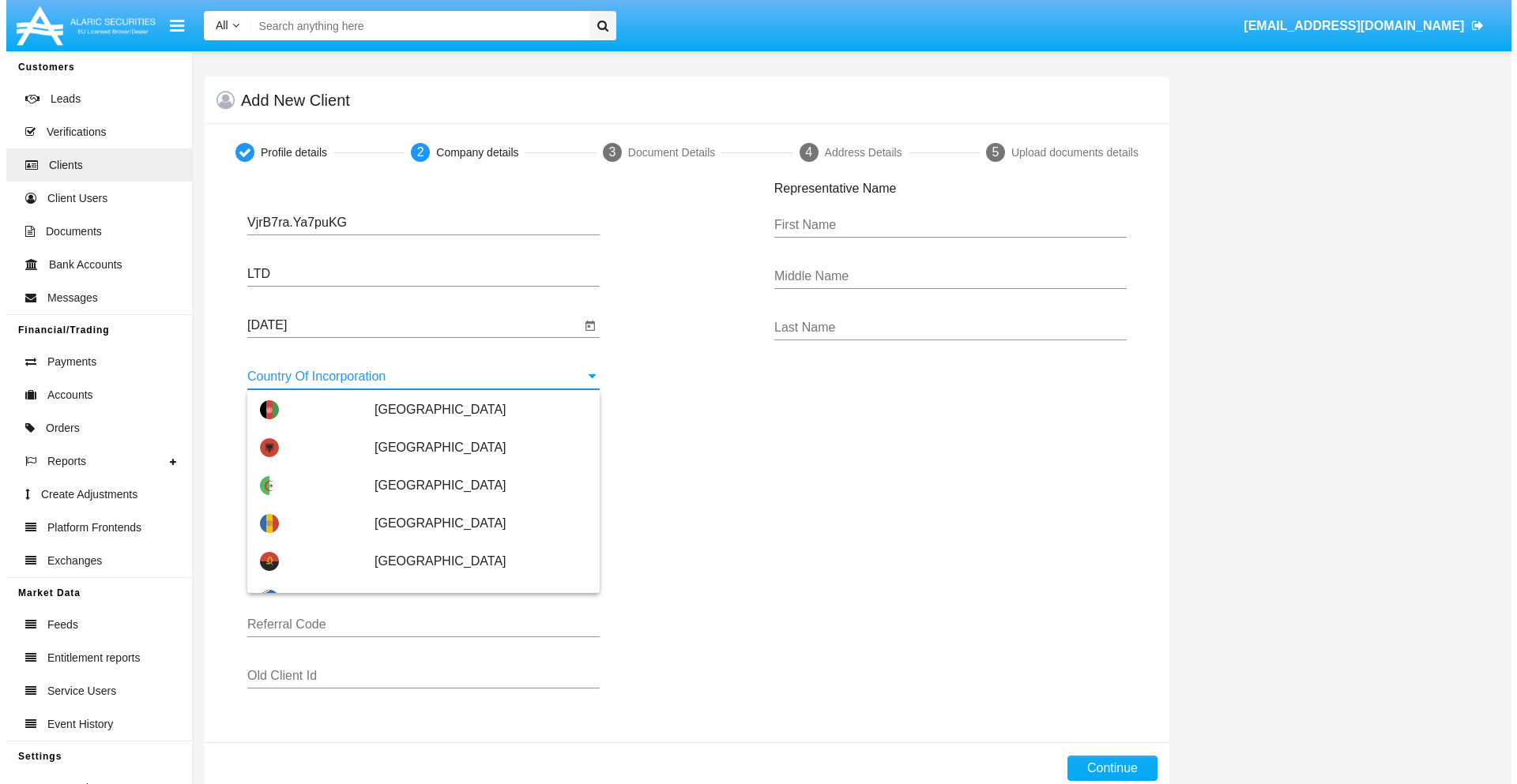
scroll to position [6281, 0]
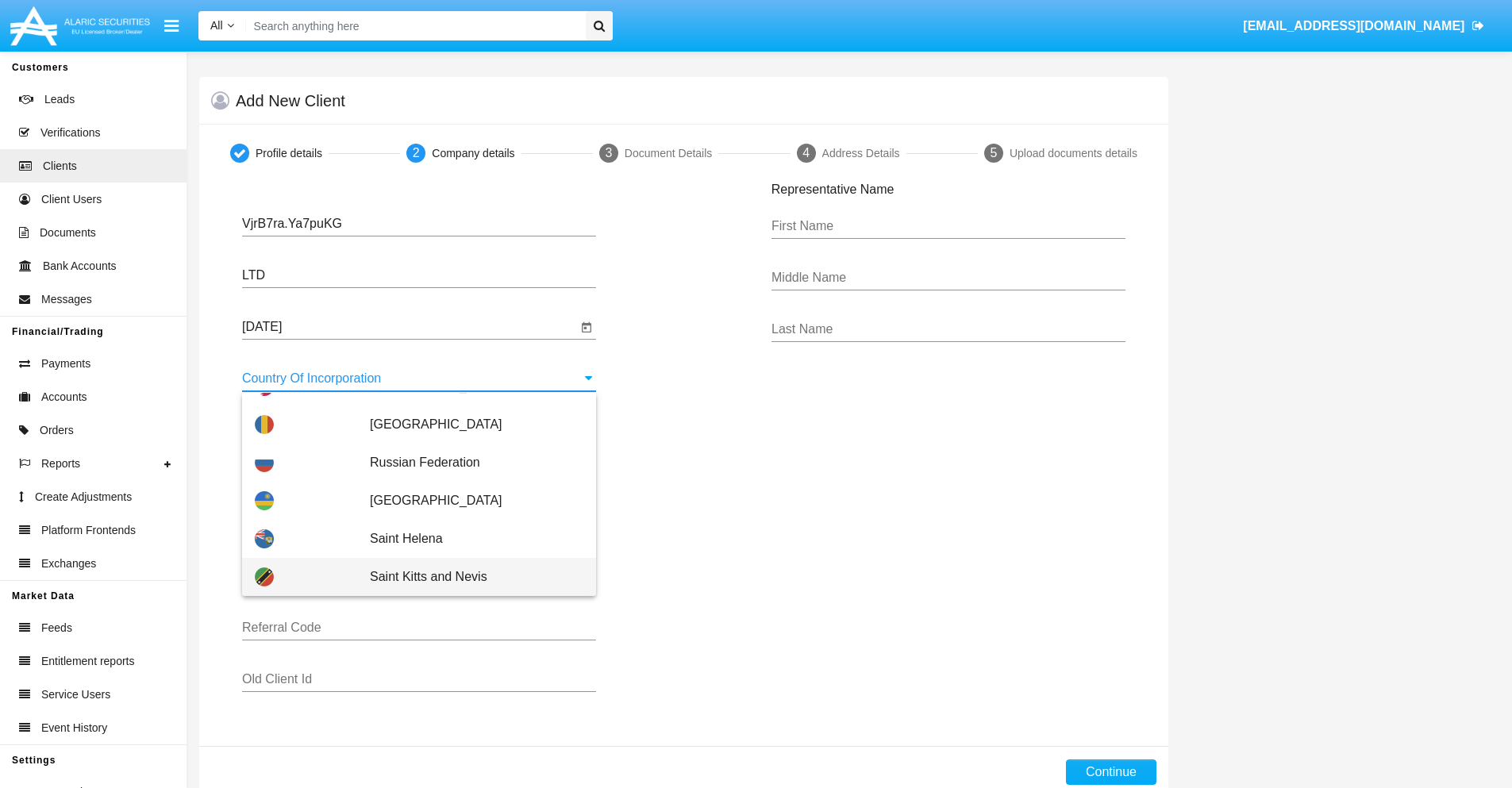
click at [468, 577] on span "Saint Kitts and Nevis" at bounding box center [476, 577] width 213 height 38
type input "Saint Kitts and Nevis"
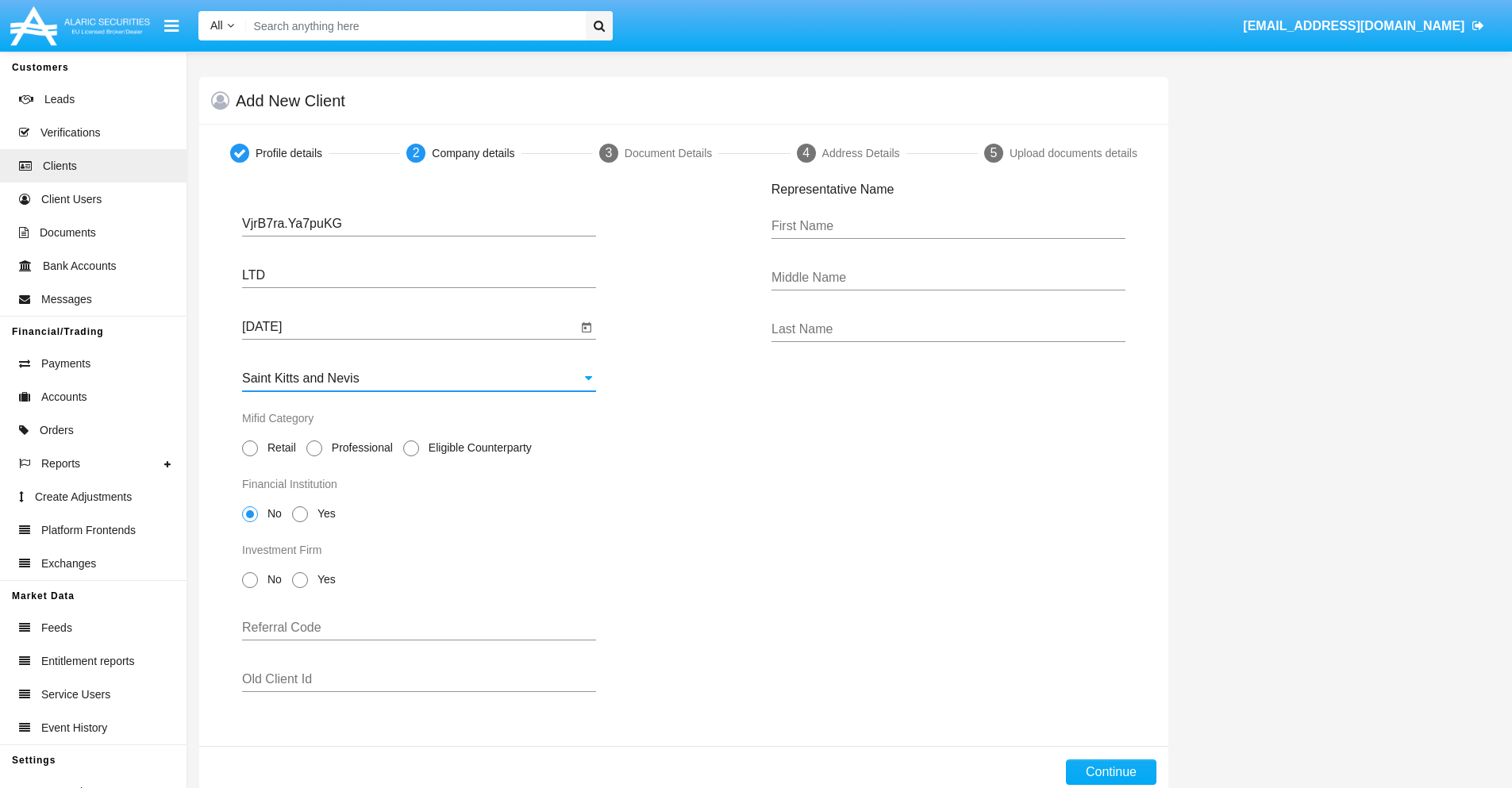
click at [359, 448] on span "Professional" at bounding box center [359, 448] width 75 height 16
click at [314, 457] on input "Professional" at bounding box center [313, 457] width 1 height 1
radio input "true"
click at [271, 513] on span "No" at bounding box center [272, 514] width 28 height 16
click at [250, 522] on input "No" at bounding box center [249, 522] width 1 height 1
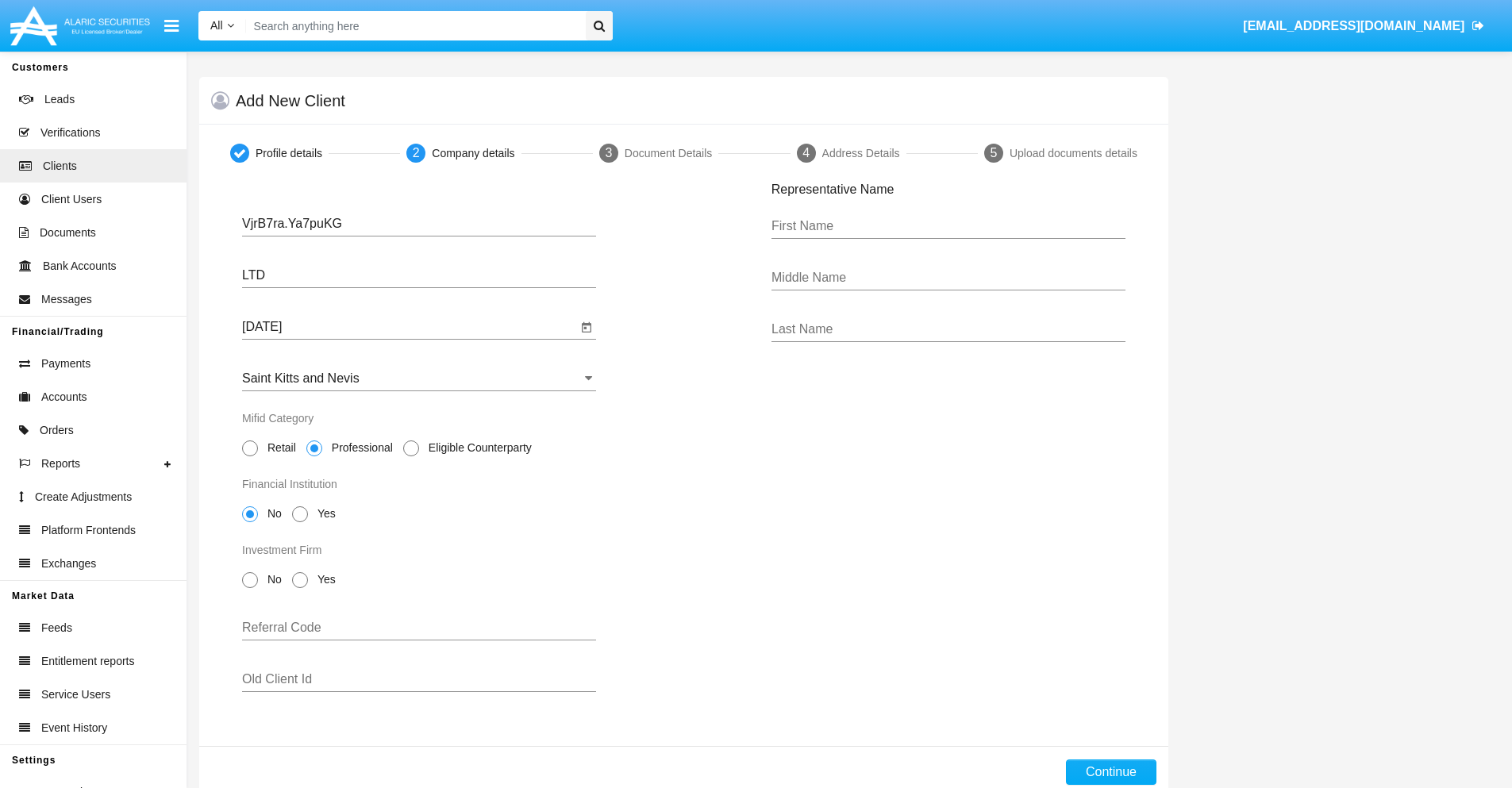
click at [271, 580] on span "No" at bounding box center [272, 580] width 28 height 16
click at [250, 588] on input "No" at bounding box center [249, 588] width 1 height 1
radio input "true"
type input "KBEdKOMfJisiTmw"
type input "WmCbHJtsQHRBXPQ"
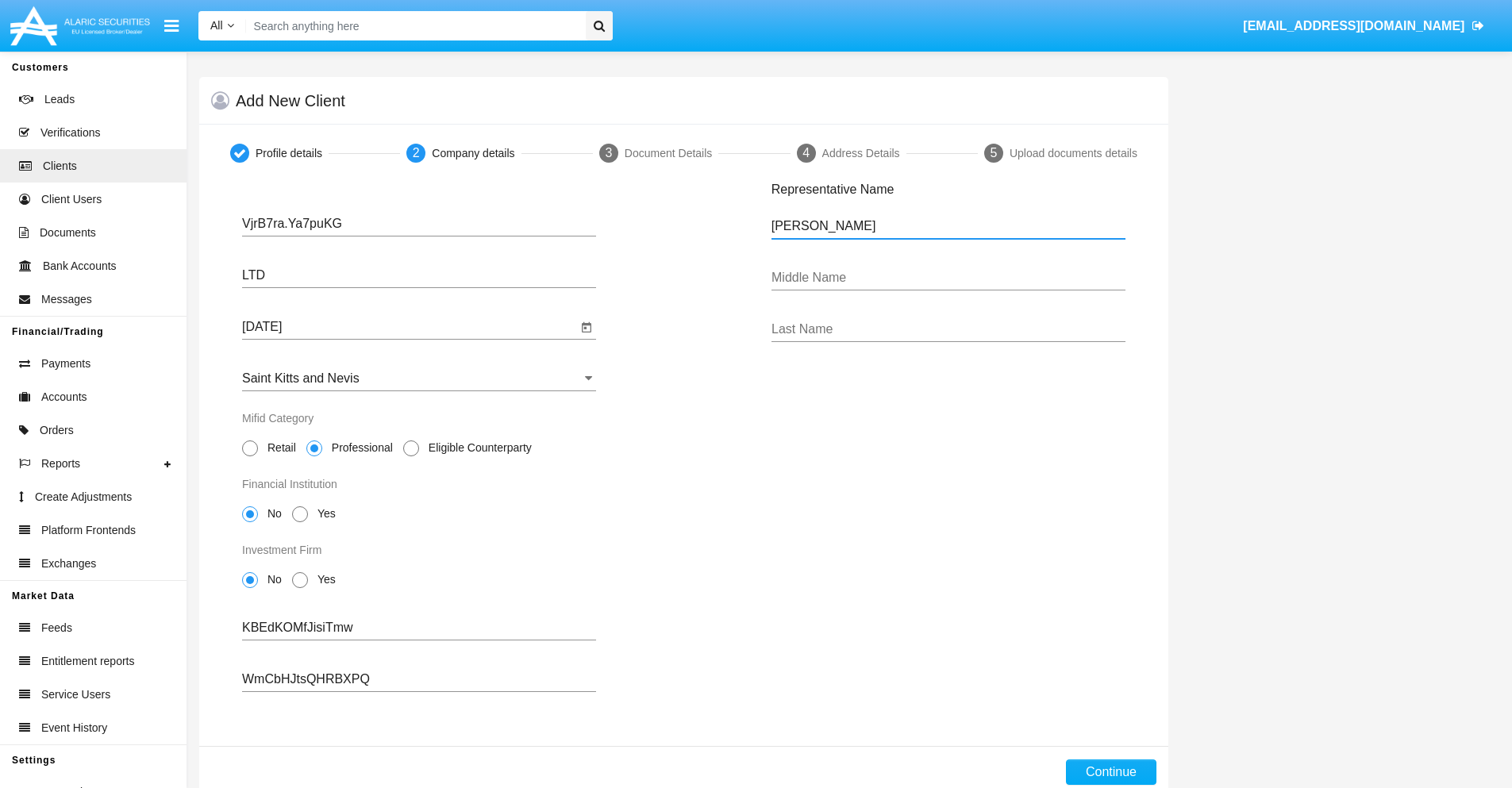
type input "Alyce"
type input "Denis"
type input "Reinger"
click at [1110, 772] on button "Continue" at bounding box center [1111, 772] width 90 height 25
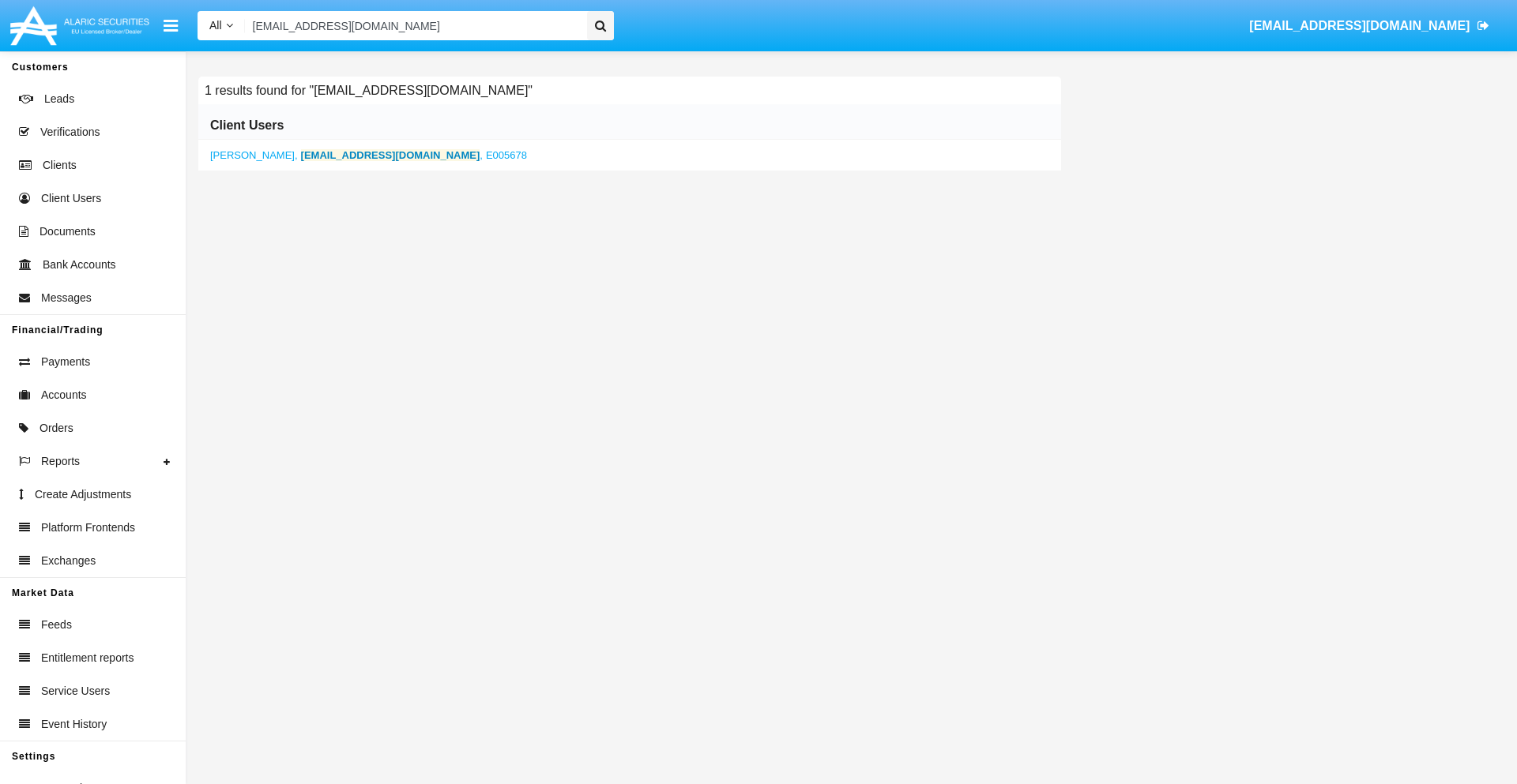
type input "6ah-k@q079-2.org"
click at [324, 155] on b "6ah-k@q079-2.org" at bounding box center [391, 155] width 180 height 12
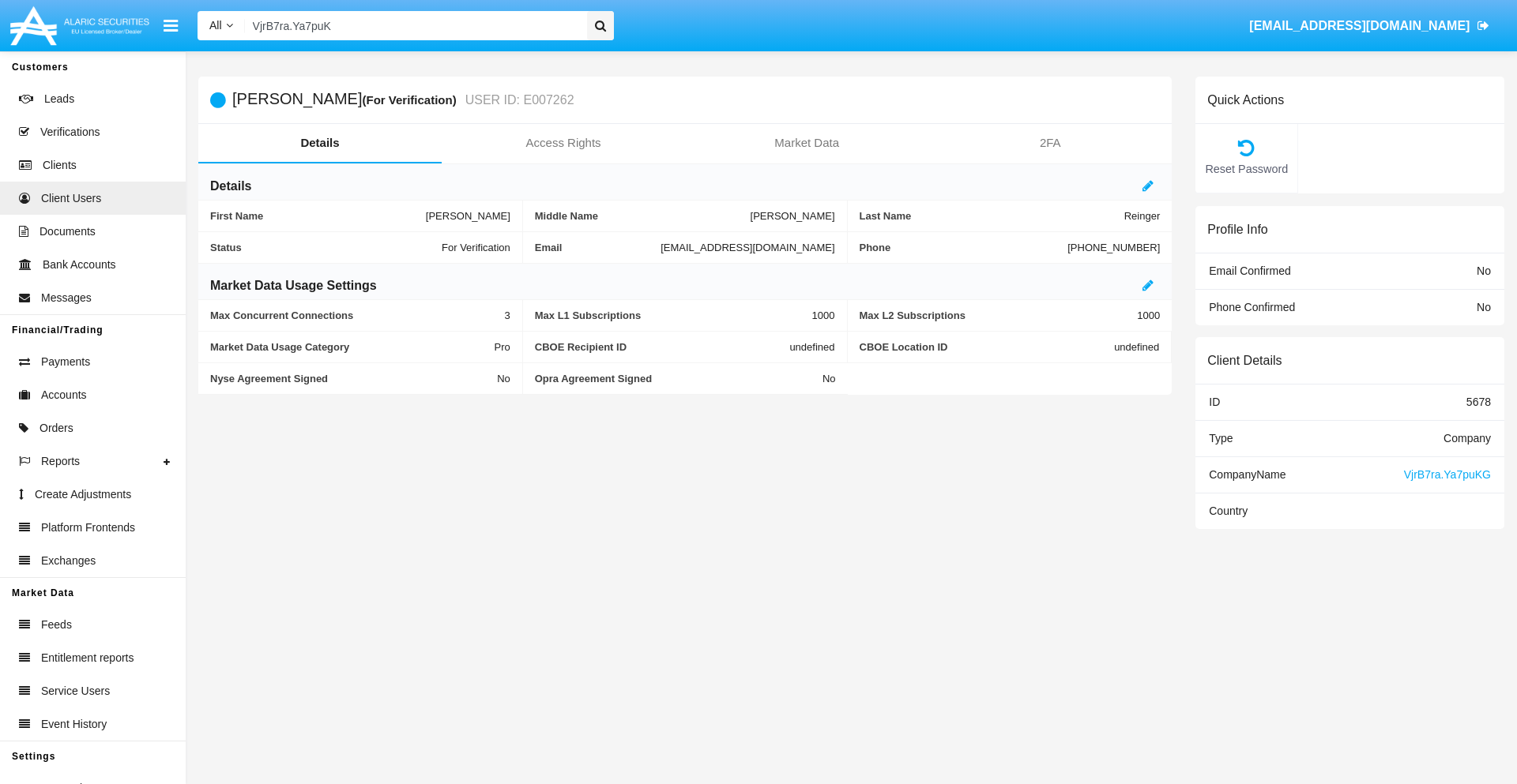
type input "VjrB7ra.Ya7puKG"
